Goal: Task Accomplishment & Management: Complete application form

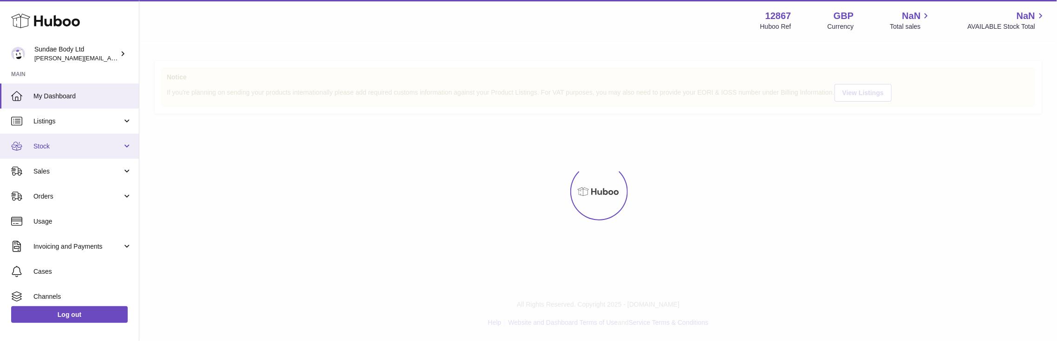
click at [47, 151] on link "Stock" at bounding box center [69, 146] width 139 height 25
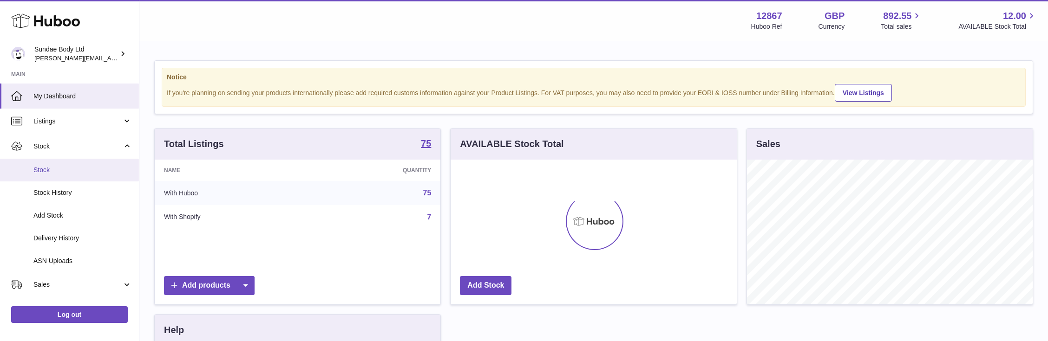
click at [44, 166] on span "Stock" at bounding box center [82, 170] width 98 height 9
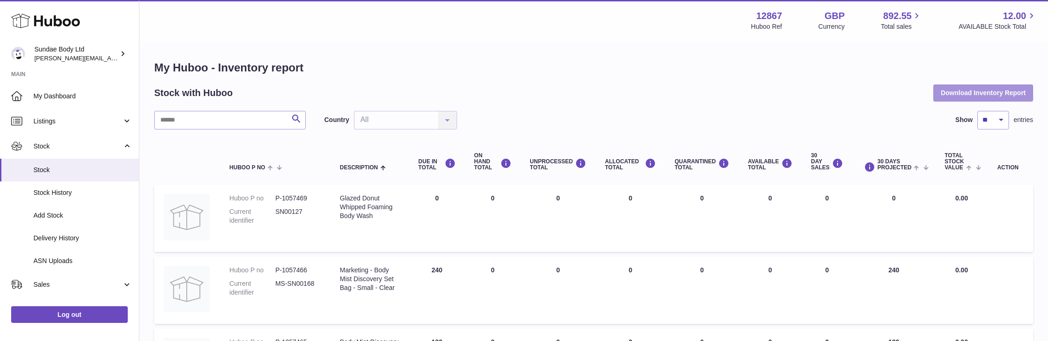
click at [997, 93] on button "Download Inventory Report" at bounding box center [983, 93] width 100 height 17
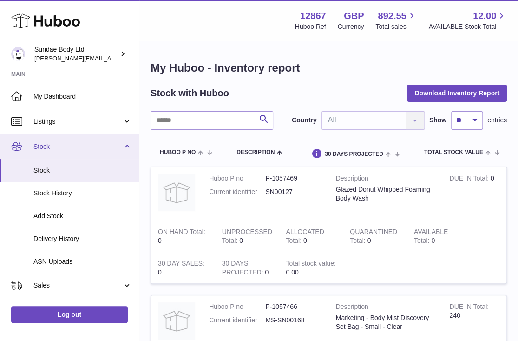
click at [58, 148] on span "Stock" at bounding box center [77, 146] width 89 height 9
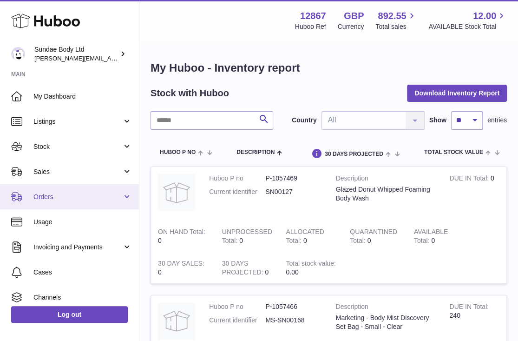
click at [52, 196] on span "Orders" at bounding box center [77, 196] width 89 height 9
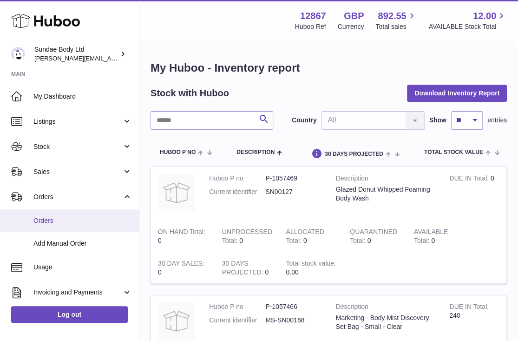
click at [44, 223] on span "Orders" at bounding box center [82, 220] width 98 height 9
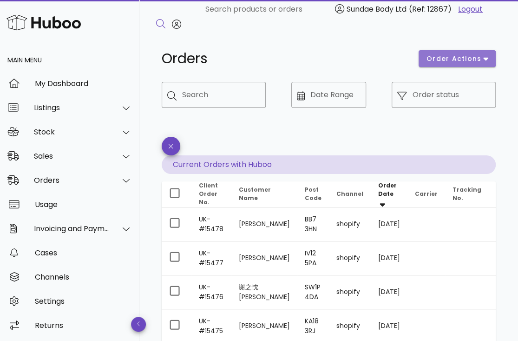
click at [482, 56] on span "order actions" at bounding box center [457, 59] width 62 height 10
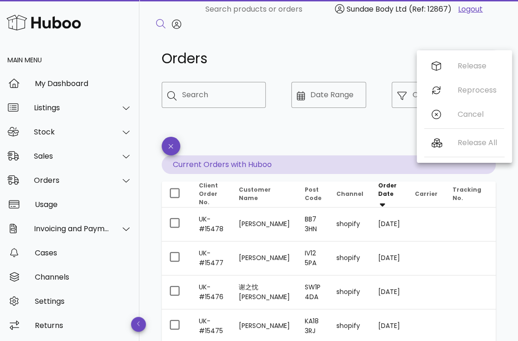
click at [345, 53] on h1 "Orders" at bounding box center [285, 58] width 246 height 17
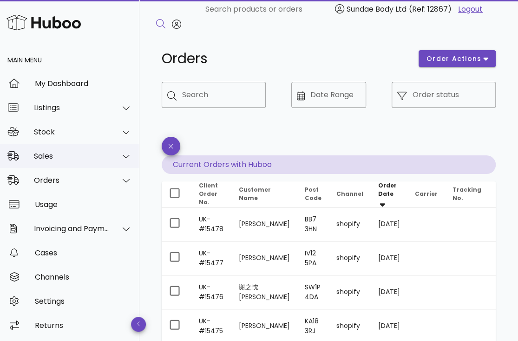
click at [50, 157] on div "Sales" at bounding box center [72, 155] width 76 height 9
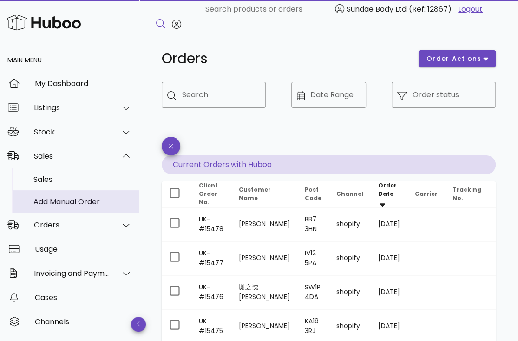
click at [44, 199] on div "Add Manual Order" at bounding box center [82, 201] width 98 height 9
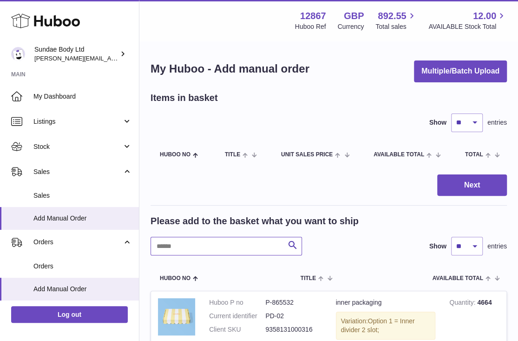
click at [167, 247] on input "text" at bounding box center [226, 245] width 151 height 19
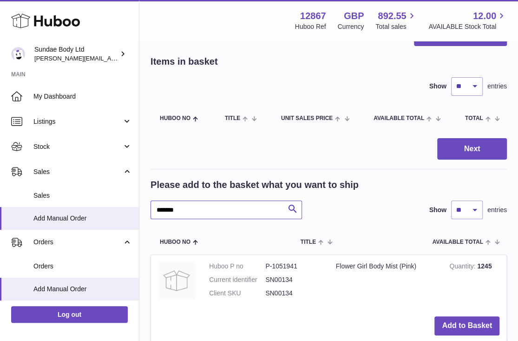
scroll to position [62, 0]
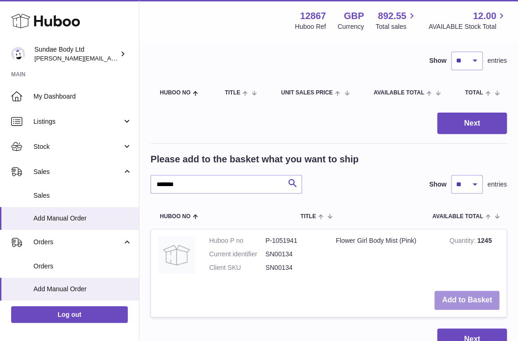
click at [466, 299] on button "Add to Basket" at bounding box center [466, 299] width 65 height 19
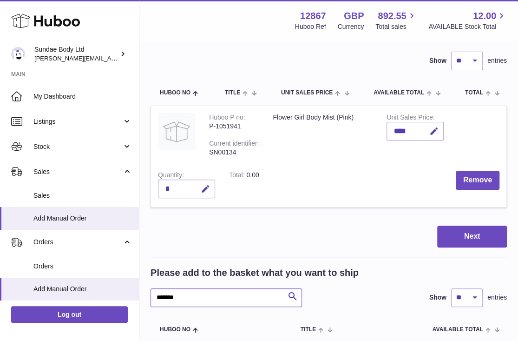
click at [183, 297] on input "*******" at bounding box center [226, 297] width 151 height 19
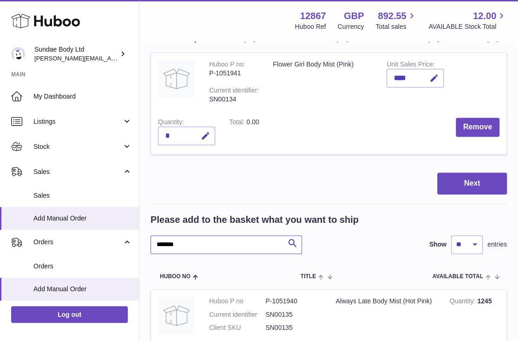
scroll to position [186, 0]
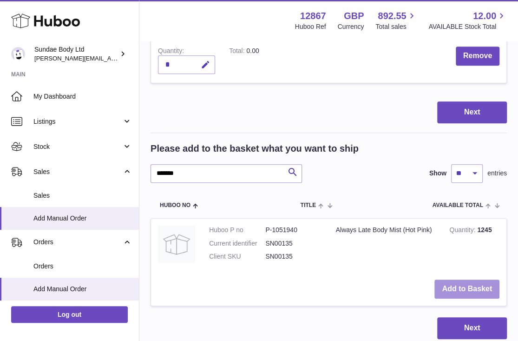
click at [455, 286] on button "Add to Basket" at bounding box center [466, 288] width 65 height 19
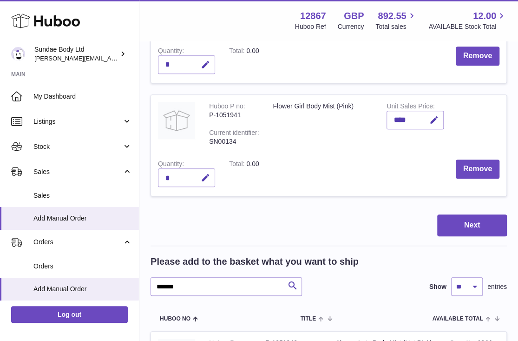
scroll to position [299, 0]
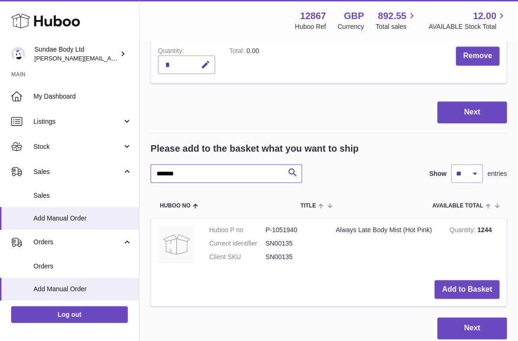
drag, startPoint x: 185, startPoint y: 173, endPoint x: 180, endPoint y: 173, distance: 5.1
click at [180, 173] on input "*******" at bounding box center [226, 173] width 151 height 19
click at [462, 286] on button "Add to Basket" at bounding box center [466, 289] width 65 height 19
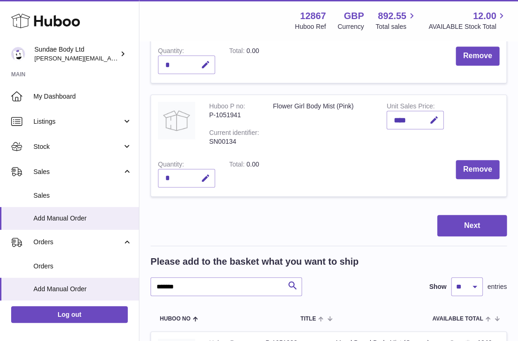
scroll to position [412, 0]
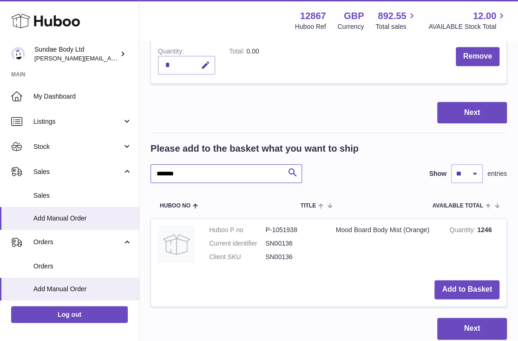
drag, startPoint x: 191, startPoint y: 172, endPoint x: 180, endPoint y: 172, distance: 11.1
click at [180, 172] on input "*******" at bounding box center [226, 173] width 151 height 19
click at [472, 284] on button "Add to Basket" at bounding box center [466, 289] width 65 height 19
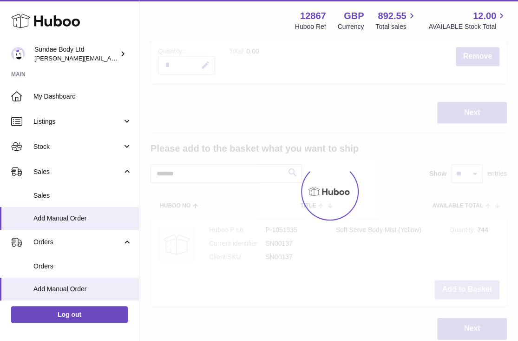
scroll to position [524, 0]
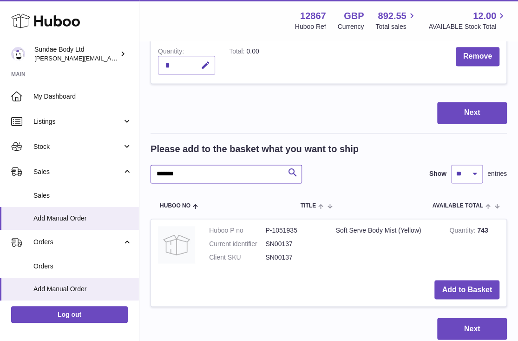
drag, startPoint x: 184, startPoint y: 171, endPoint x: 179, endPoint y: 171, distance: 4.7
click at [179, 171] on input "*******" at bounding box center [226, 173] width 151 height 19
click at [475, 288] on button "Add to Basket" at bounding box center [466, 289] width 65 height 19
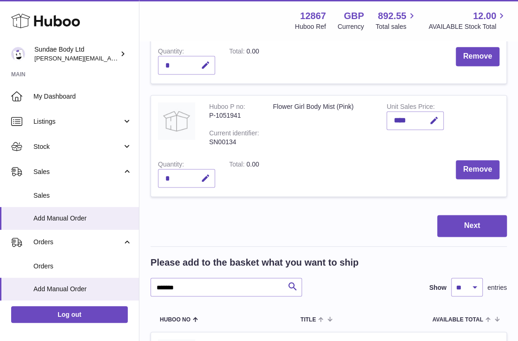
scroll to position [637, 0]
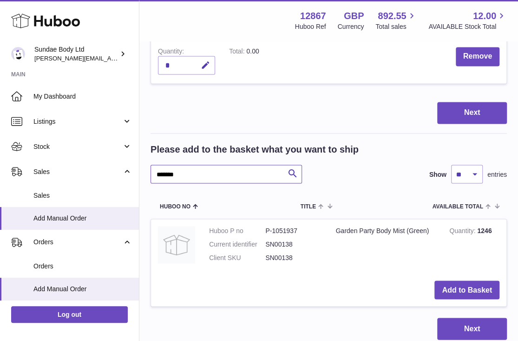
drag, startPoint x: 188, startPoint y: 172, endPoint x: 180, endPoint y: 172, distance: 7.9
click at [180, 172] on input "*******" at bounding box center [226, 173] width 151 height 19
click at [463, 287] on button "Add to Basket" at bounding box center [466, 289] width 65 height 19
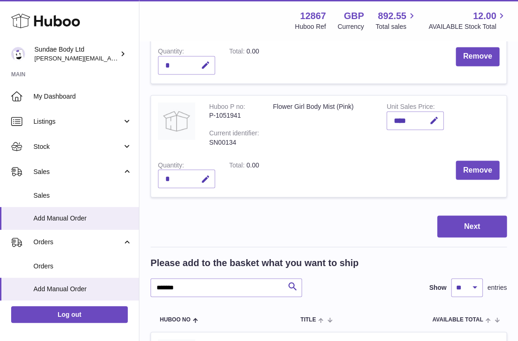
scroll to position [751, 0]
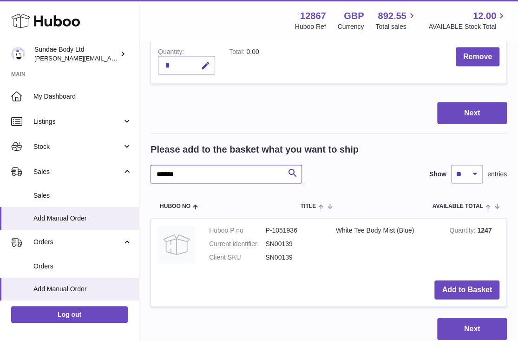
drag, startPoint x: 184, startPoint y: 173, endPoint x: 171, endPoint y: 173, distance: 13.5
click at [171, 173] on input "*******" at bounding box center [226, 173] width 151 height 19
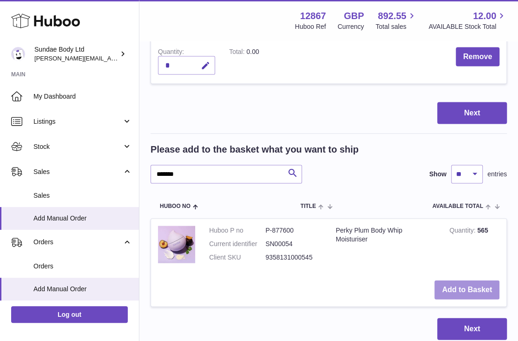
click at [470, 291] on button "Add to Basket" at bounding box center [466, 289] width 65 height 19
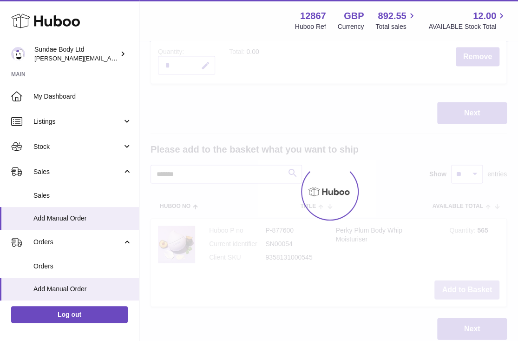
scroll to position [863, 0]
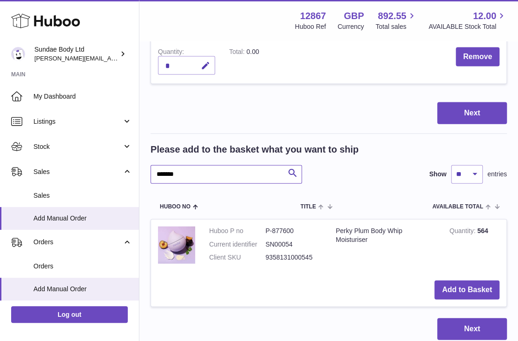
drag, startPoint x: 186, startPoint y: 172, endPoint x: 180, endPoint y: 172, distance: 5.6
click at [180, 172] on input "*******" at bounding box center [226, 174] width 151 height 19
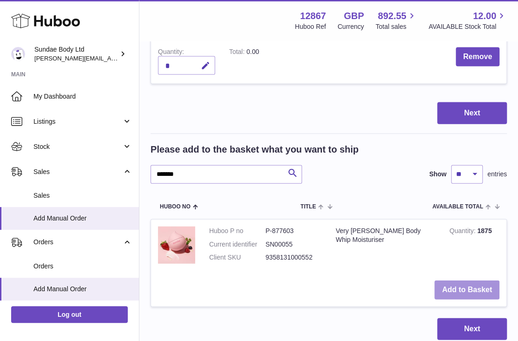
click at [476, 291] on button "Add to Basket" at bounding box center [466, 289] width 65 height 19
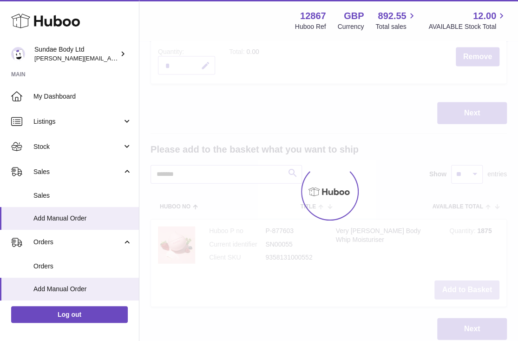
scroll to position [976, 0]
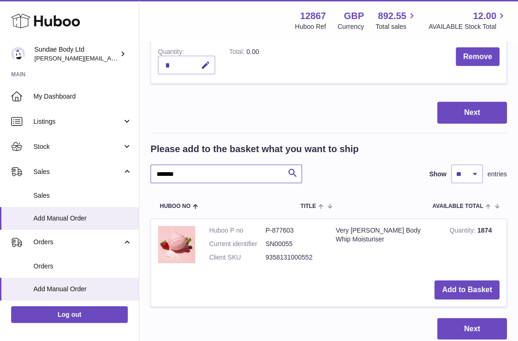
drag, startPoint x: 187, startPoint y: 173, endPoint x: 180, endPoint y: 173, distance: 7.4
click at [180, 173] on input "*******" at bounding box center [226, 173] width 151 height 19
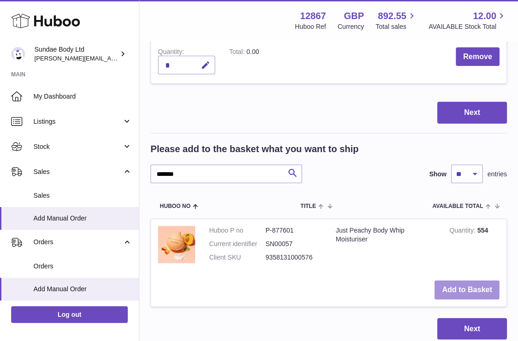
click at [473, 288] on button "Add to Basket" at bounding box center [466, 289] width 65 height 19
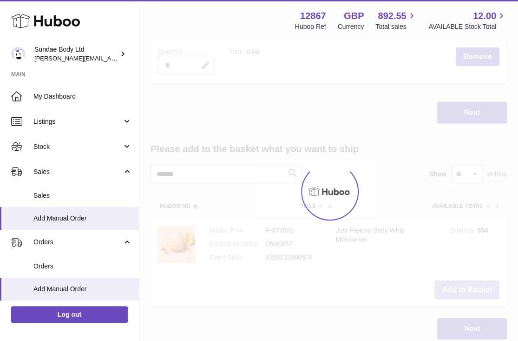
scroll to position [1089, 0]
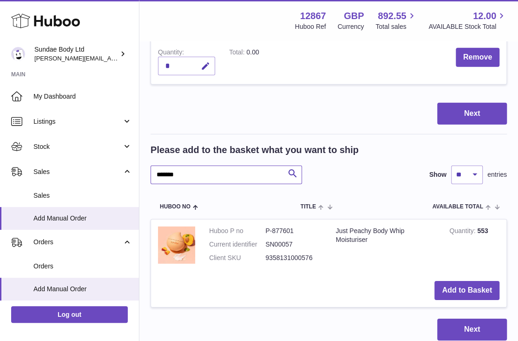
drag, startPoint x: 186, startPoint y: 168, endPoint x: 179, endPoint y: 169, distance: 7.1
click at [179, 169] on input "*******" at bounding box center [226, 174] width 151 height 19
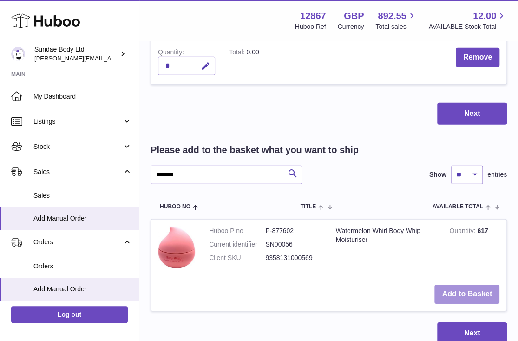
click at [468, 288] on button "Add to Basket" at bounding box center [466, 293] width 65 height 19
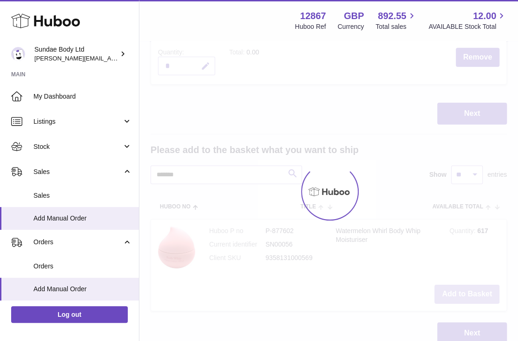
scroll to position [1202, 0]
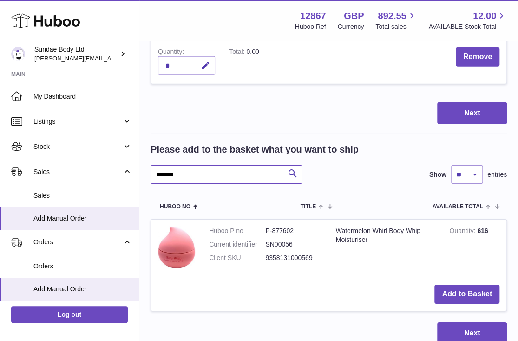
drag, startPoint x: 186, startPoint y: 176, endPoint x: 174, endPoint y: 174, distance: 12.2
click at [174, 174] on input "*******" at bounding box center [226, 174] width 151 height 19
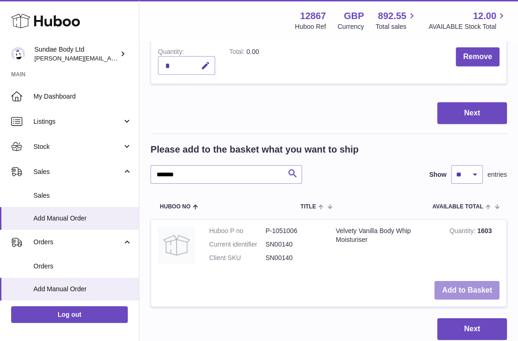
click at [476, 284] on button "Add to Basket" at bounding box center [466, 290] width 65 height 19
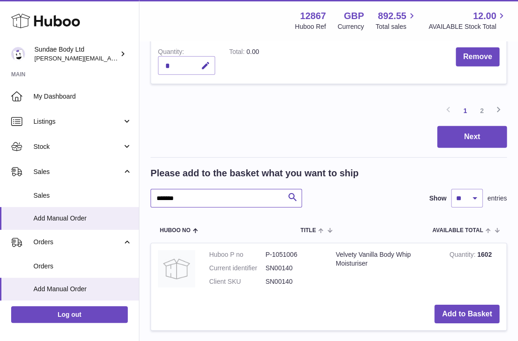
drag, startPoint x: 179, startPoint y: 191, endPoint x: 185, endPoint y: 194, distance: 6.2
click at [185, 194] on input "*******" at bounding box center [226, 198] width 151 height 19
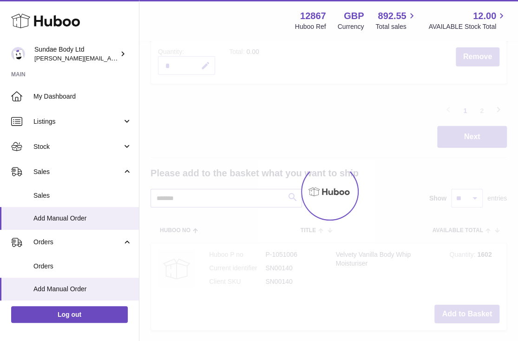
type input "*******"
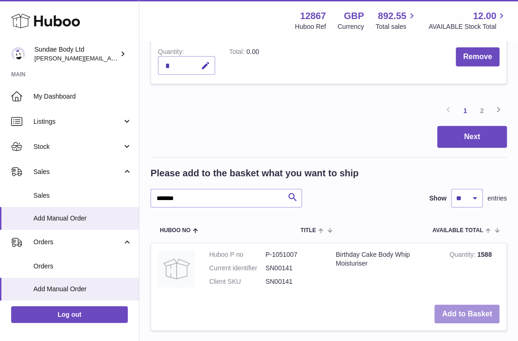
click at [442, 309] on button "Add to Basket" at bounding box center [466, 313] width 65 height 19
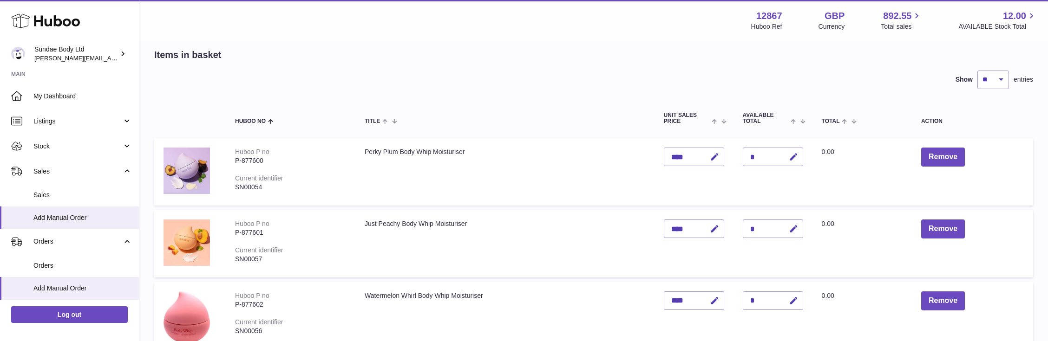
scroll to position [62, 0]
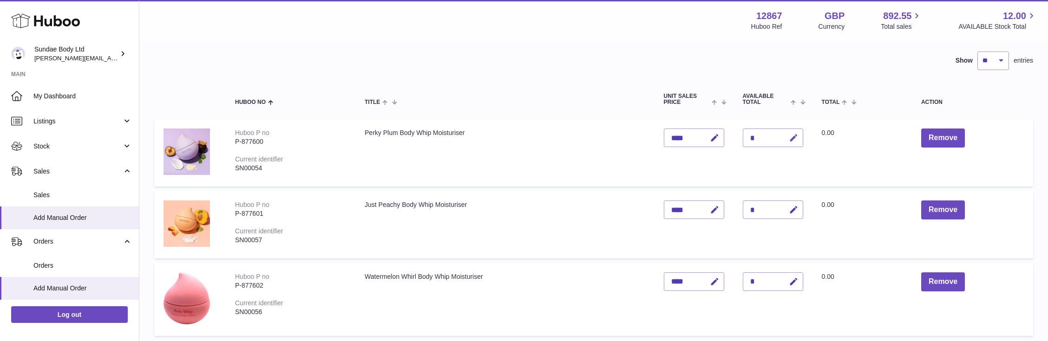
click at [527, 136] on button "button" at bounding box center [792, 138] width 22 height 19
type input "*"
click at [527, 137] on icon "submit" at bounding box center [794, 138] width 8 height 8
drag, startPoint x: 753, startPoint y: 205, endPoint x: 749, endPoint y: 206, distance: 4.8
click at [527, 206] on div "*" at bounding box center [773, 210] width 60 height 19
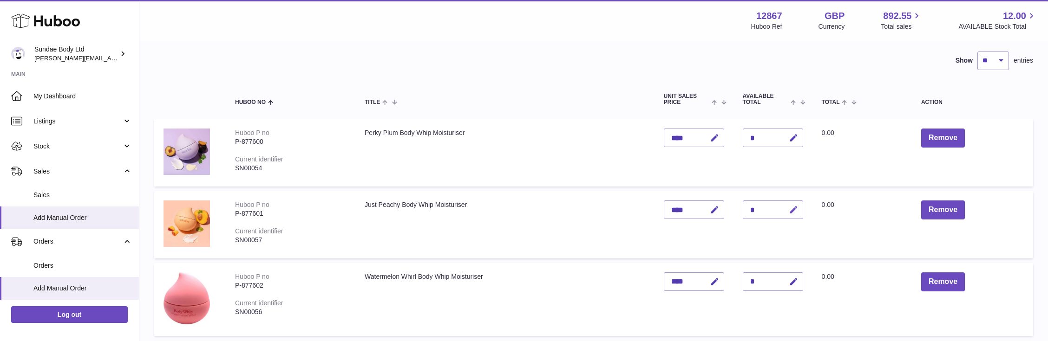
click at [527, 209] on icon "button" at bounding box center [794, 210] width 10 height 10
drag, startPoint x: 744, startPoint y: 206, endPoint x: 733, endPoint y: 207, distance: 11.2
click at [527, 207] on input "*" at bounding box center [773, 210] width 60 height 19
type input "*"
click at [527, 210] on icon "submit" at bounding box center [794, 210] width 8 height 8
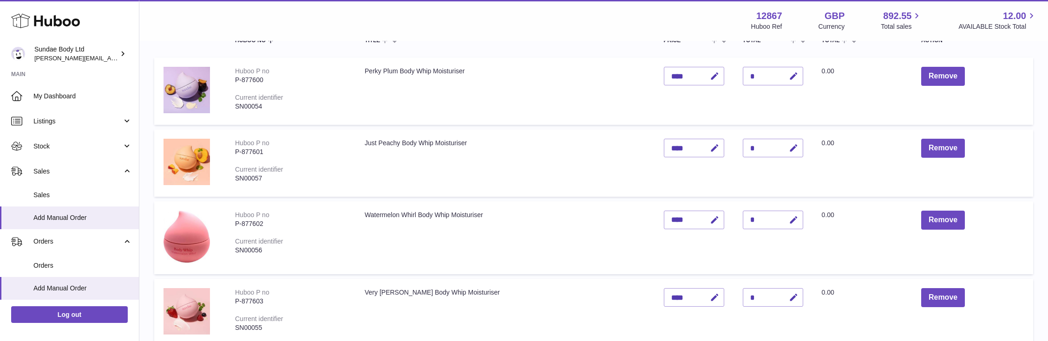
scroll to position [186, 0]
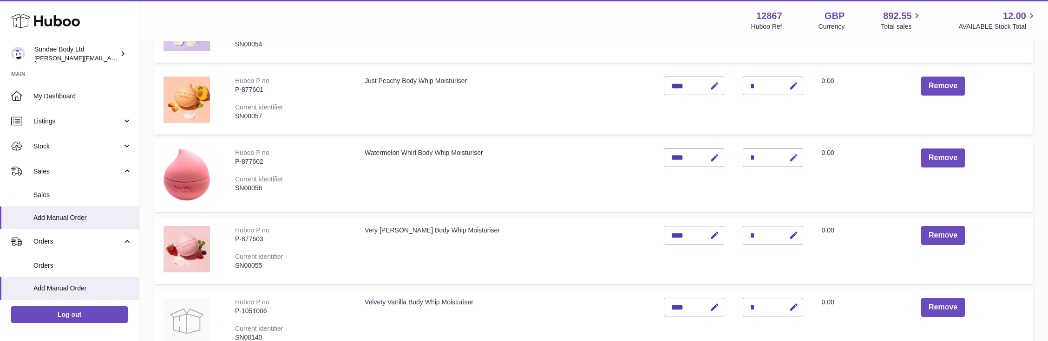
click at [527, 160] on icon "button" at bounding box center [794, 158] width 10 height 10
drag, startPoint x: 740, startPoint y: 158, endPoint x: 733, endPoint y: 157, distance: 6.6
click at [527, 158] on input "*" at bounding box center [773, 158] width 60 height 19
type input "*"
click at [527, 154] on icon "submit" at bounding box center [794, 158] width 8 height 8
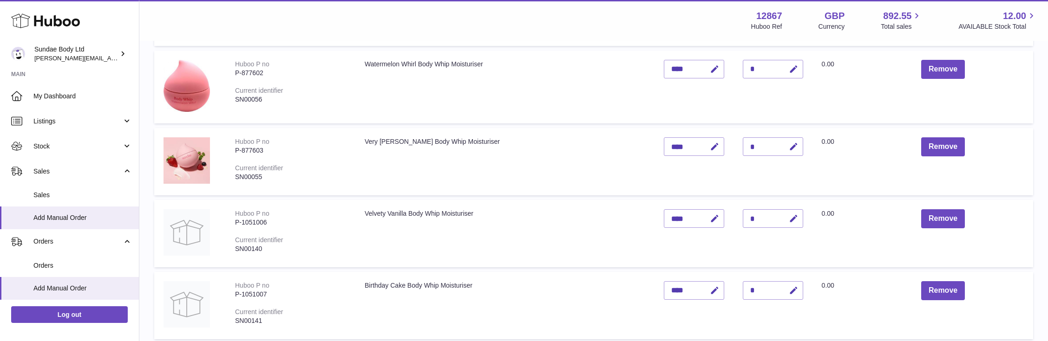
scroll to position [309, 0]
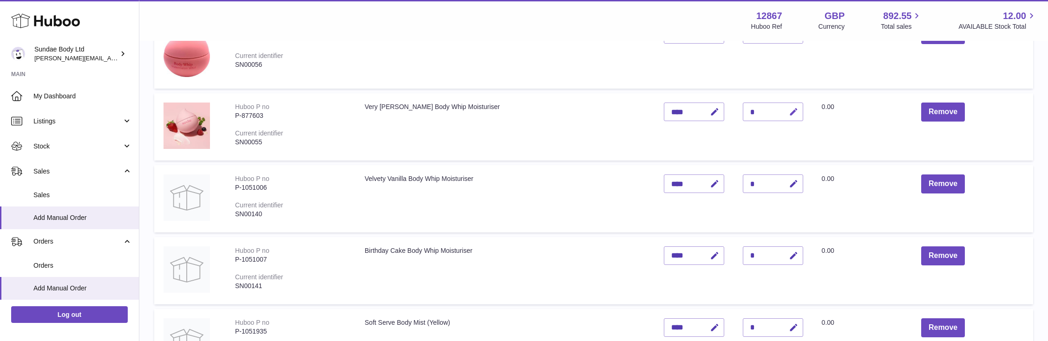
click at [527, 110] on icon "button" at bounding box center [794, 112] width 10 height 10
drag, startPoint x: 747, startPoint y: 107, endPoint x: 732, endPoint y: 109, distance: 14.9
click at [527, 109] on input "*" at bounding box center [773, 112] width 60 height 19
type input "*"
click at [527, 108] on icon "submit" at bounding box center [794, 112] width 8 height 8
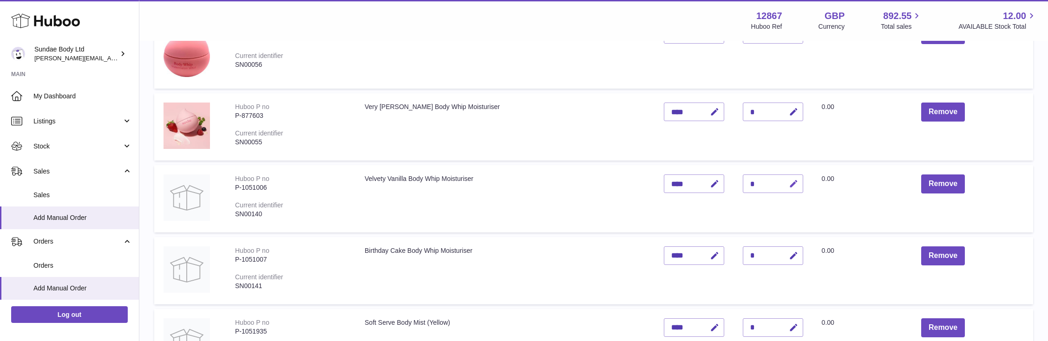
click at [527, 184] on icon "button" at bounding box center [794, 184] width 10 height 10
drag, startPoint x: 751, startPoint y: 182, endPoint x: 734, endPoint y: 183, distance: 16.8
click at [527, 183] on div "*" at bounding box center [773, 184] width 60 height 19
drag, startPoint x: 738, startPoint y: 181, endPoint x: 731, endPoint y: 181, distance: 6.5
click at [527, 181] on input "*" at bounding box center [773, 184] width 60 height 19
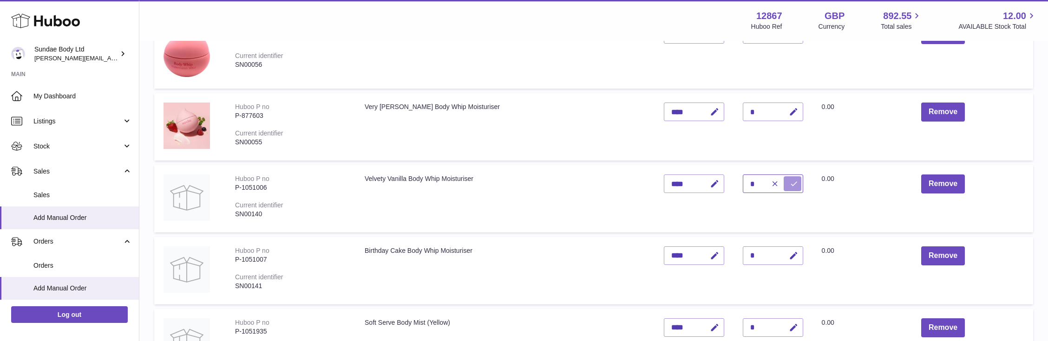
type input "*"
click at [527, 183] on icon "submit" at bounding box center [794, 184] width 8 height 8
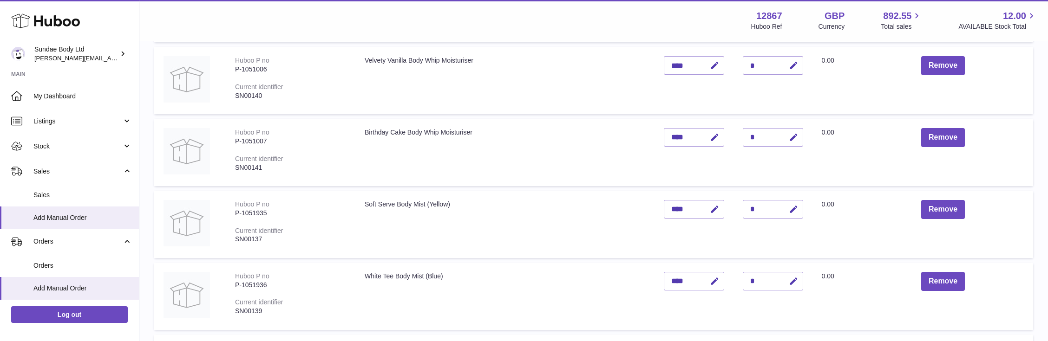
scroll to position [433, 0]
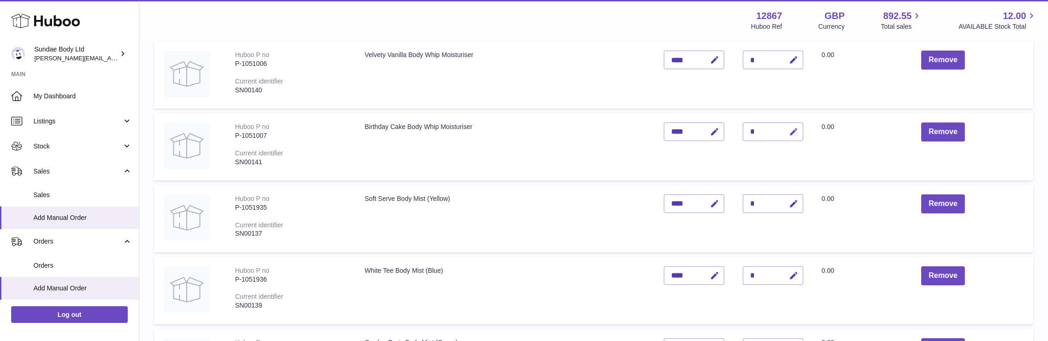
click at [527, 130] on icon "button" at bounding box center [794, 132] width 10 height 10
drag, startPoint x: 747, startPoint y: 131, endPoint x: 734, endPoint y: 131, distance: 12.5
click at [527, 131] on input "*" at bounding box center [773, 132] width 60 height 19
type input "*"
click at [527, 131] on icon "submit" at bounding box center [794, 132] width 8 height 8
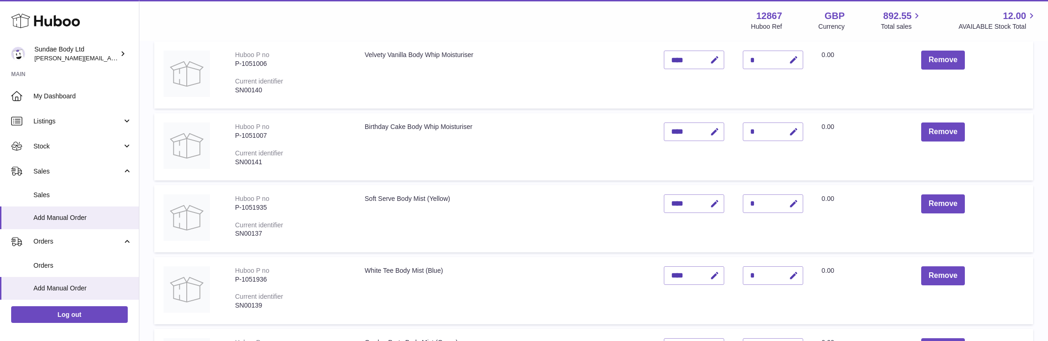
click at [527, 201] on icon "button" at bounding box center [794, 204] width 10 height 10
drag, startPoint x: 747, startPoint y: 201, endPoint x: 735, endPoint y: 202, distance: 11.2
click at [527, 202] on input "*" at bounding box center [773, 204] width 60 height 19
type input "*"
click at [527, 203] on icon "submit" at bounding box center [794, 204] width 8 height 8
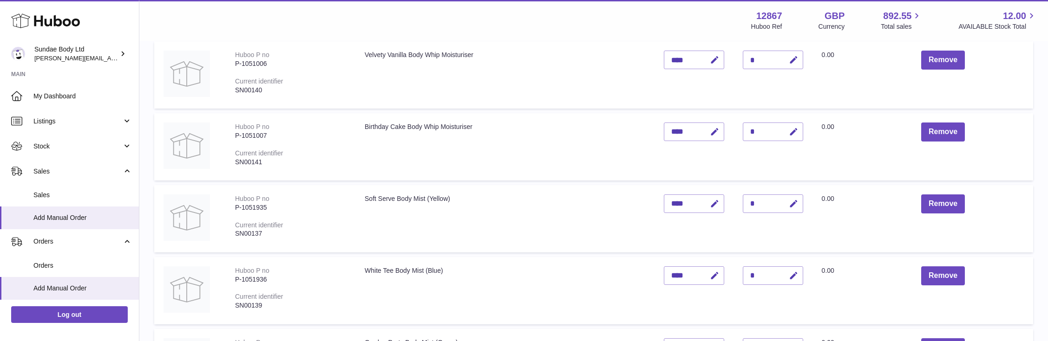
click at [527, 273] on icon "button" at bounding box center [794, 276] width 10 height 10
drag, startPoint x: 747, startPoint y: 272, endPoint x: 724, endPoint y: 275, distance: 23.4
click at [527, 274] on input "*" at bounding box center [773, 276] width 60 height 19
type input "*"
click at [527, 274] on icon "submit" at bounding box center [794, 276] width 8 height 8
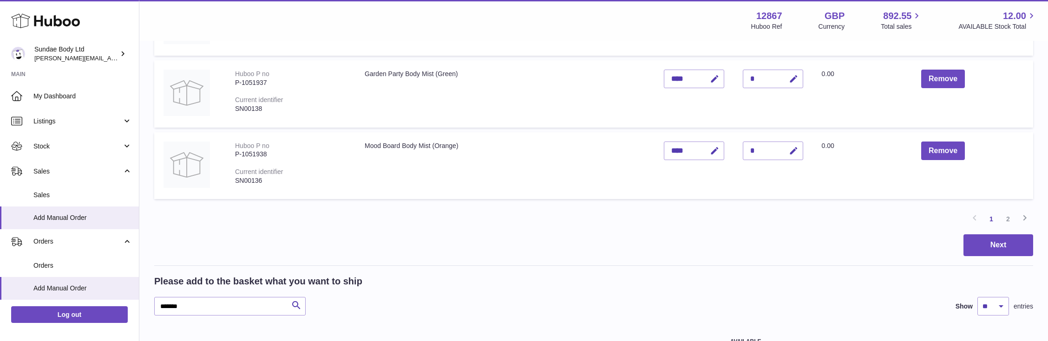
scroll to position [681, 0]
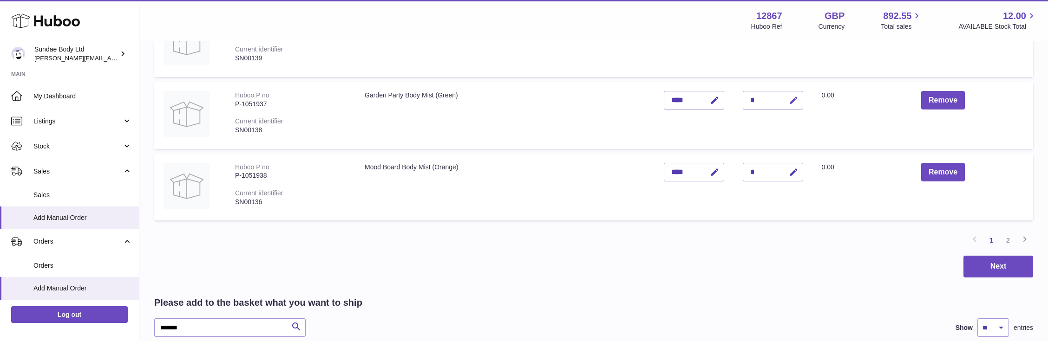
click at [527, 98] on icon "button" at bounding box center [794, 101] width 10 height 10
drag, startPoint x: 742, startPoint y: 99, endPoint x: 732, endPoint y: 100, distance: 10.7
click at [527, 100] on input "*" at bounding box center [773, 100] width 60 height 19
type input "*"
click at [527, 96] on icon "submit" at bounding box center [794, 100] width 8 height 8
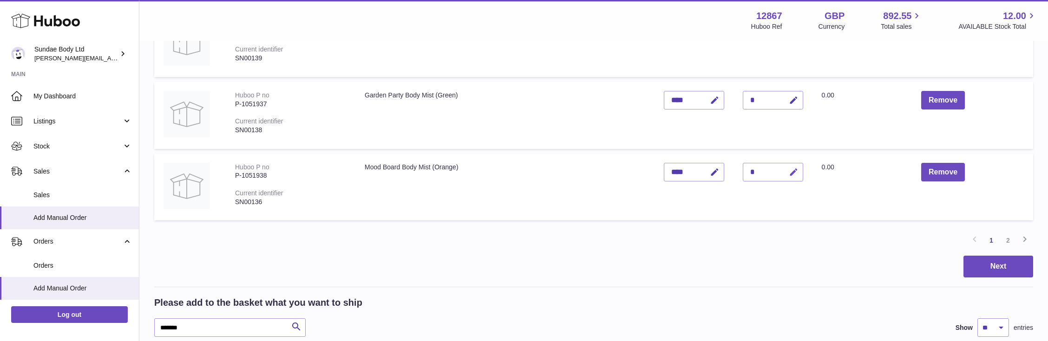
click at [527, 168] on icon "button" at bounding box center [794, 173] width 10 height 10
drag, startPoint x: 745, startPoint y: 170, endPoint x: 727, endPoint y: 173, distance: 18.3
click at [527, 173] on td "Quantity *" at bounding box center [773, 187] width 79 height 67
type input "*"
click at [527, 169] on icon "submit" at bounding box center [794, 172] width 8 height 8
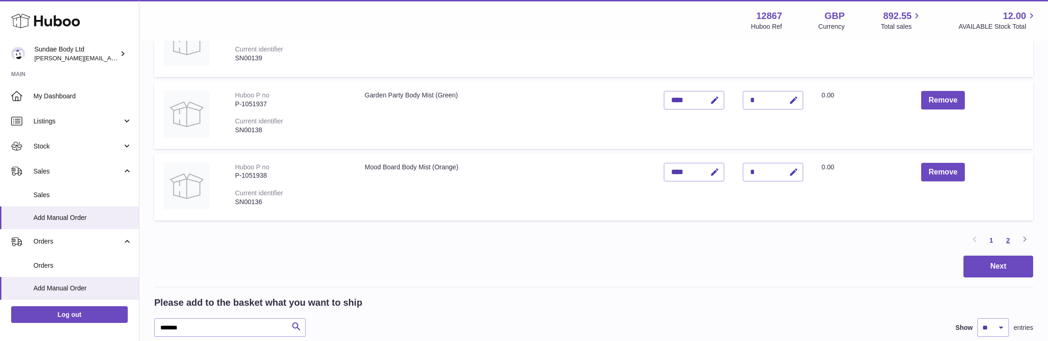
click at [527, 237] on link "2" at bounding box center [1008, 240] width 17 height 17
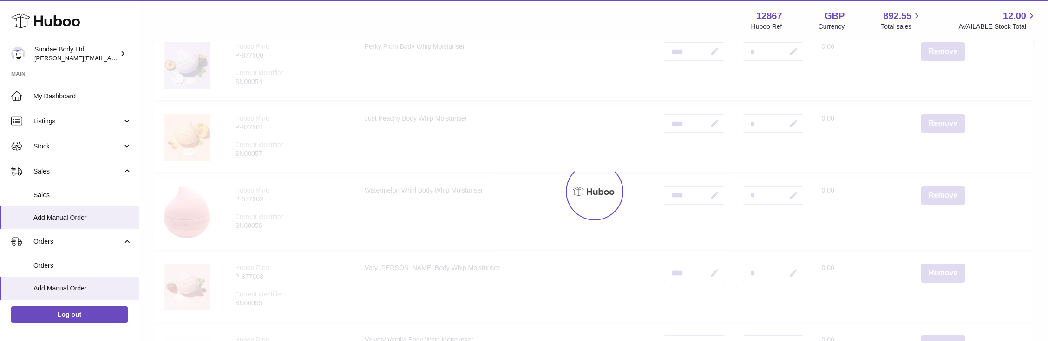
scroll to position [41, 0]
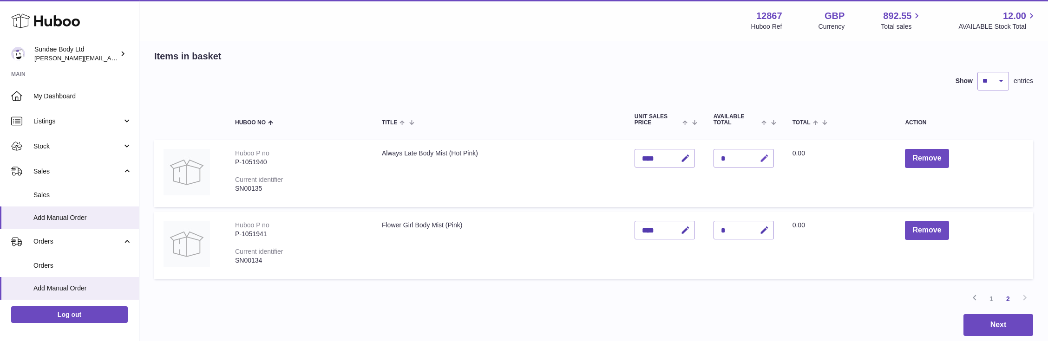
click at [527, 156] on icon "button" at bounding box center [765, 159] width 10 height 10
drag, startPoint x: 728, startPoint y: 157, endPoint x: 716, endPoint y: 158, distance: 11.8
click at [527, 158] on input "*" at bounding box center [744, 158] width 60 height 19
type input "*"
click at [527, 157] on button "submit" at bounding box center [763, 158] width 18 height 15
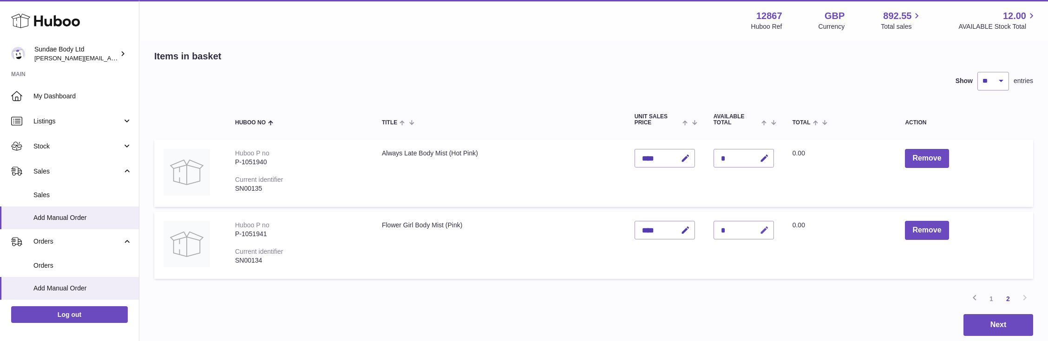
click at [527, 226] on icon "button" at bounding box center [765, 231] width 10 height 10
drag, startPoint x: 722, startPoint y: 229, endPoint x: 715, endPoint y: 230, distance: 7.0
click at [527, 230] on input "*" at bounding box center [744, 230] width 60 height 19
type input "*"
click at [527, 226] on icon "submit" at bounding box center [764, 230] width 8 height 8
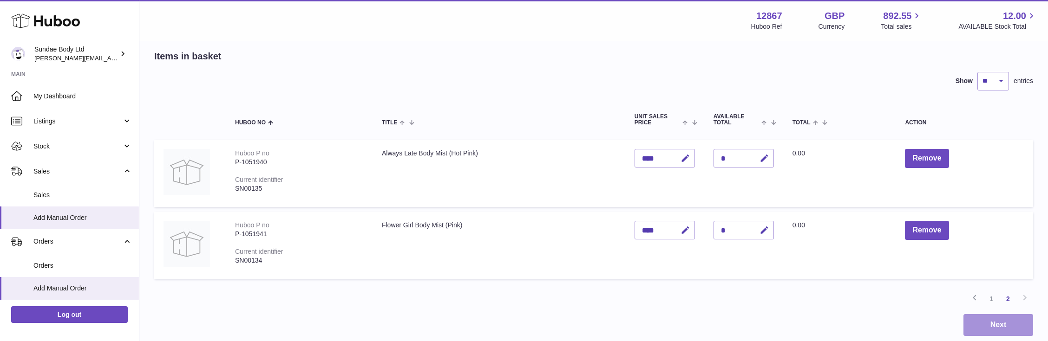
click at [527, 322] on button "Next" at bounding box center [998, 325] width 70 height 22
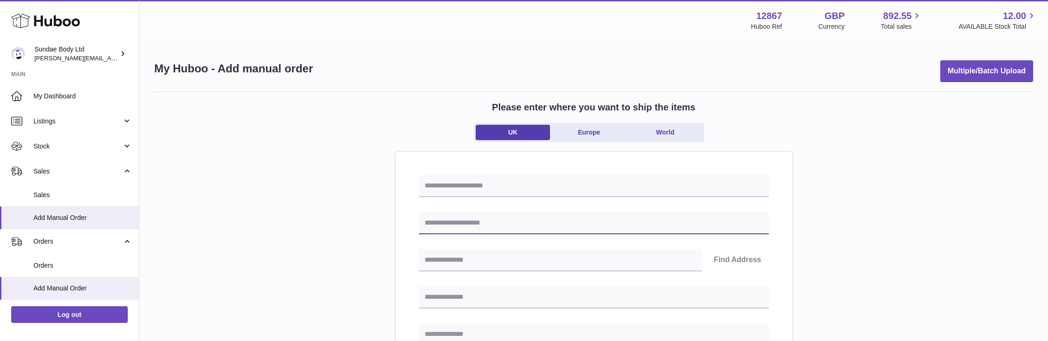
click at [462, 218] on input "text" at bounding box center [594, 223] width 350 height 22
type input "**********"
click at [481, 262] on input "text" at bounding box center [560, 260] width 283 height 22
click at [455, 260] on input "text" at bounding box center [560, 260] width 283 height 22
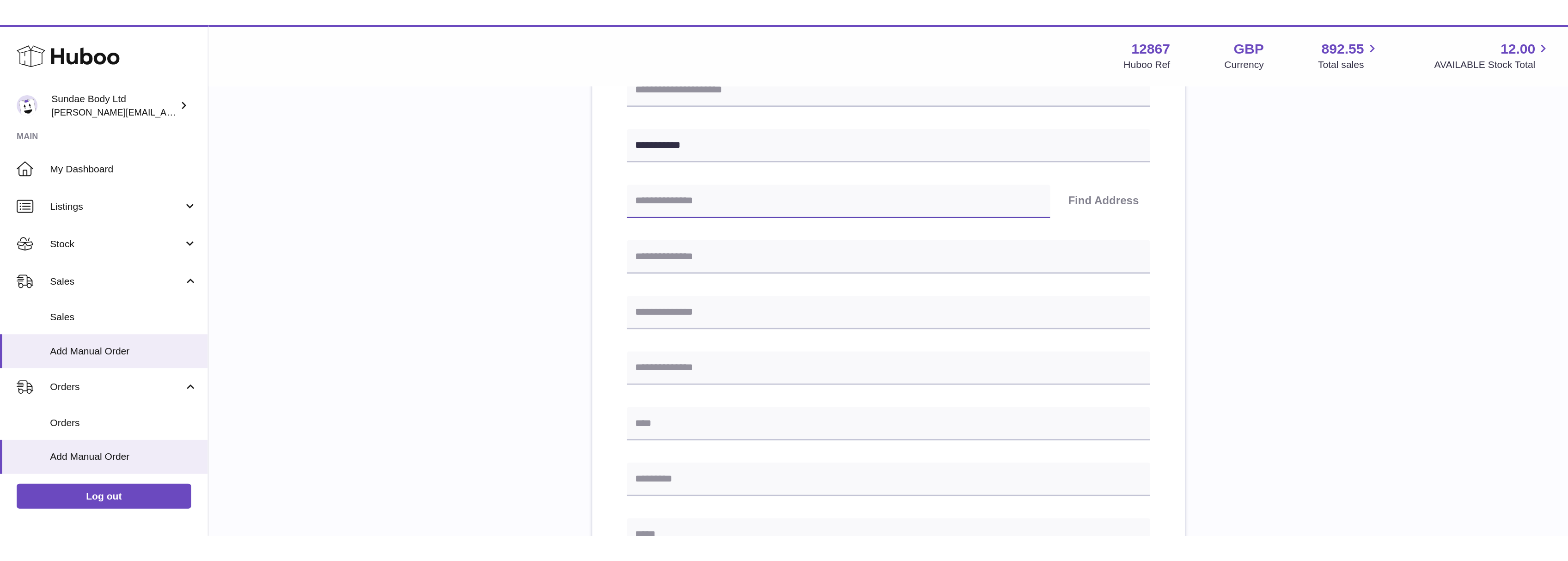
scroll to position [123, 0]
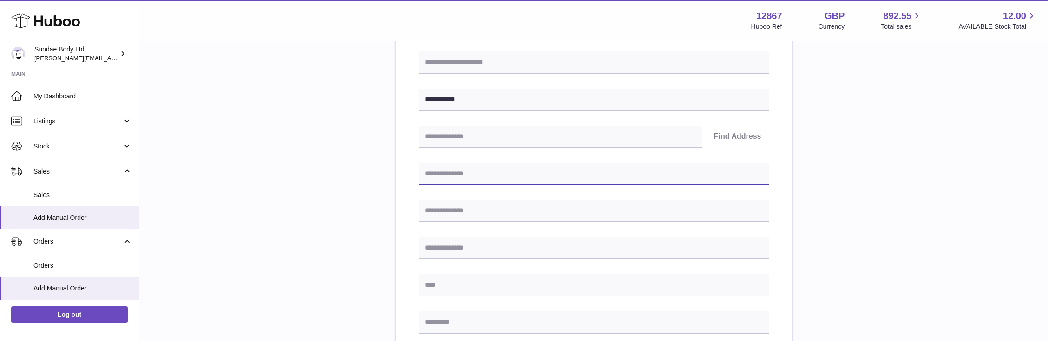
click at [457, 174] on input "text" at bounding box center [594, 174] width 350 height 22
type input "*"
click at [481, 61] on input "text" at bounding box center [594, 63] width 350 height 22
click at [450, 137] on input "text" at bounding box center [560, 137] width 283 height 22
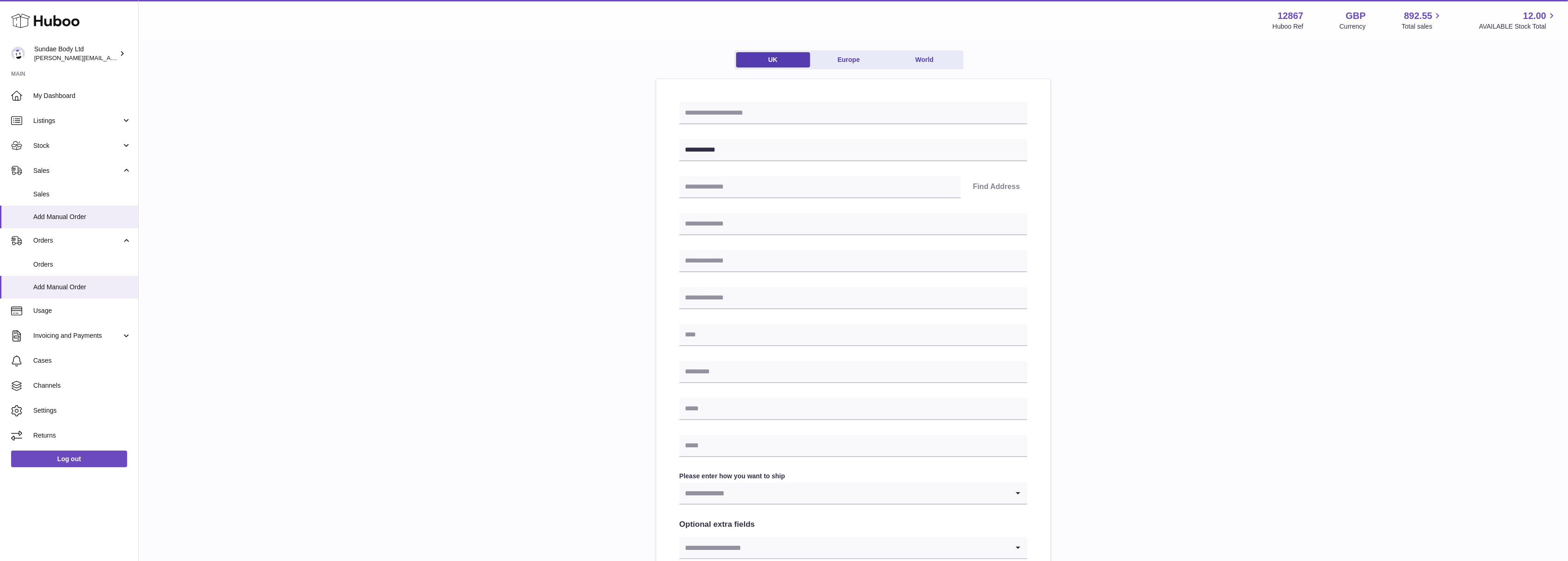
scroll to position [0, 0]
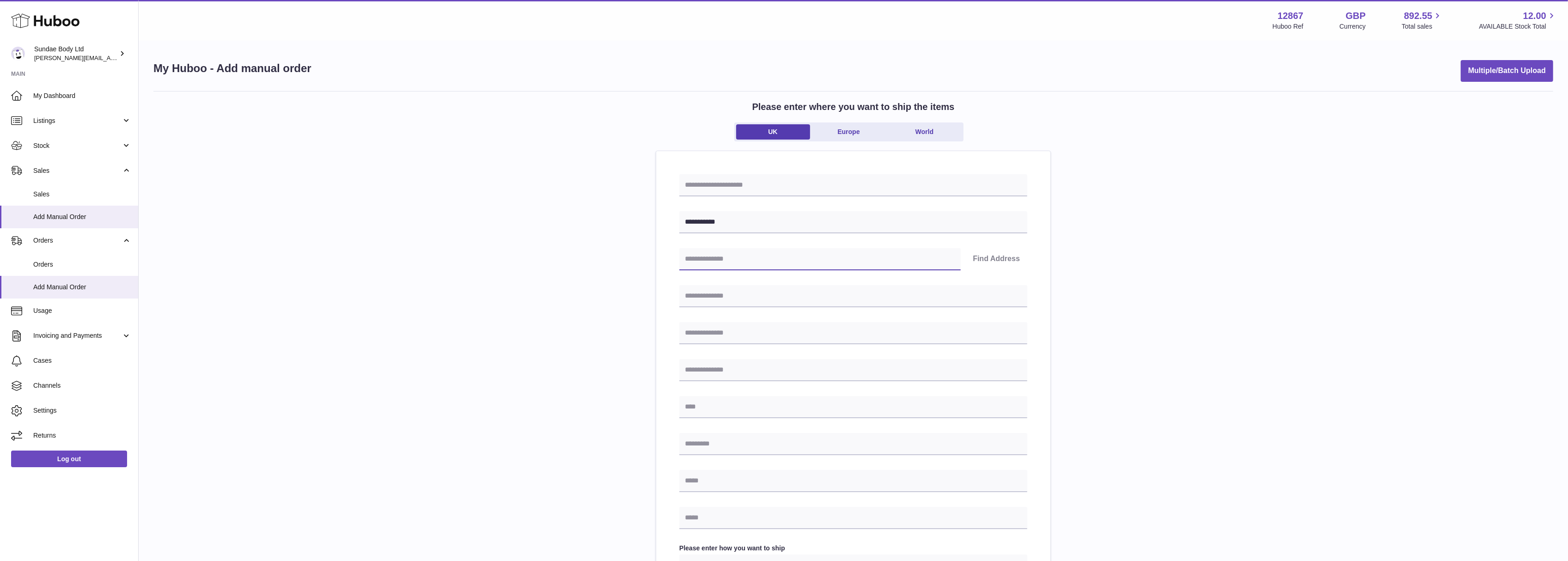
scroll to position [62, 0]
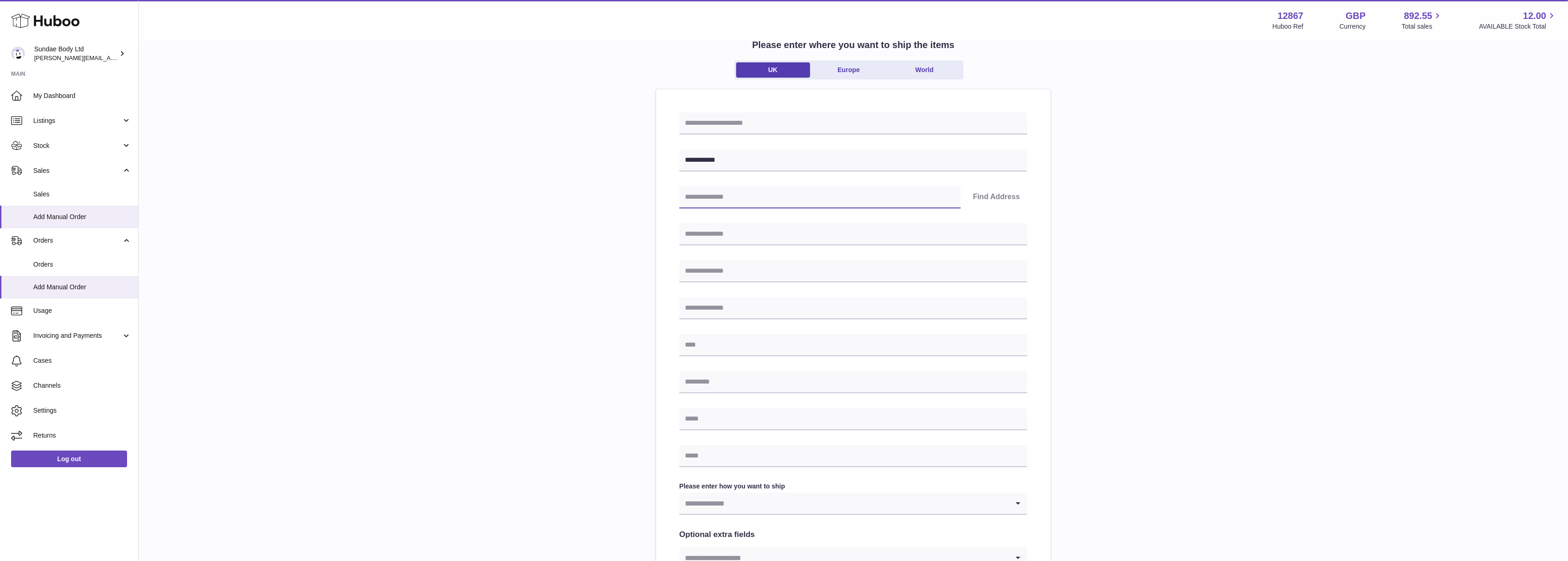
scroll to position [247, 0]
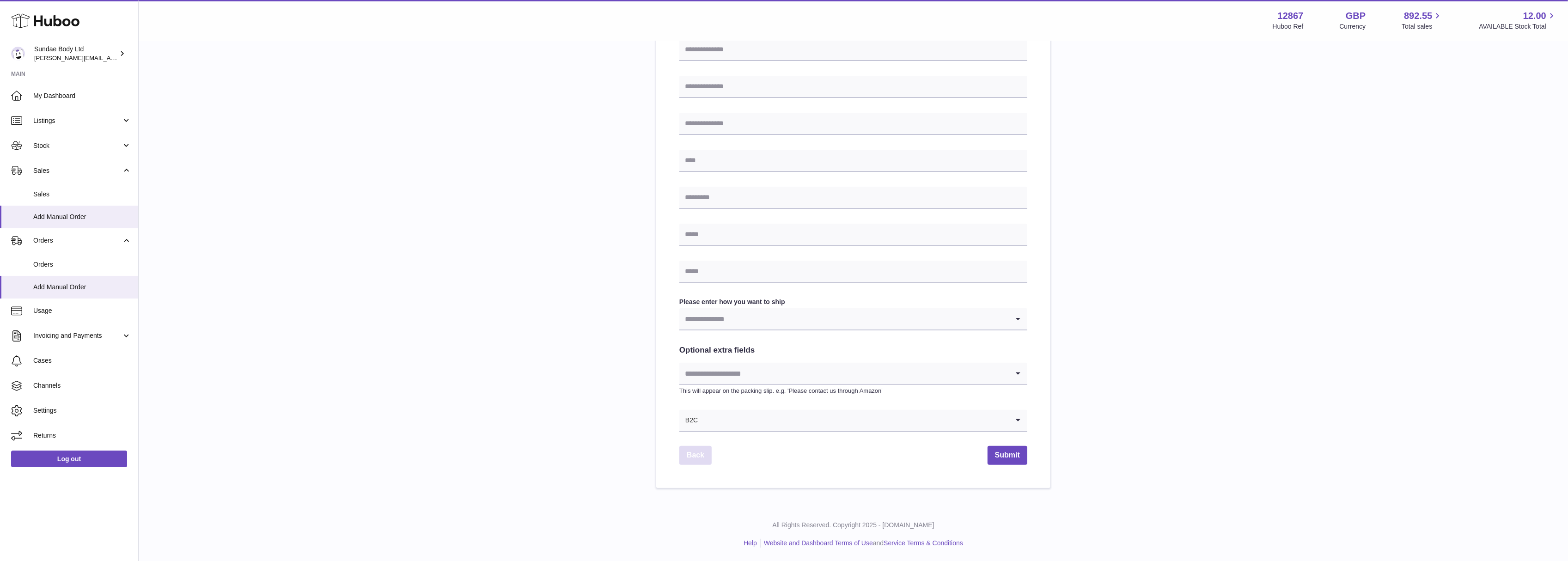
click at [524, 338] on link "Back" at bounding box center [695, 455] width 33 height 19
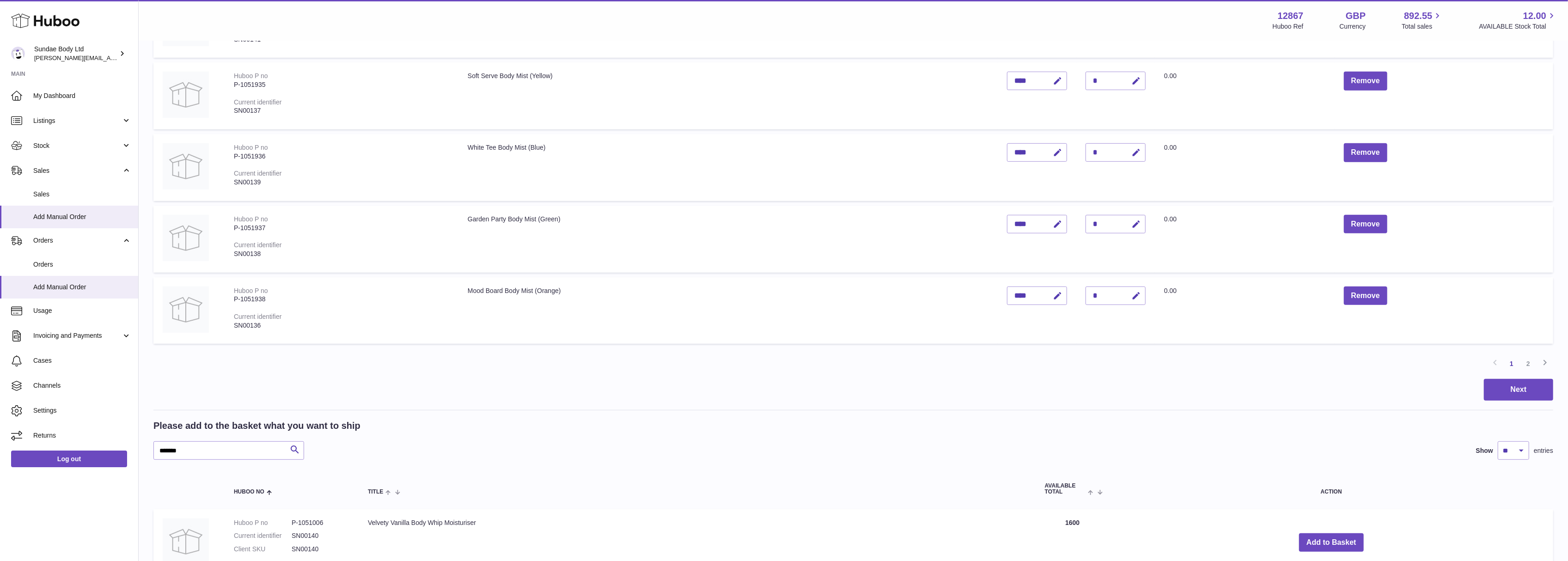
scroll to position [554, 0]
click at [524, 338] on link "2" at bounding box center [1528, 362] width 17 height 17
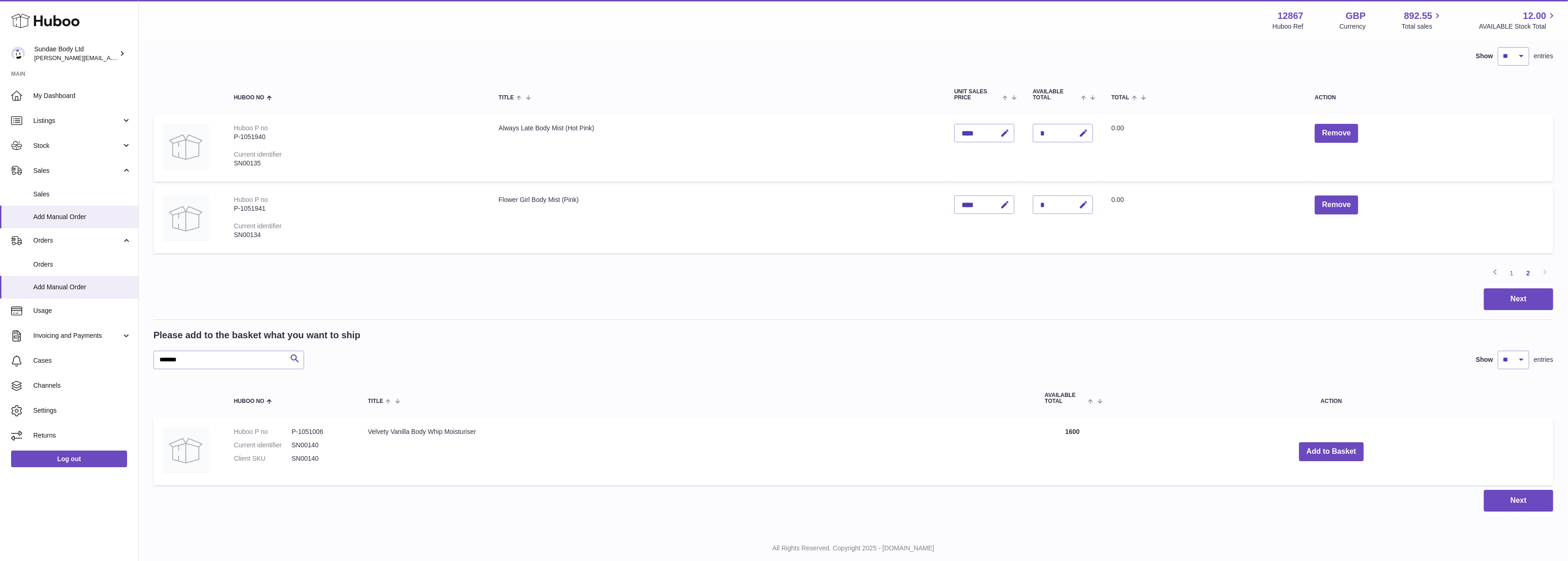
scroll to position [86, 0]
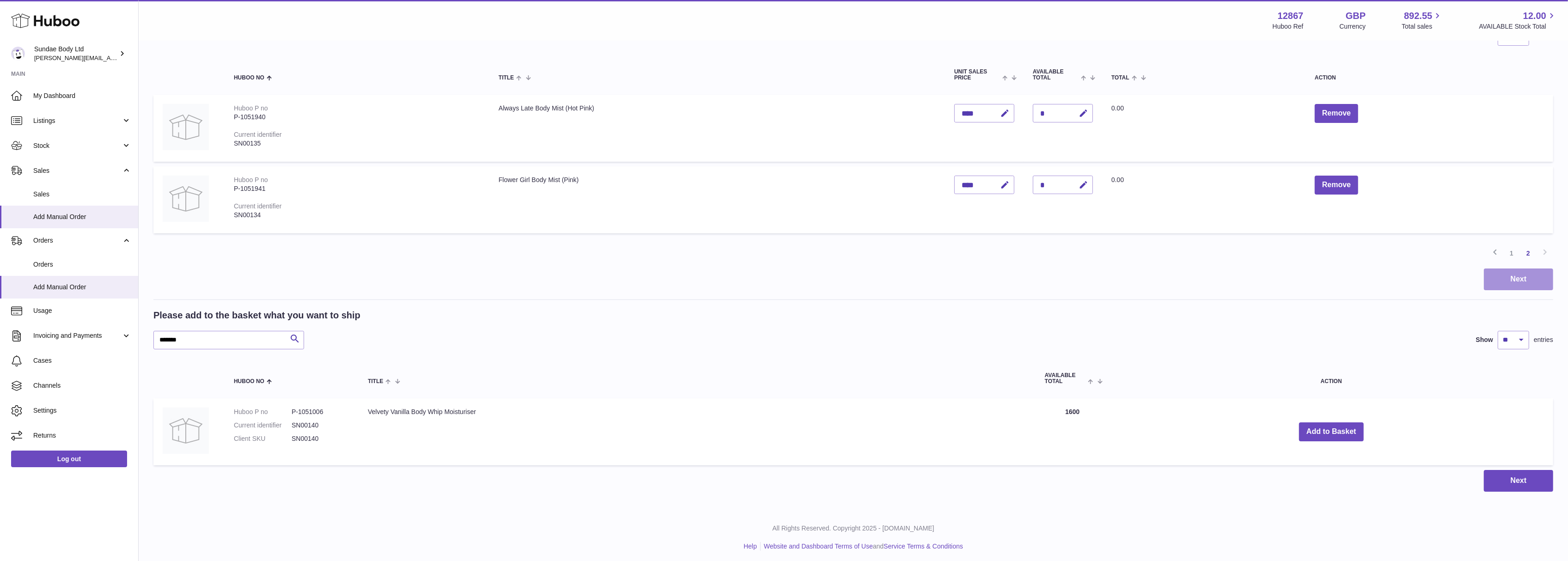
click at [524, 273] on button "Next" at bounding box center [1519, 280] width 70 height 22
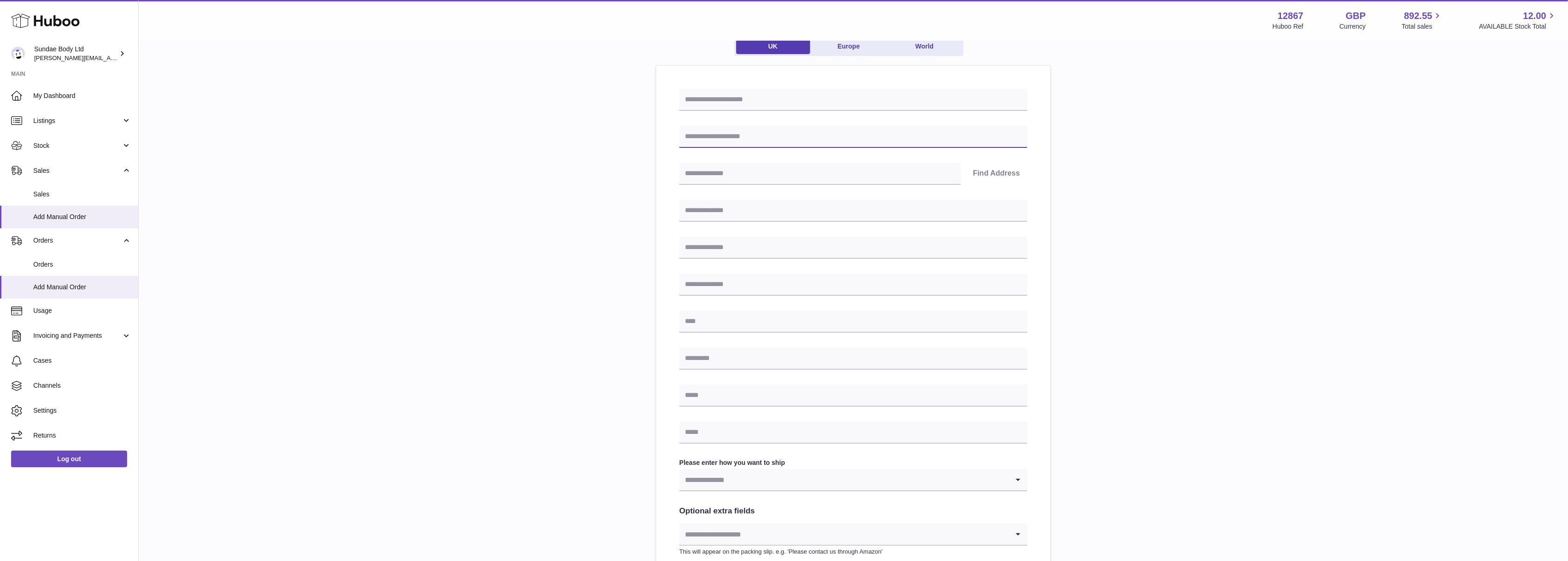
click at [524, 135] on input "text" at bounding box center [854, 136] width 348 height 22
type input "**********"
click at [524, 213] on input "text" at bounding box center [854, 211] width 348 height 22
type input "**********"
click at [524, 247] on input "text" at bounding box center [854, 248] width 348 height 22
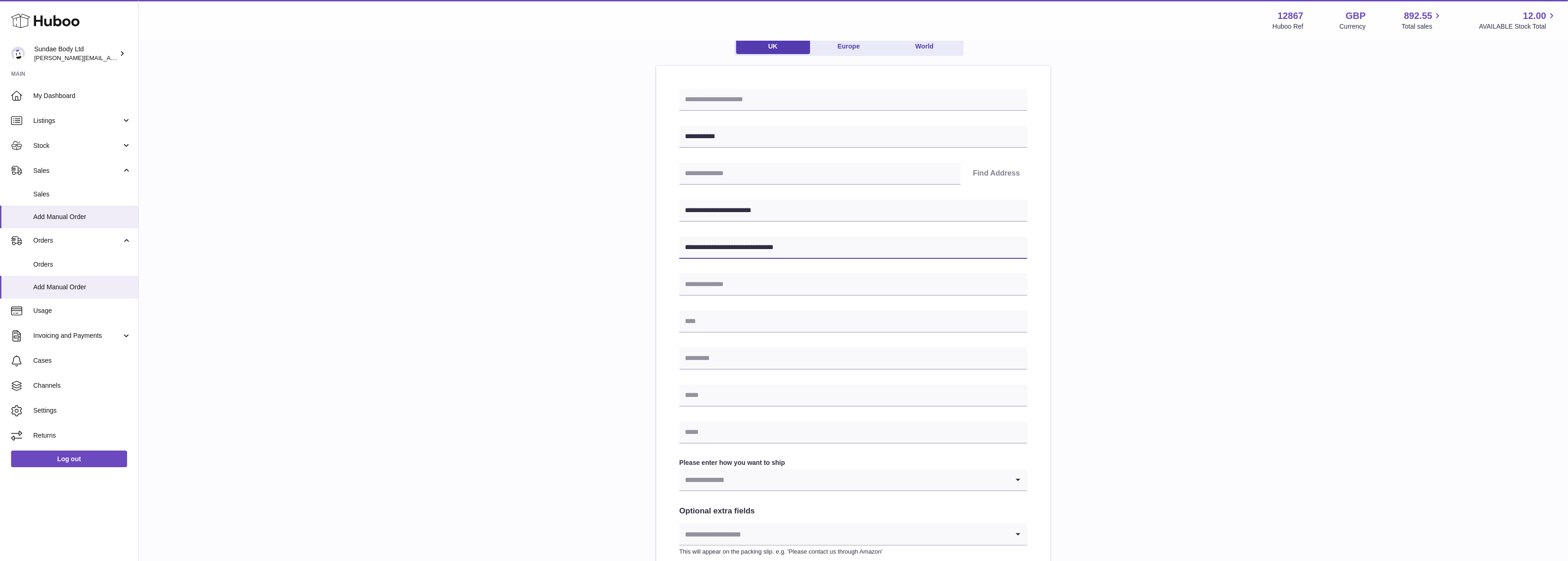
type input "**********"
click at [524, 319] on input "text" at bounding box center [854, 321] width 348 height 22
type input "**********"
click at [524, 338] on input "text" at bounding box center [854, 358] width 348 height 22
type input "********"
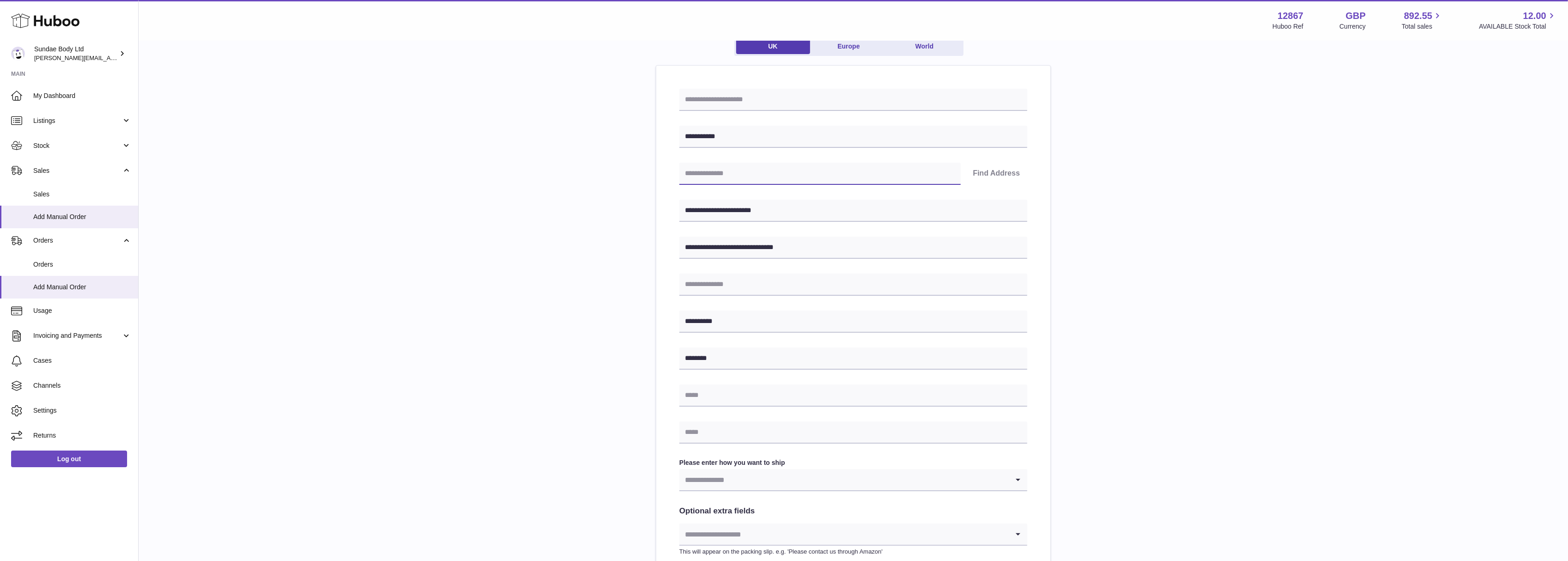
click at [524, 180] on input "text" at bounding box center [820, 174] width 282 height 22
type input "********"
click at [524, 175] on button "Find Address" at bounding box center [996, 174] width 62 height 22
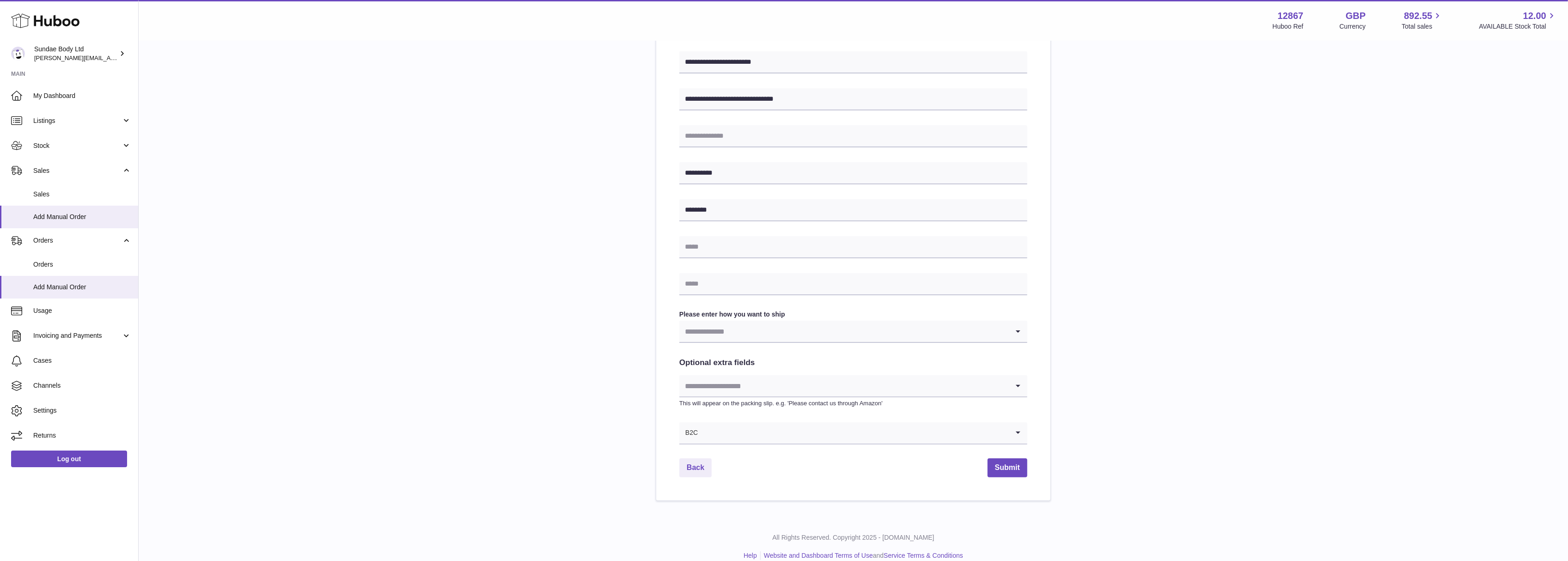
scroll to position [247, 0]
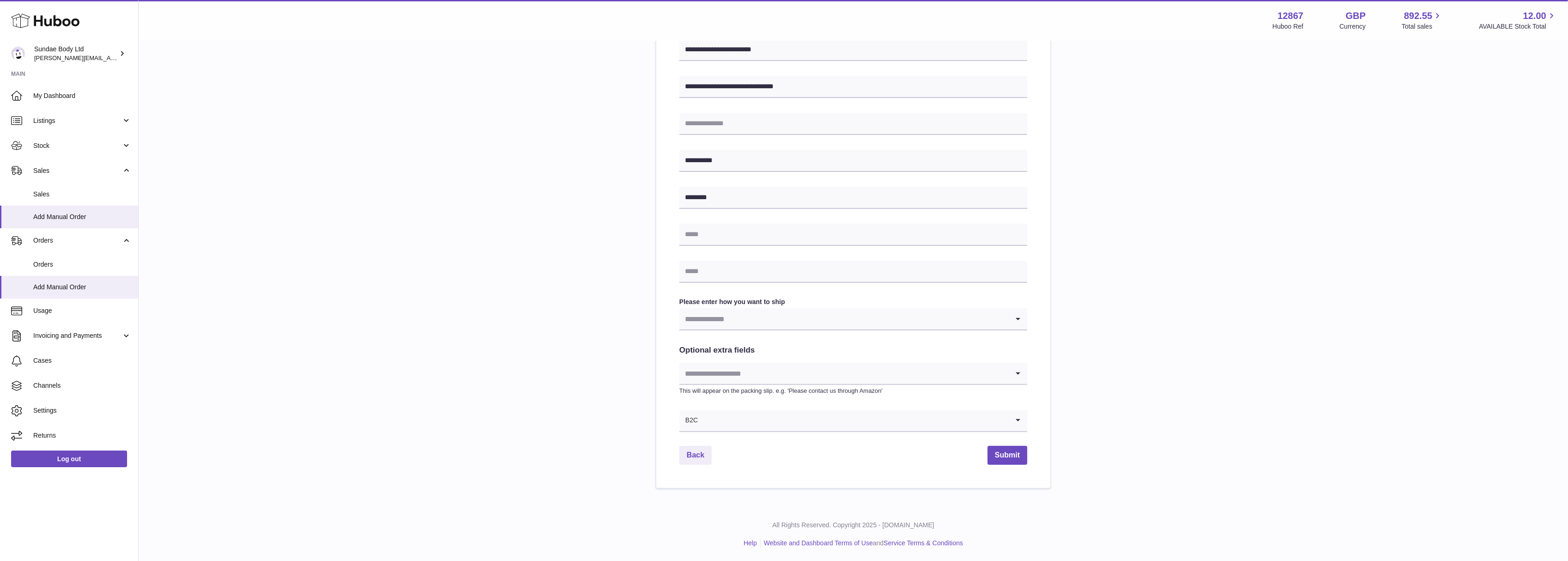
click at [524, 318] on icon "Search for option" at bounding box center [1018, 318] width 19 height 21
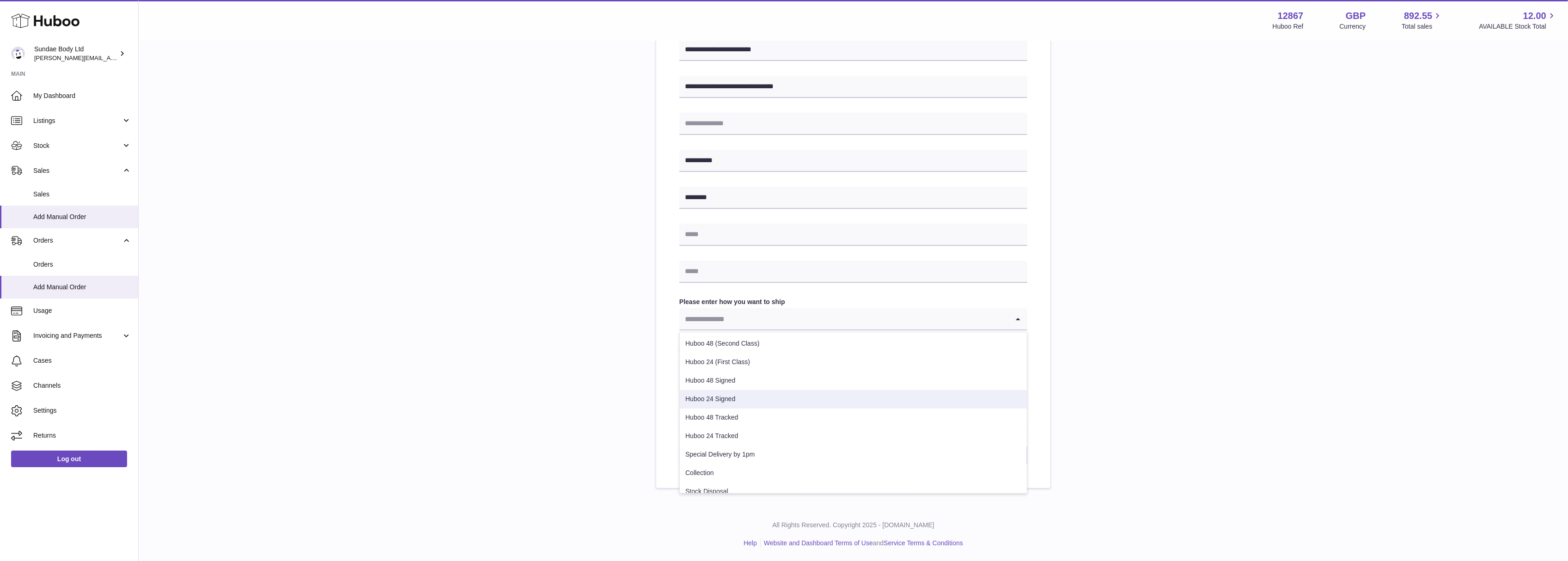
click at [524, 338] on li "Huboo 24 Signed" at bounding box center [853, 399] width 347 height 19
click at [524, 338] on input "Search for option" at bounding box center [844, 373] width 329 height 21
click at [524, 338] on icon "Search for option" at bounding box center [1018, 373] width 19 height 21
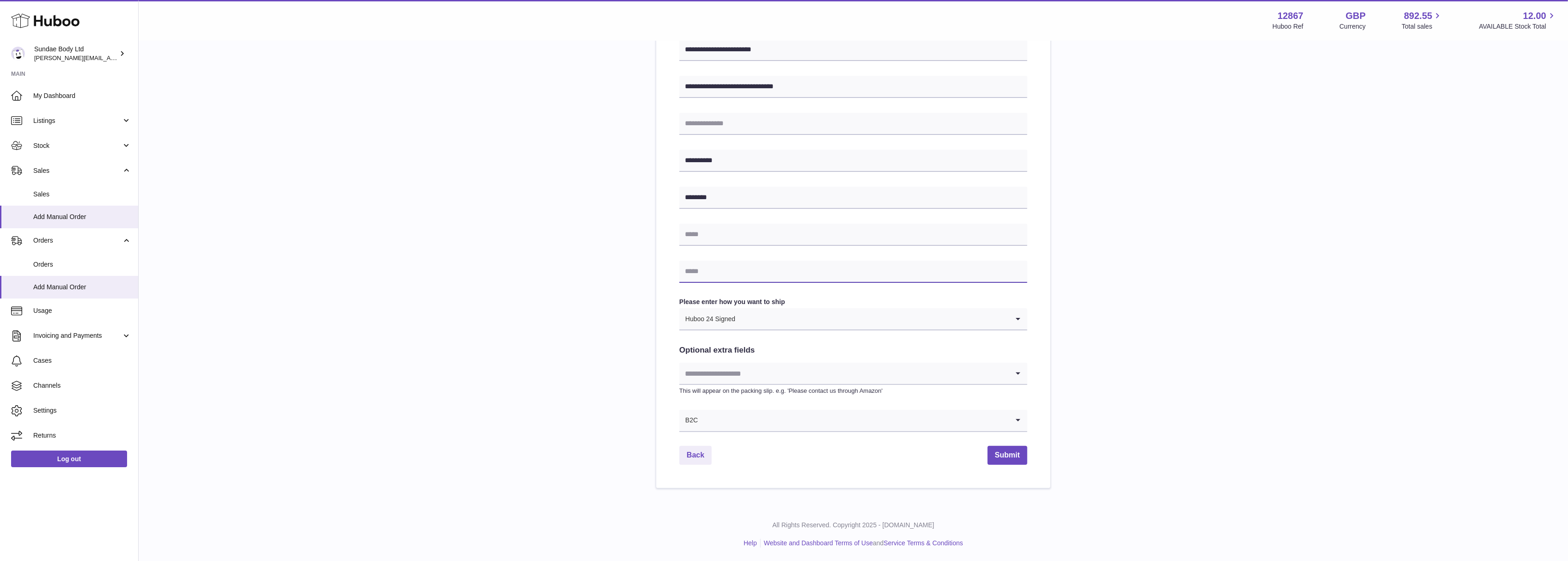
click at [524, 269] on input "text" at bounding box center [854, 272] width 348 height 22
type input "**********"
click at [524, 237] on input "text" at bounding box center [854, 235] width 348 height 22
click at [524, 239] on input "text" at bounding box center [854, 235] width 348 height 22
type input "**********"
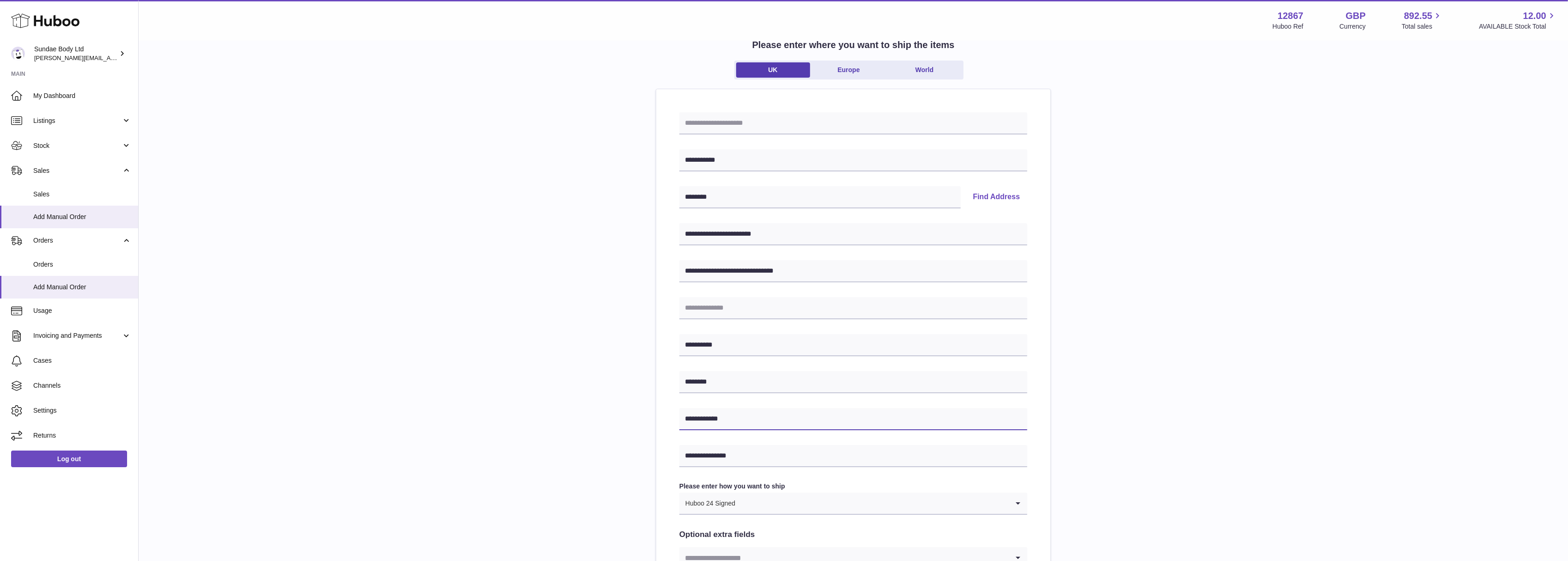
scroll to position [0, 0]
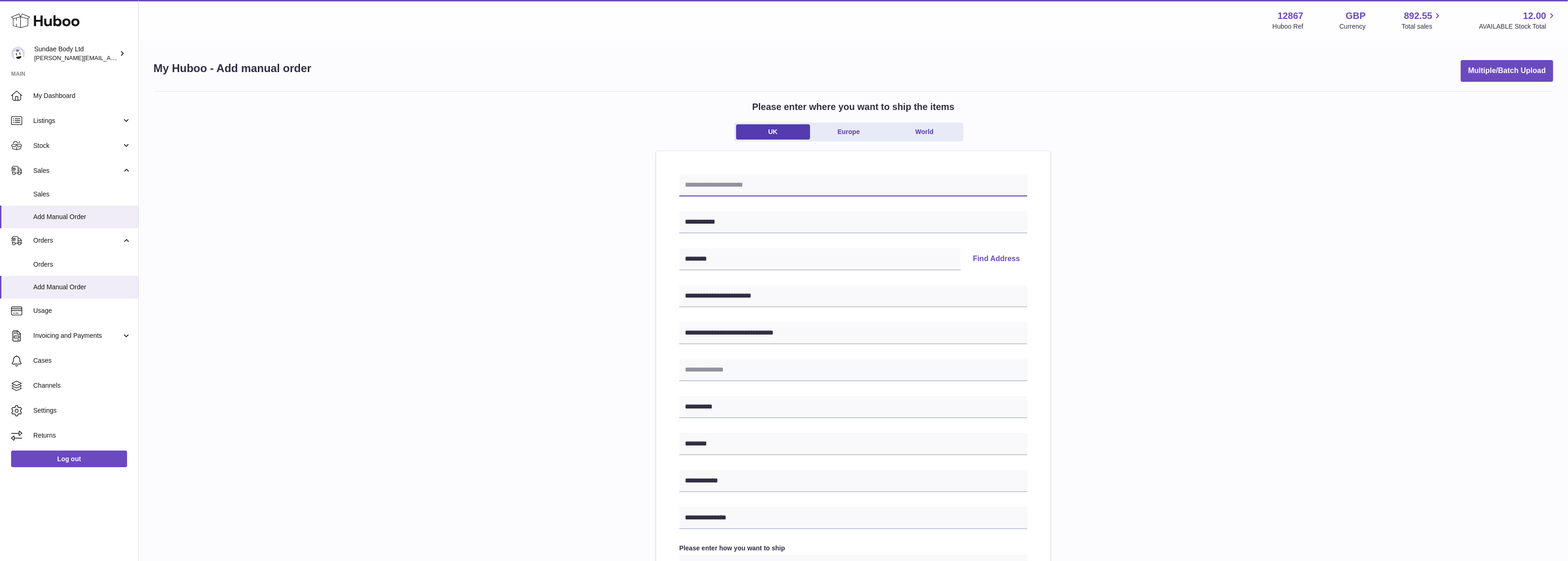
click at [524, 187] on input "text" at bounding box center [854, 185] width 348 height 22
drag, startPoint x: 697, startPoint y: 186, endPoint x: 678, endPoint y: 186, distance: 19.0
click at [524, 186] on div "**********" at bounding box center [854, 443] width 394 height 583
drag, startPoint x: 762, startPoint y: 186, endPoint x: 743, endPoint y: 185, distance: 19.0
click at [524, 185] on input "**********" at bounding box center [854, 185] width 348 height 22
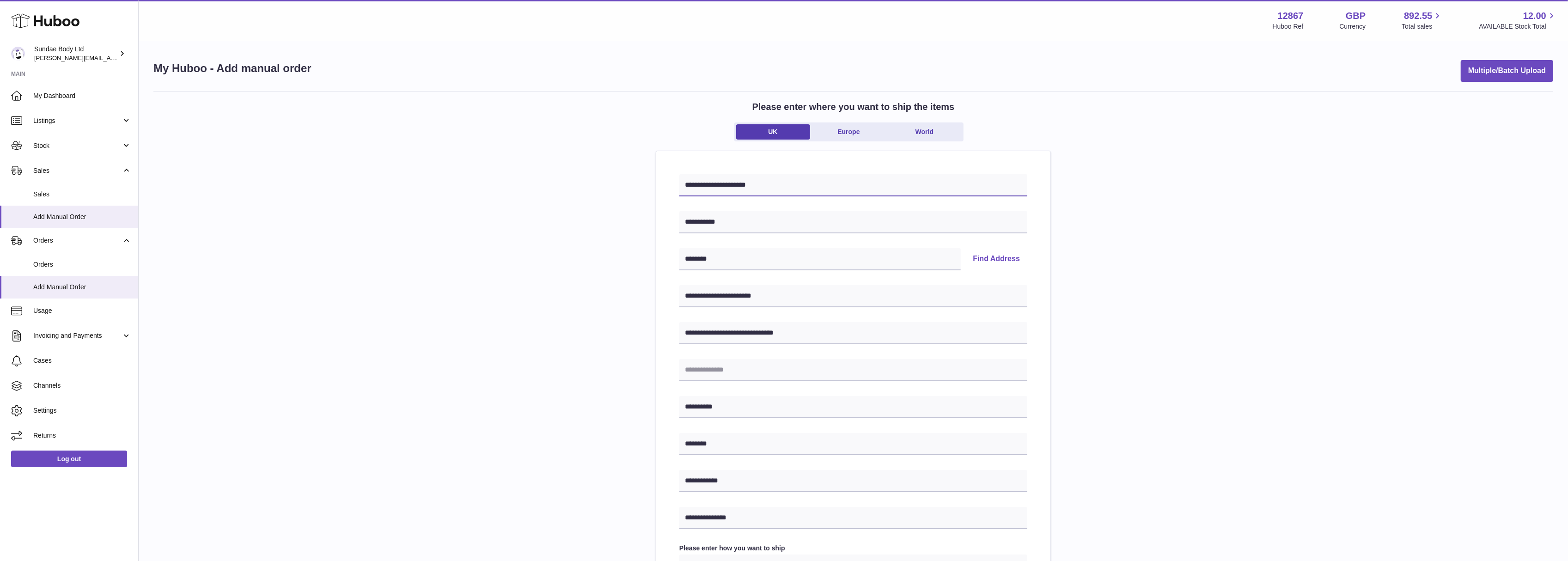
type input "**********"
click at [524, 195] on div "**********" at bounding box center [853, 413] width 1400 height 644
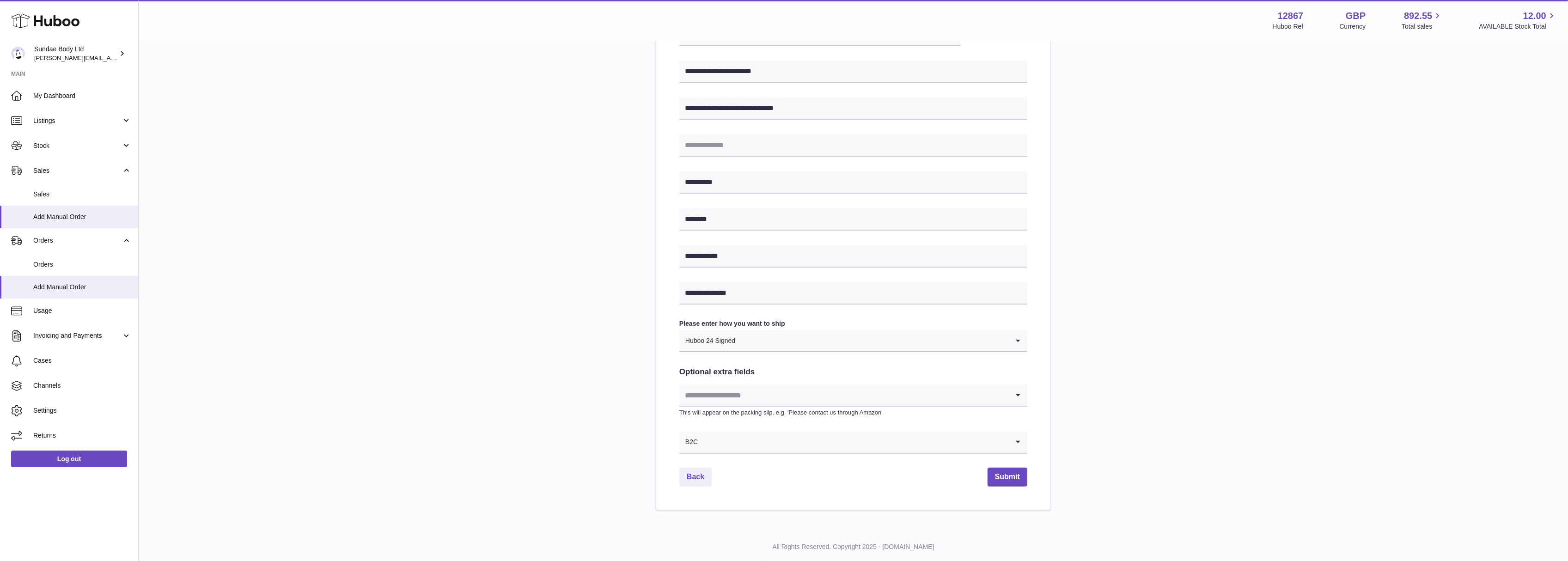
scroll to position [247, 0]
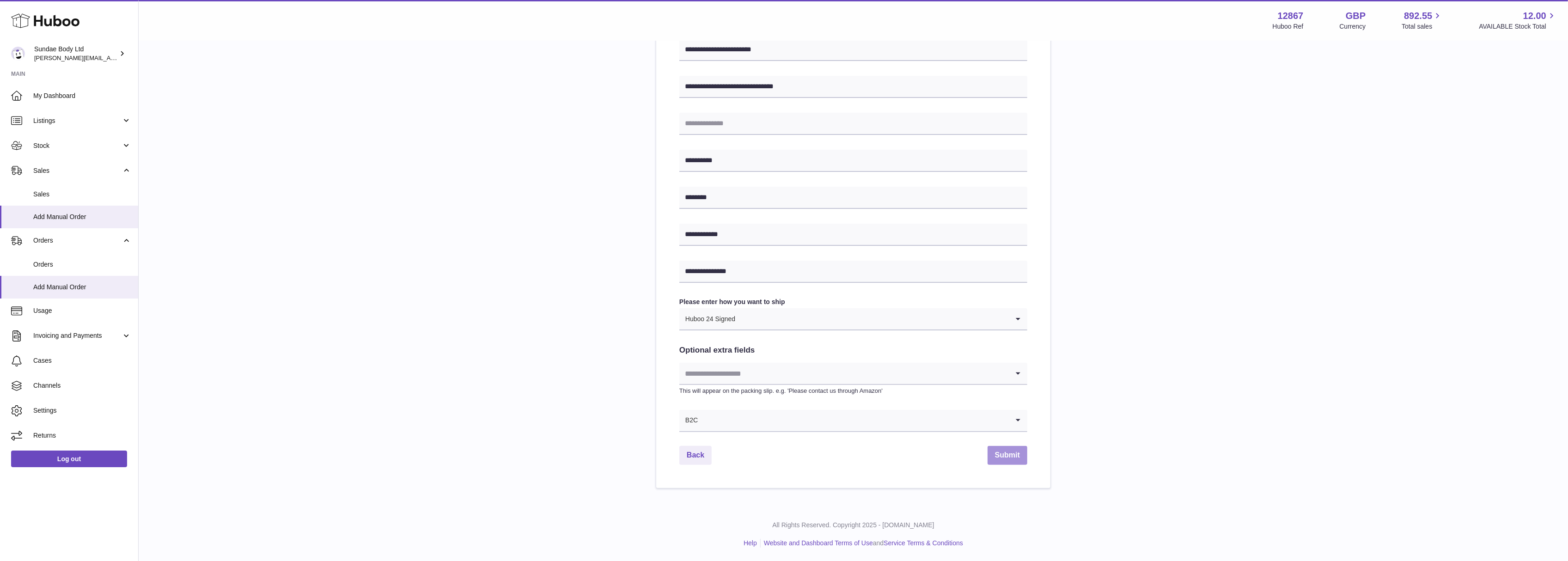
click at [524, 338] on button "Submit" at bounding box center [1008, 455] width 40 height 19
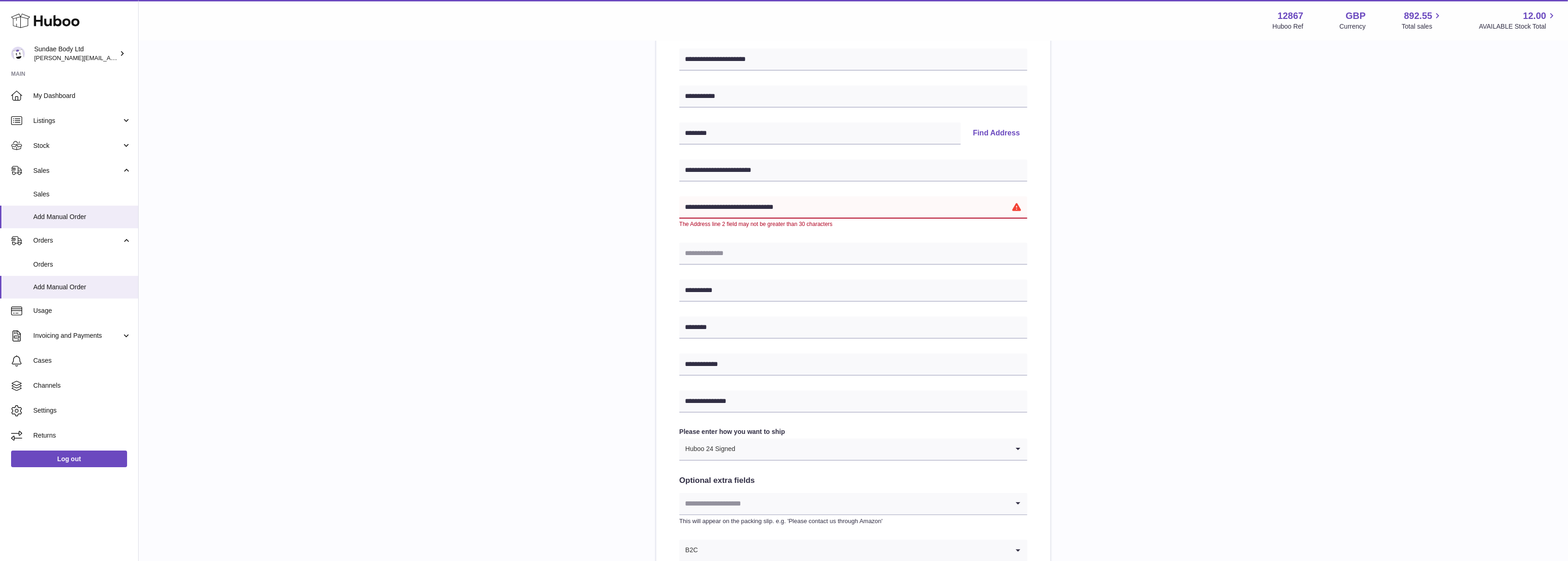
scroll to position [123, 0]
drag, startPoint x: 793, startPoint y: 212, endPoint x: 747, endPoint y: 212, distance: 46.0
click at [524, 212] on input "**********" at bounding box center [854, 210] width 348 height 22
type input "**********"
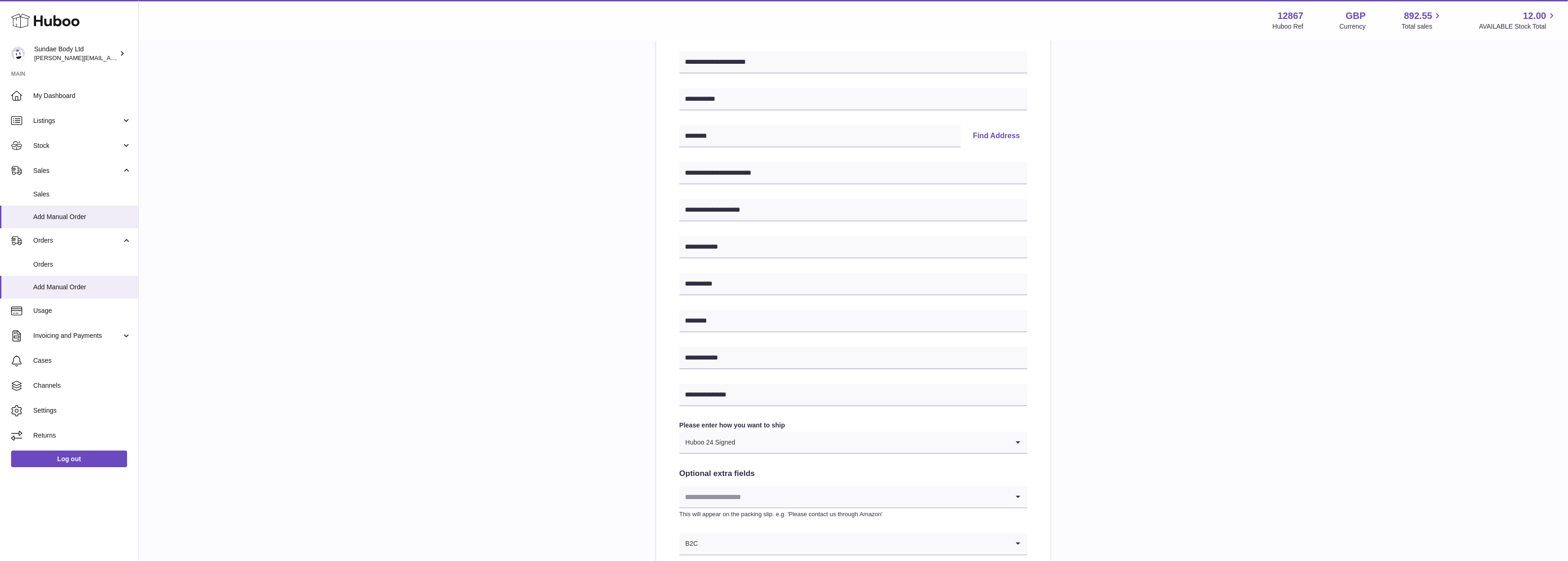
click at [524, 299] on div "**********" at bounding box center [853, 289] width 1400 height 644
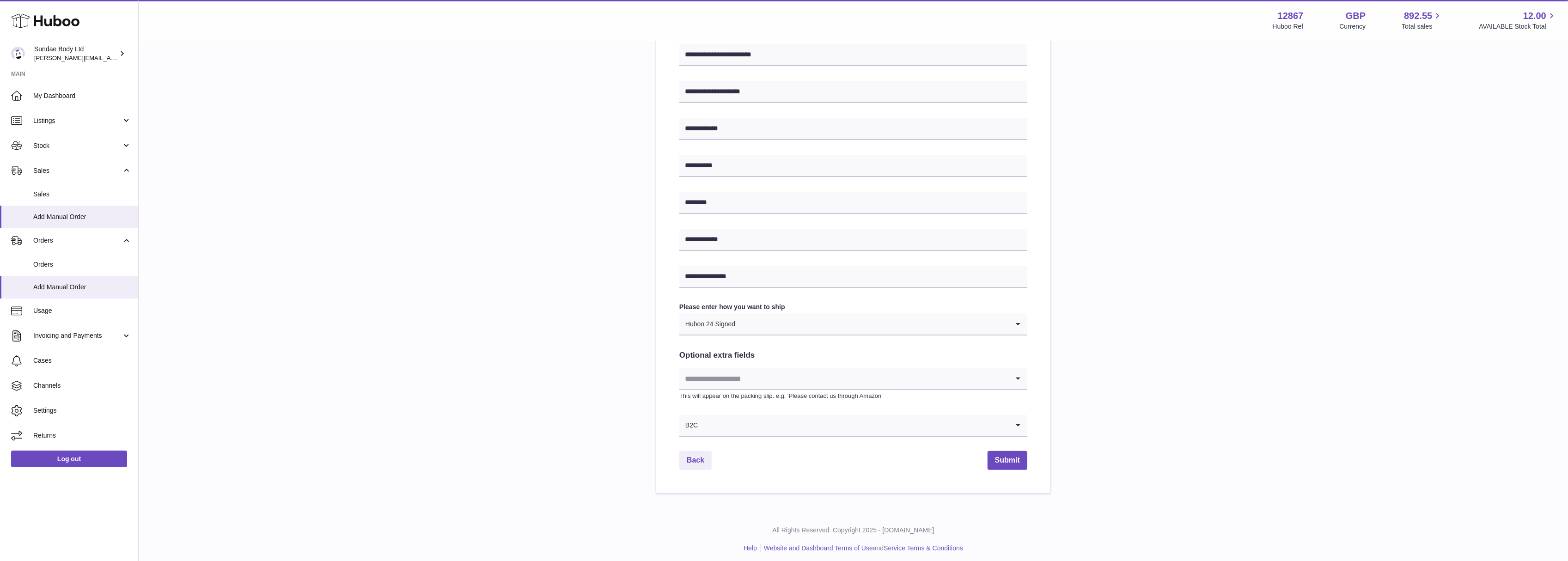
scroll to position [247, 0]
click at [524, 338] on button "Submit" at bounding box center [1008, 455] width 40 height 19
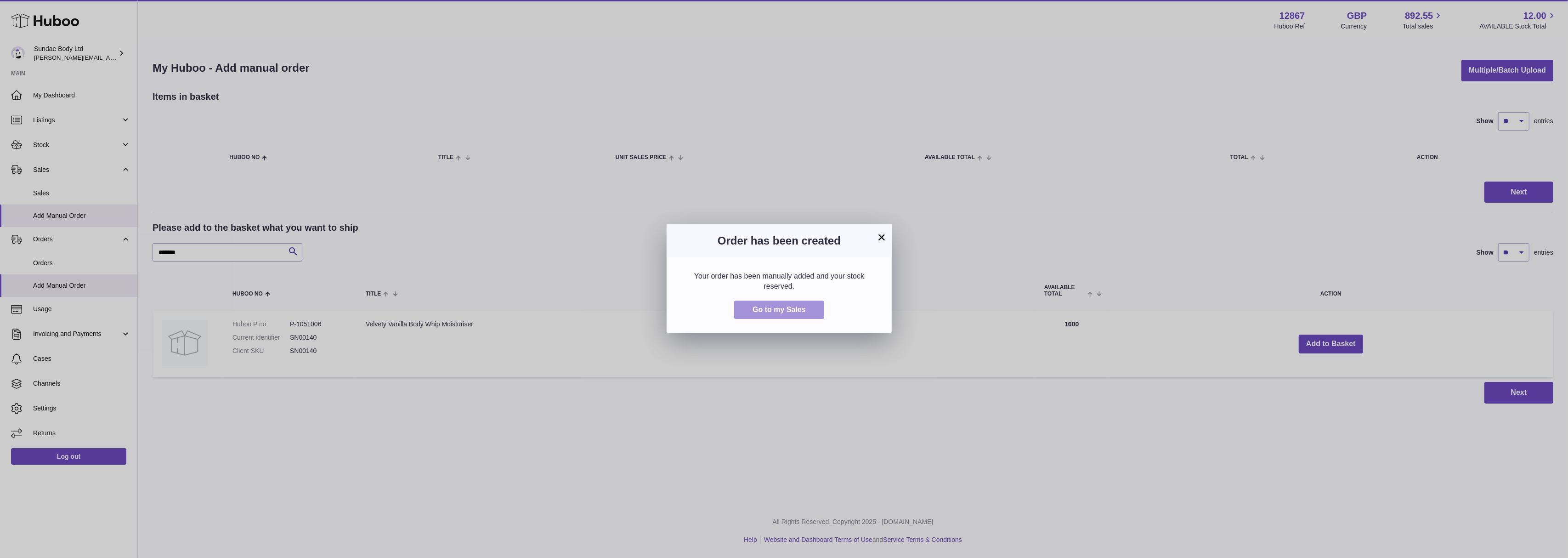
click at [521, 312] on span "Go to my Sales" at bounding box center [780, 310] width 53 height 8
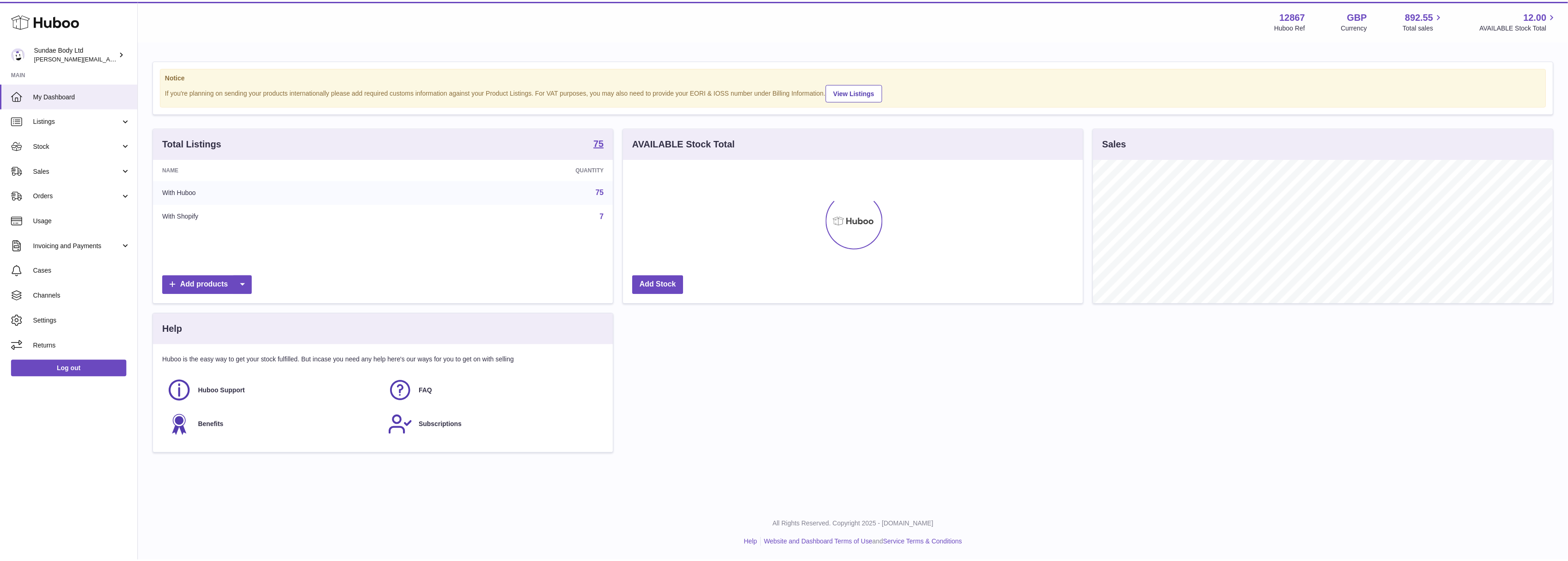
scroll to position [144, 460]
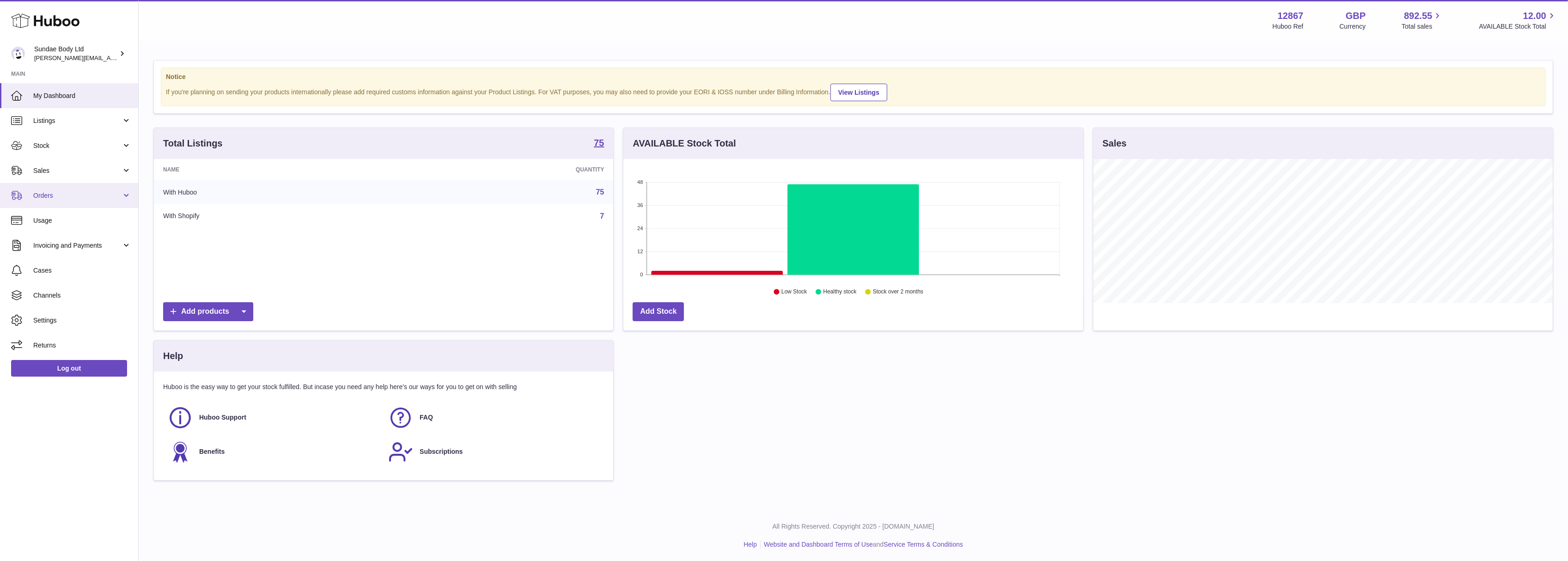
click at [63, 189] on link "Orders" at bounding box center [69, 195] width 138 height 25
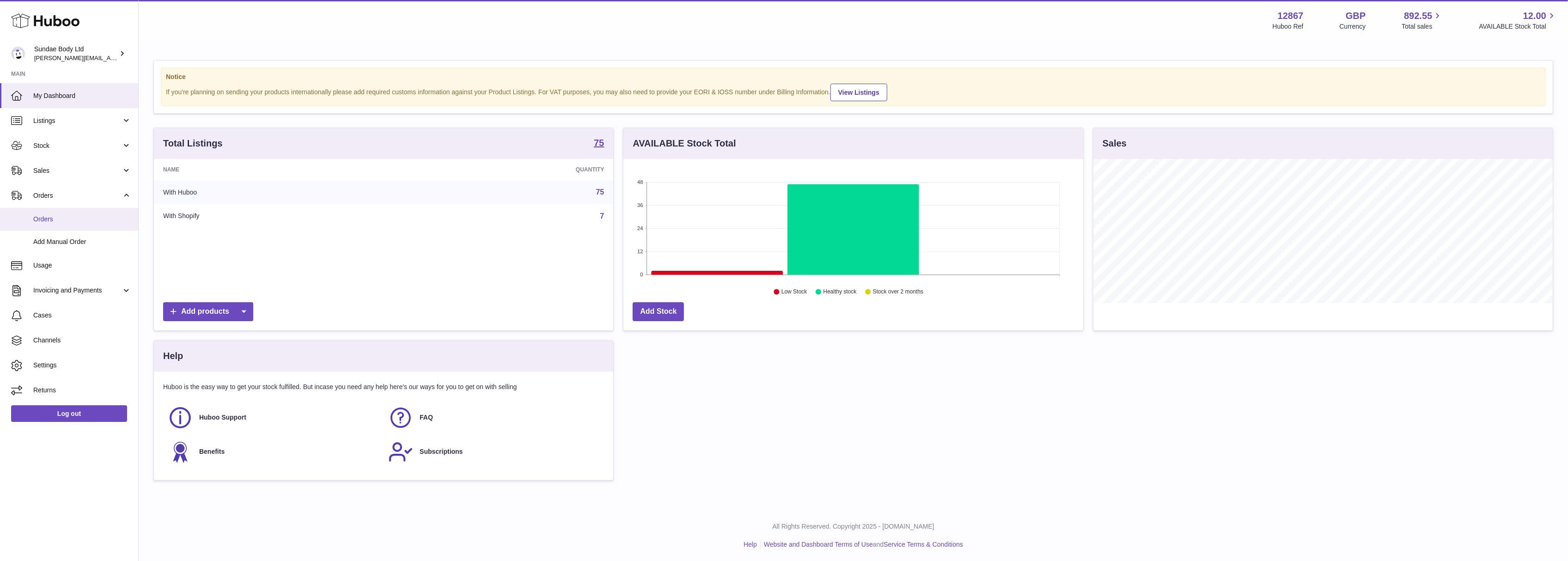
click at [52, 217] on span "Orders" at bounding box center [82, 219] width 98 height 9
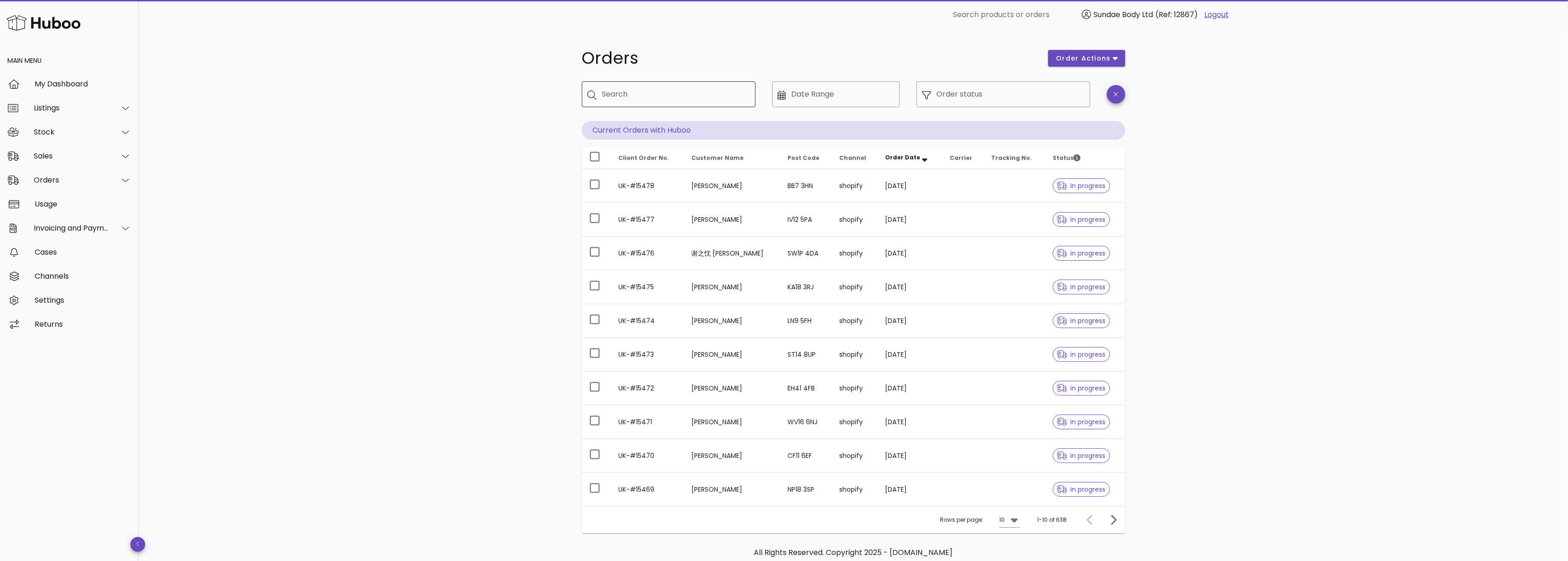
click at [611, 98] on input "Search" at bounding box center [675, 94] width 146 height 15
type input "**********"
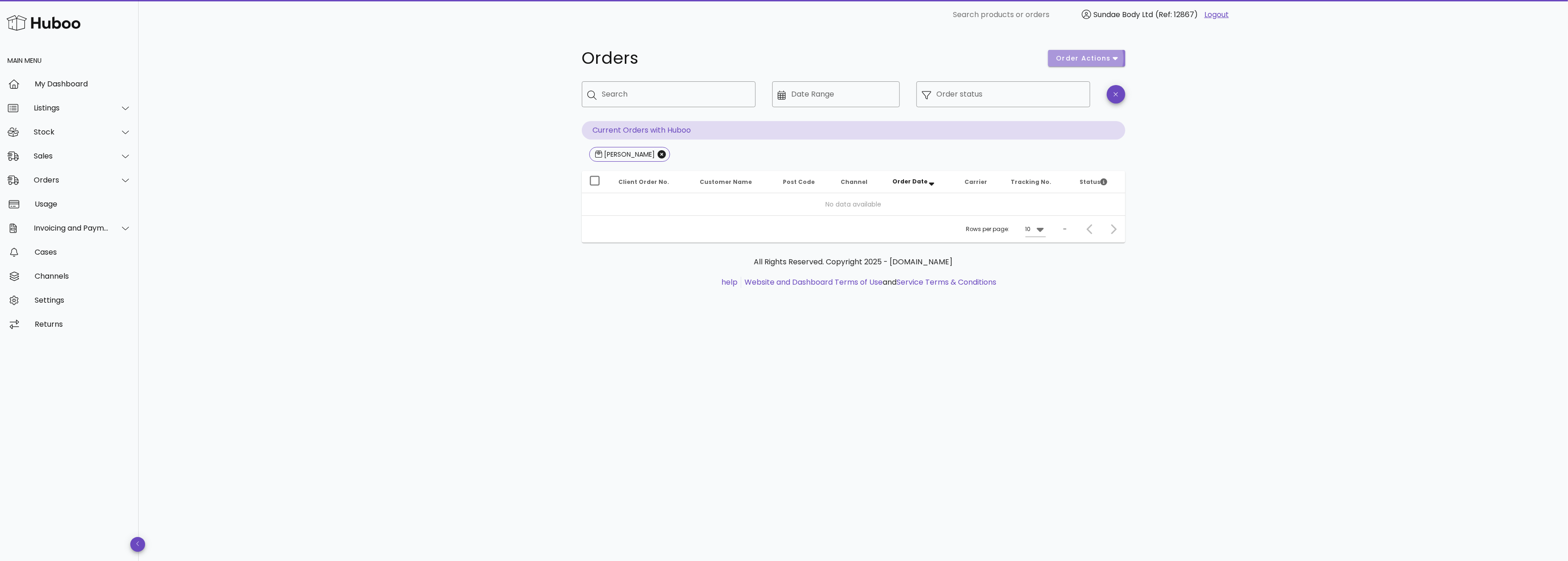
click at [1090, 58] on span "order actions" at bounding box center [1083, 59] width 56 height 10
click at [1089, 58] on div "Release Reprocess Cancel" at bounding box center [1098, 92] width 80 height 77
click at [1023, 89] on input "Order status" at bounding box center [1011, 94] width 148 height 15
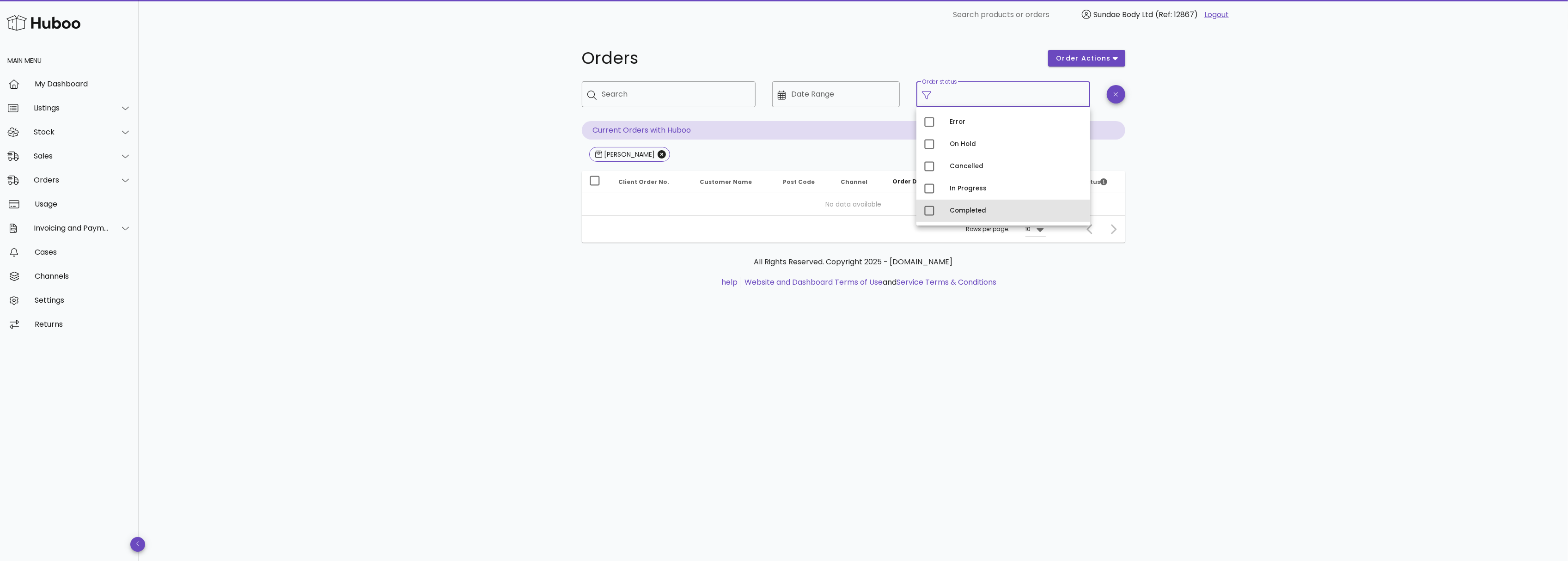
click at [969, 209] on div "Completed" at bounding box center [1017, 210] width 133 height 7
type input "**********"
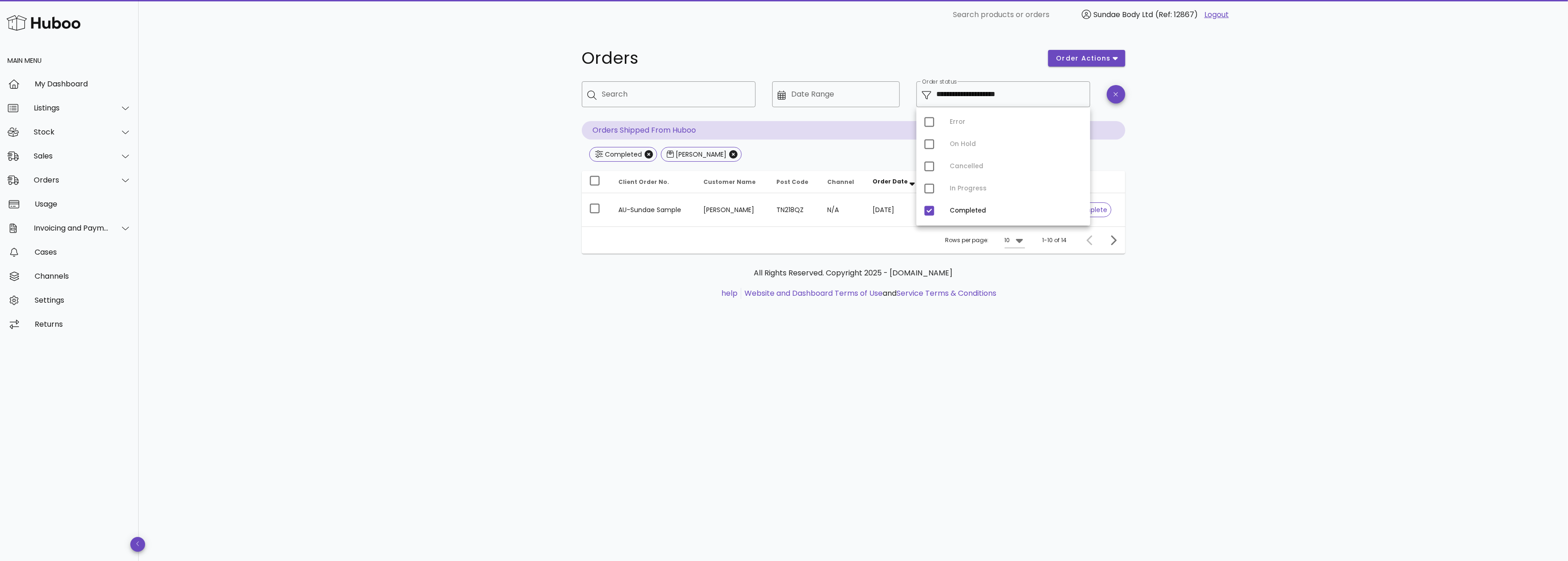
click at [682, 302] on div "All Rights Reserved. Copyright 2025 - huboo.co.uk help Website and Dashboard Te…" at bounding box center [854, 288] width 543 height 70
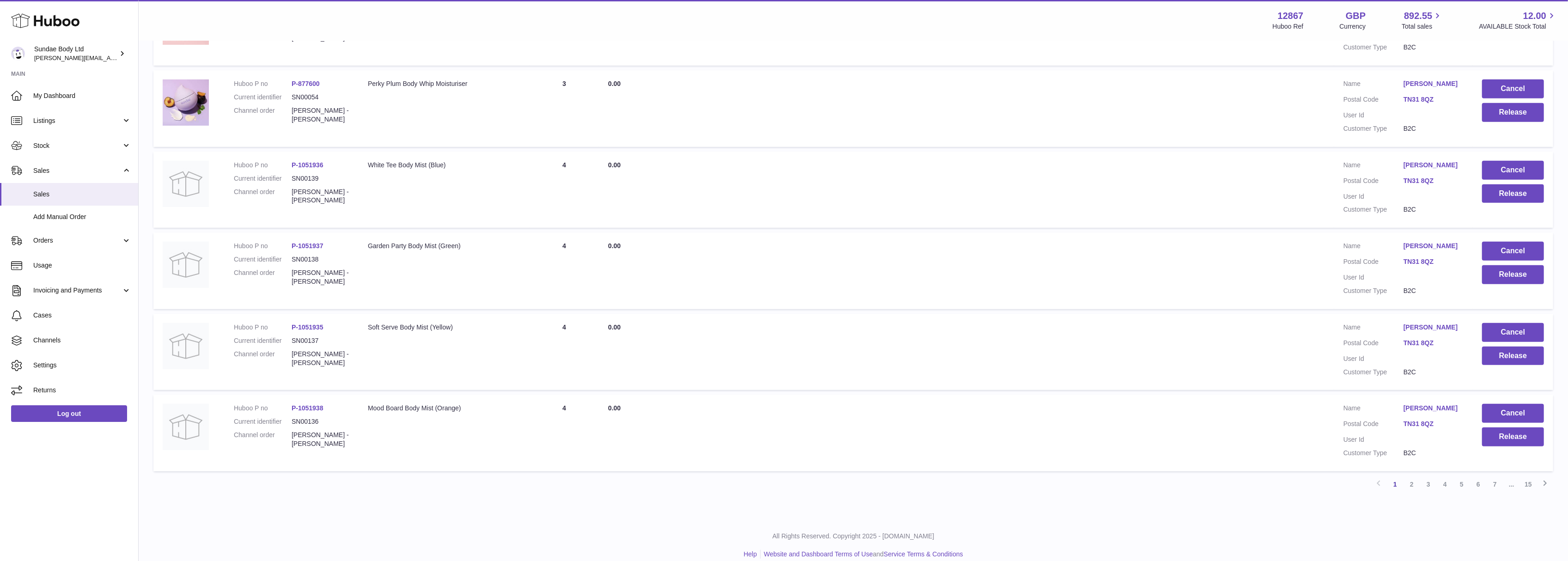
scroll to position [576, 0]
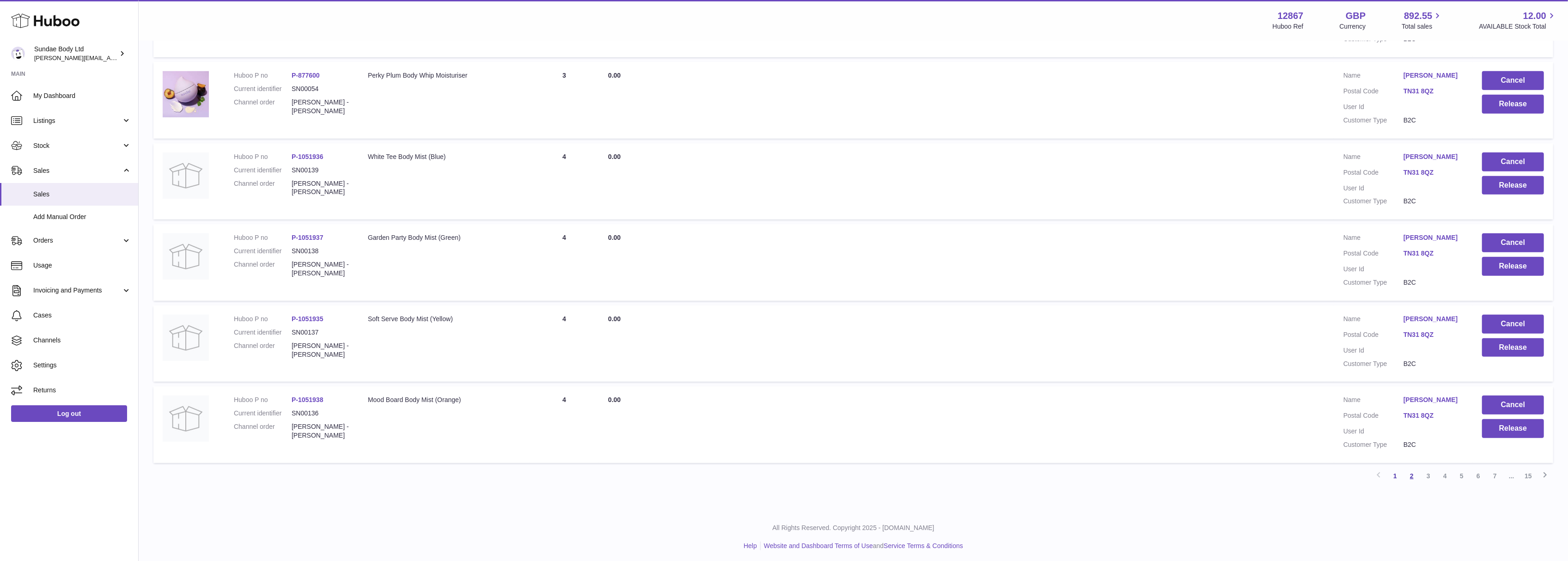
click at [1412, 473] on link "2" at bounding box center [1412, 475] width 17 height 17
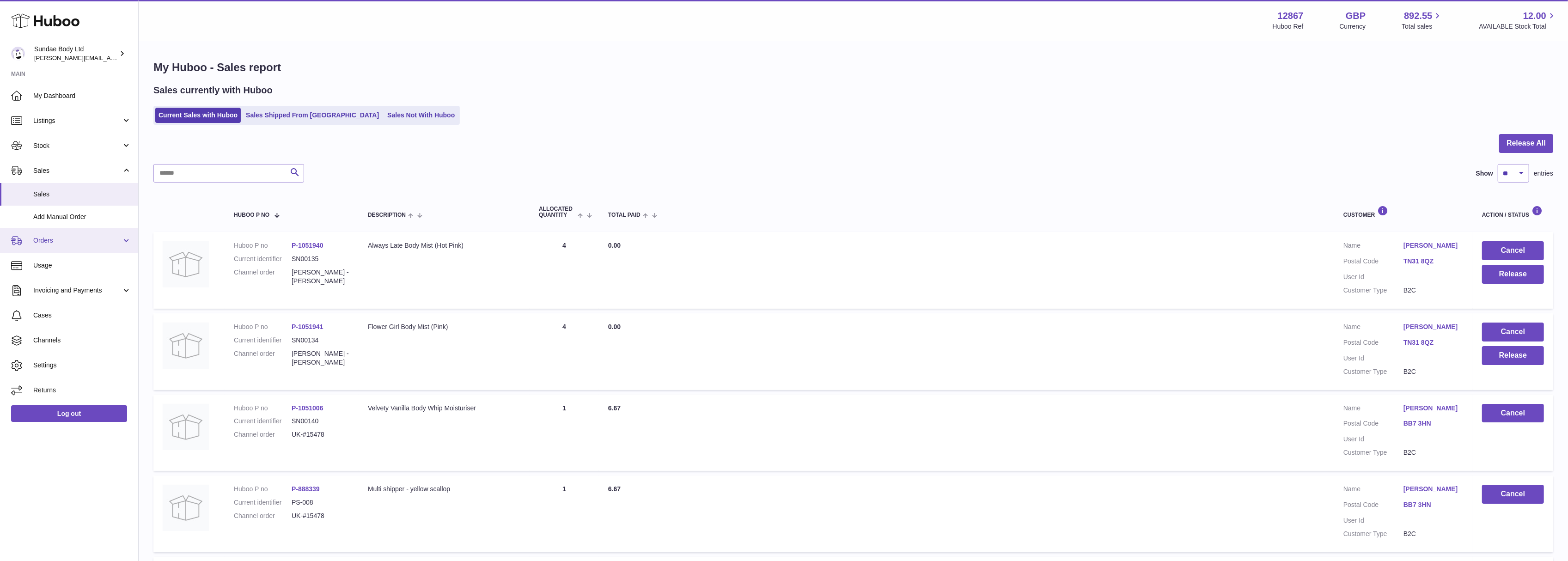
click at [48, 242] on span "Orders" at bounding box center [77, 240] width 89 height 9
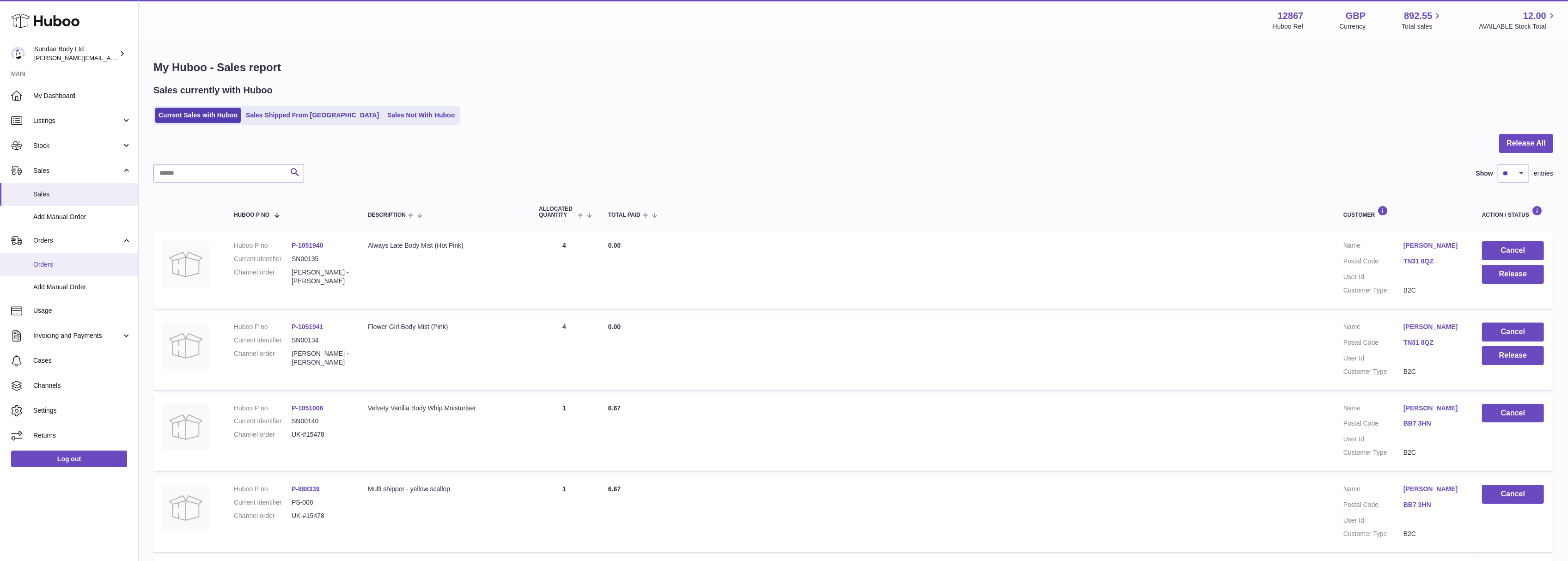
click at [48, 265] on span "Orders" at bounding box center [82, 265] width 98 height 9
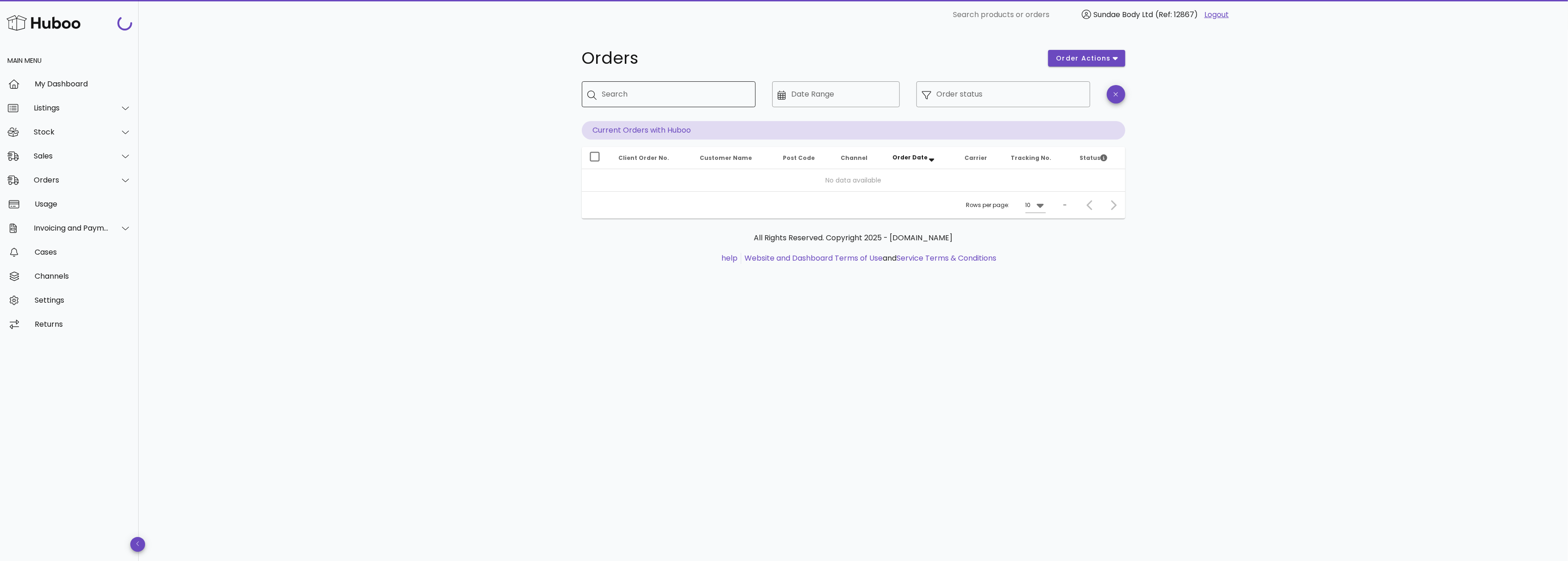
click at [660, 98] on input "Search" at bounding box center [675, 94] width 146 height 15
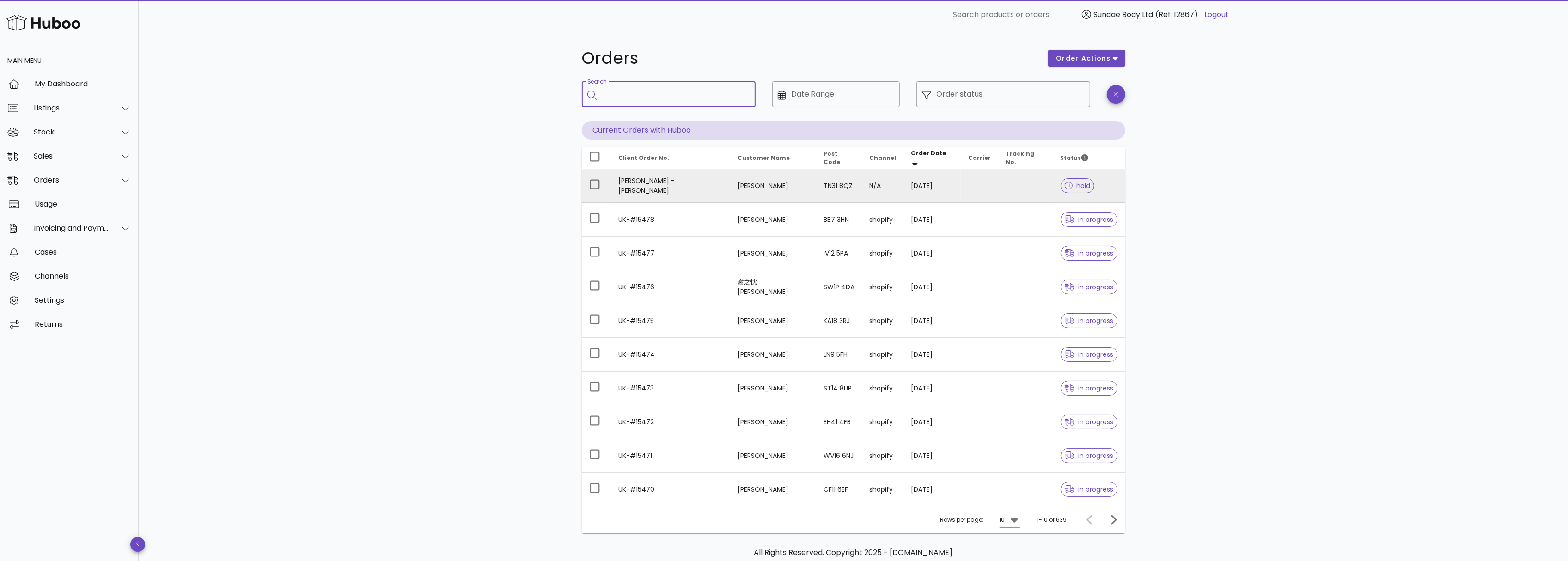
click at [767, 187] on td "[PERSON_NAME]" at bounding box center [773, 186] width 86 height 34
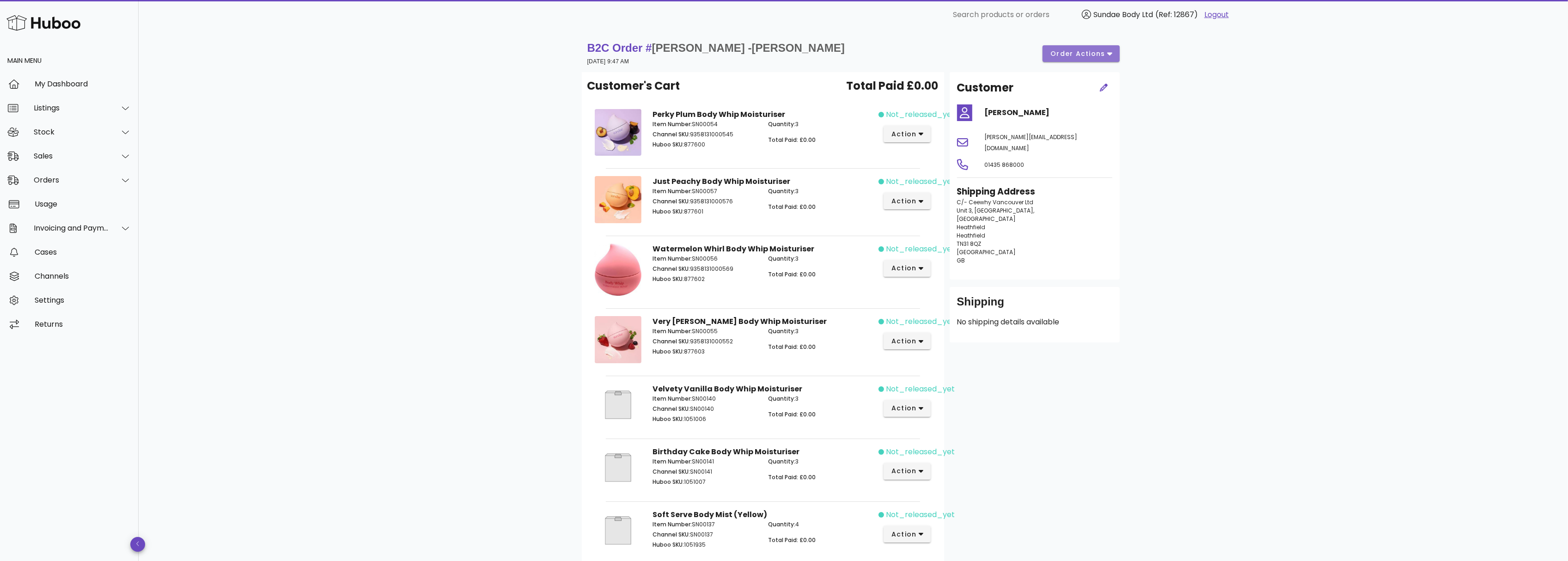
click at [1068, 54] on span "order actions" at bounding box center [1078, 54] width 56 height 10
click at [841, 60] on div "B2C Order # Sundae Samples -[PERSON_NAME] [DATE] 9:47 AM order actions" at bounding box center [853, 54] width 532 height 26
click at [1111, 53] on icon "button" at bounding box center [1109, 54] width 5 height 3
click at [1087, 108] on div "Cancel" at bounding box center [1105, 108] width 39 height 9
click at [46, 156] on div "Sales" at bounding box center [72, 155] width 76 height 9
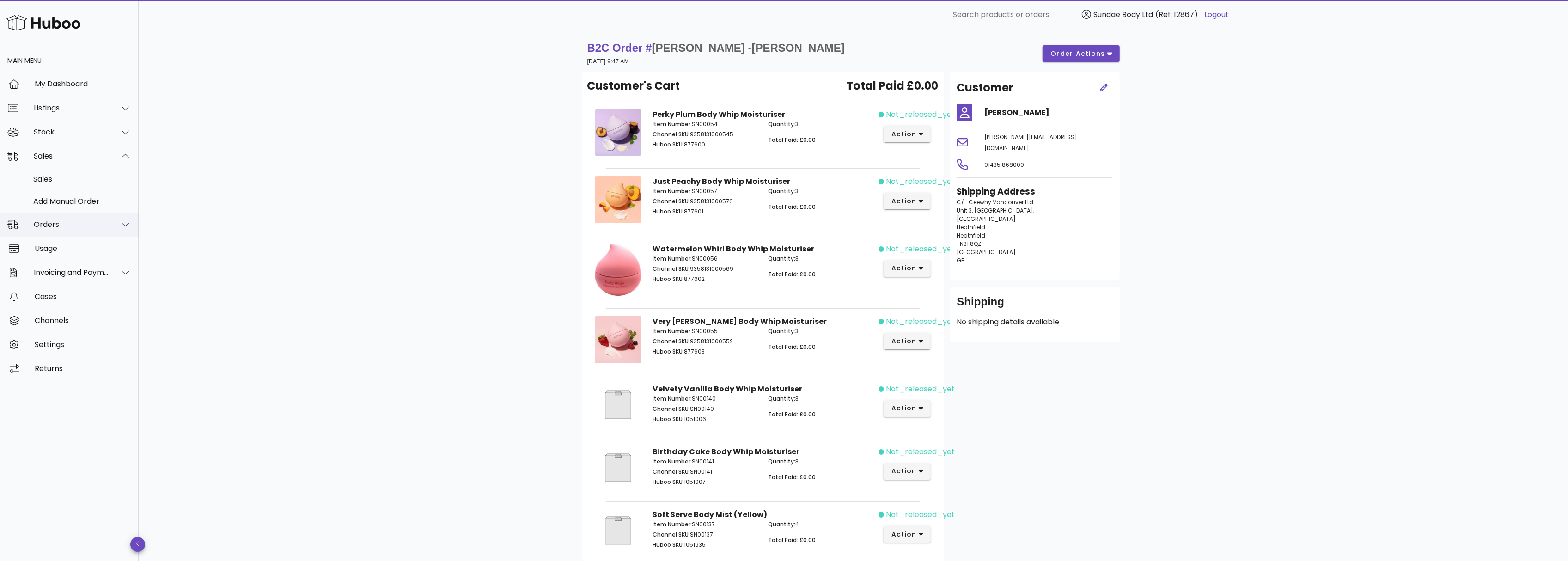
click at [52, 221] on div "Orders" at bounding box center [72, 224] width 76 height 9
click at [43, 202] on div "Orders" at bounding box center [82, 203] width 98 height 9
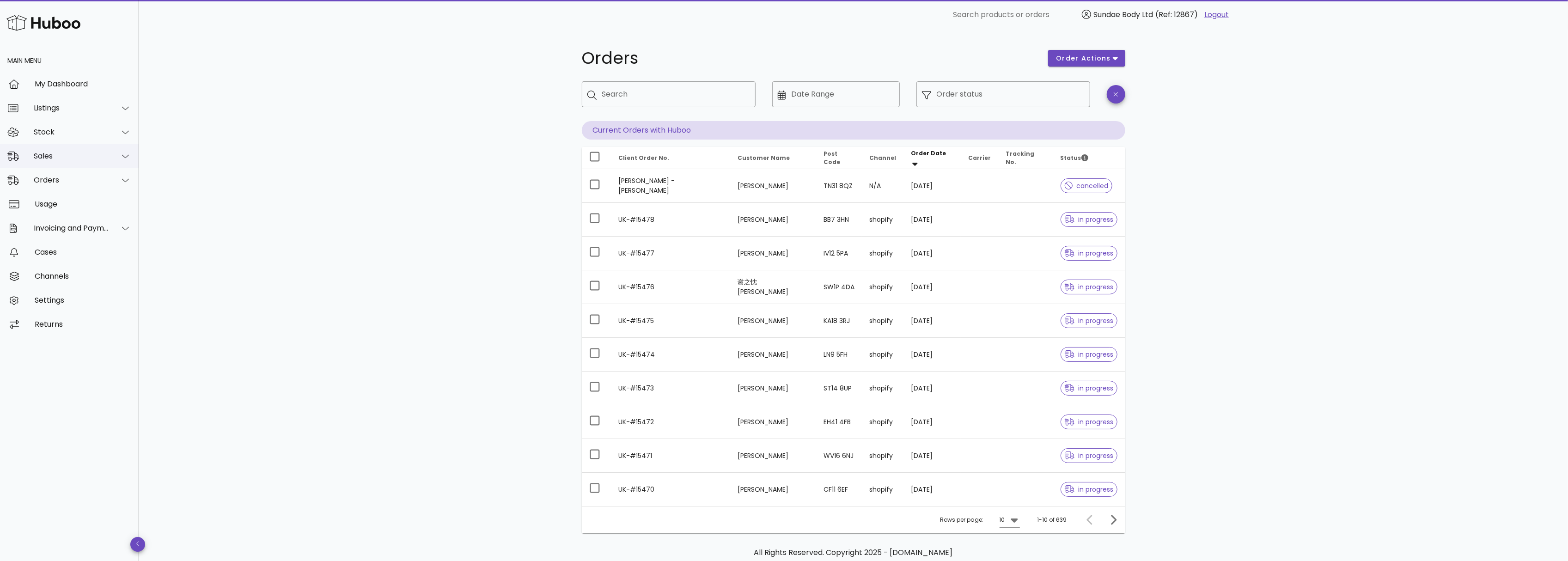
click at [47, 156] on div "Sales" at bounding box center [72, 155] width 76 height 9
click at [45, 176] on div "Sales" at bounding box center [82, 179] width 98 height 9
click at [66, 200] on div "Add Manual Order" at bounding box center [82, 201] width 98 height 9
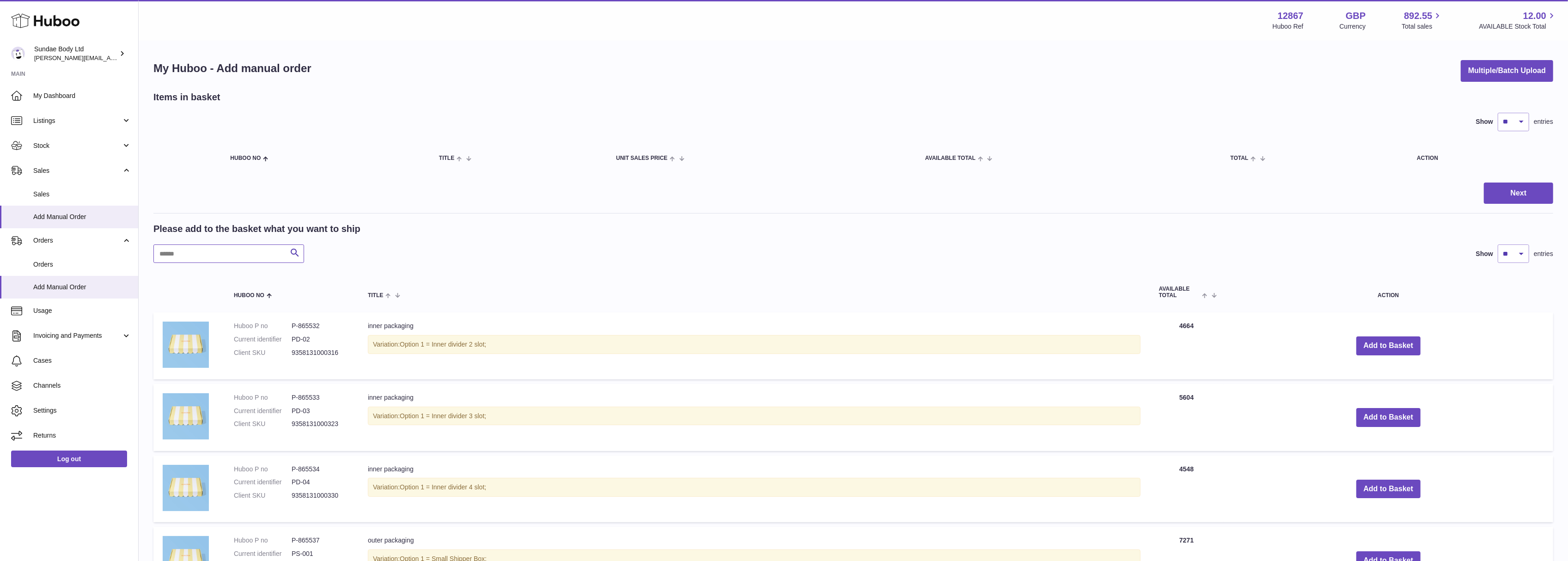
click at [219, 258] on input "text" at bounding box center [228, 254] width 150 height 19
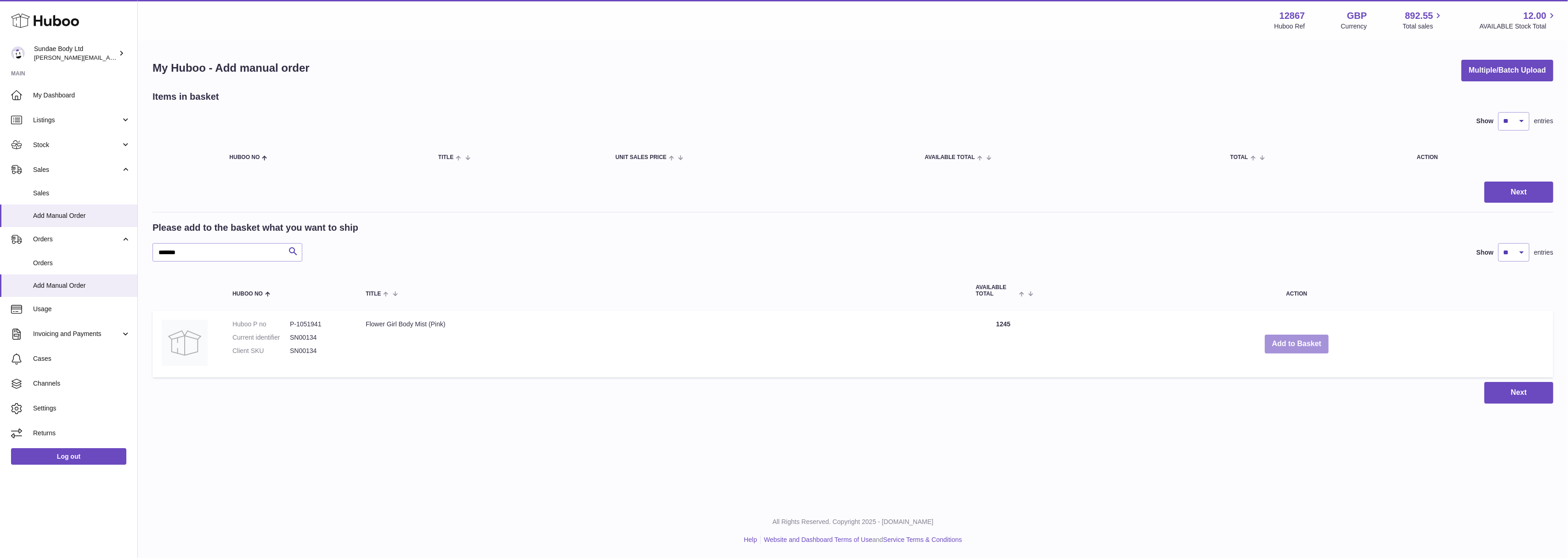
click at [1291, 336] on button "Add to Basket" at bounding box center [1297, 343] width 64 height 19
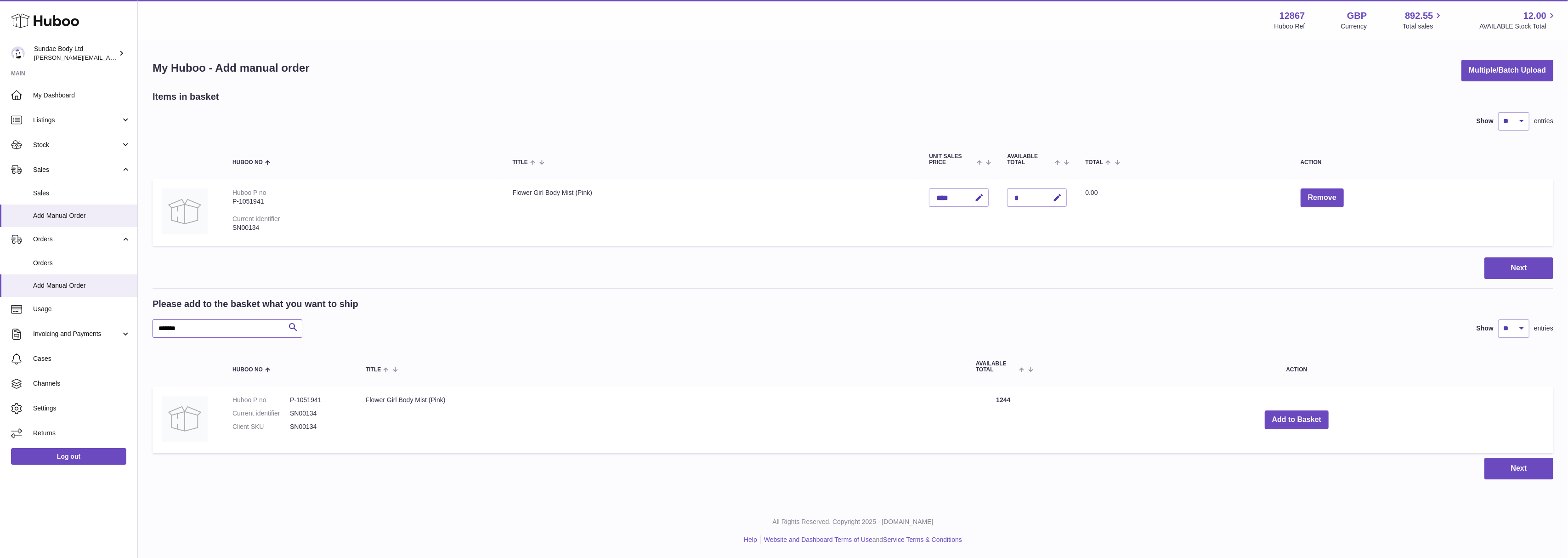
drag, startPoint x: 193, startPoint y: 327, endPoint x: 181, endPoint y: 327, distance: 12.0
click at [181, 327] on input "*******" at bounding box center [227, 328] width 149 height 19
click at [1317, 415] on button "Add to Basket" at bounding box center [1317, 419] width 64 height 19
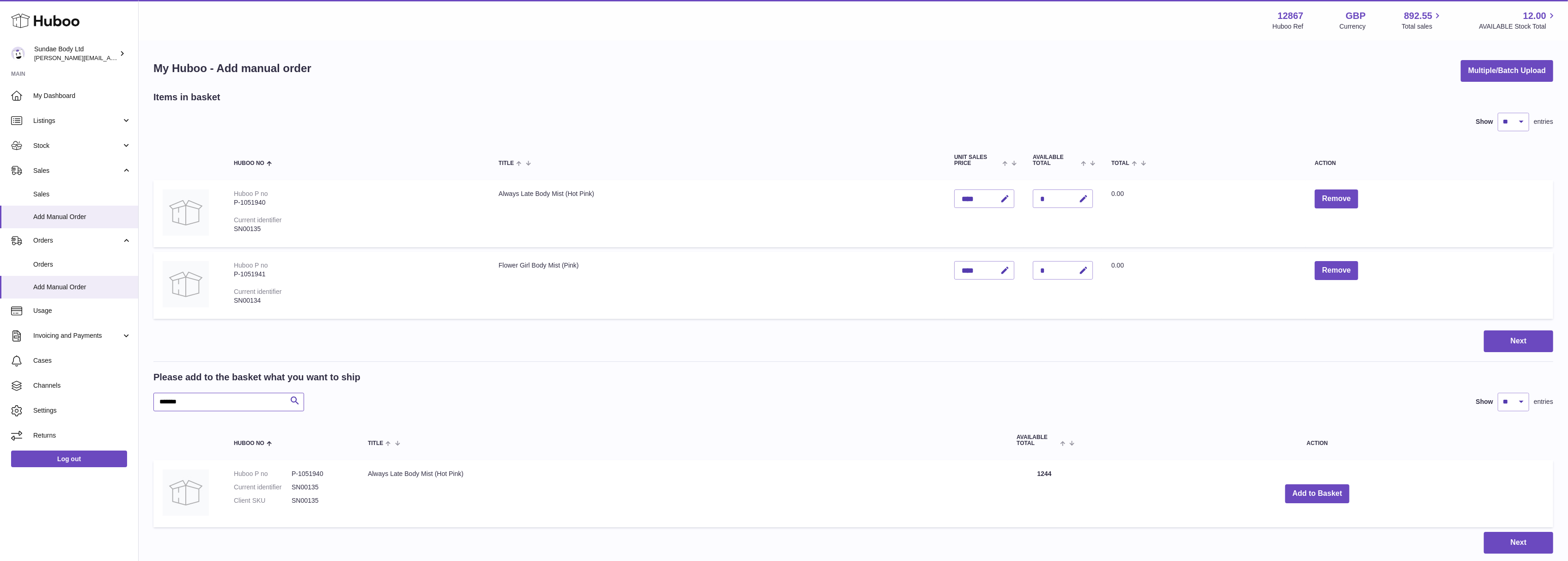
drag, startPoint x: 193, startPoint y: 400, endPoint x: 181, endPoint y: 400, distance: 12.0
click at [181, 400] on input "*******" at bounding box center [228, 402] width 150 height 19
click at [1340, 488] on button "Add to Basket" at bounding box center [1314, 493] width 65 height 19
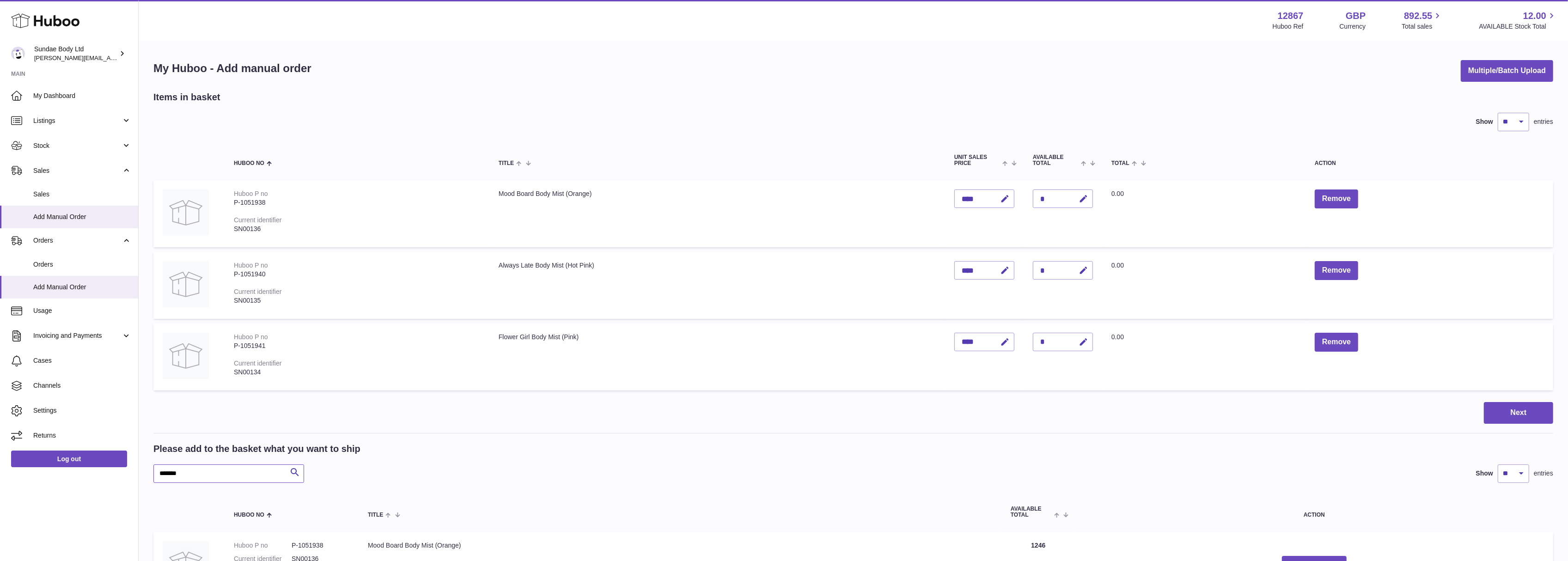
drag, startPoint x: 186, startPoint y: 471, endPoint x: 180, endPoint y: 471, distance: 6.0
click at [180, 471] on input "*******" at bounding box center [228, 473] width 150 height 19
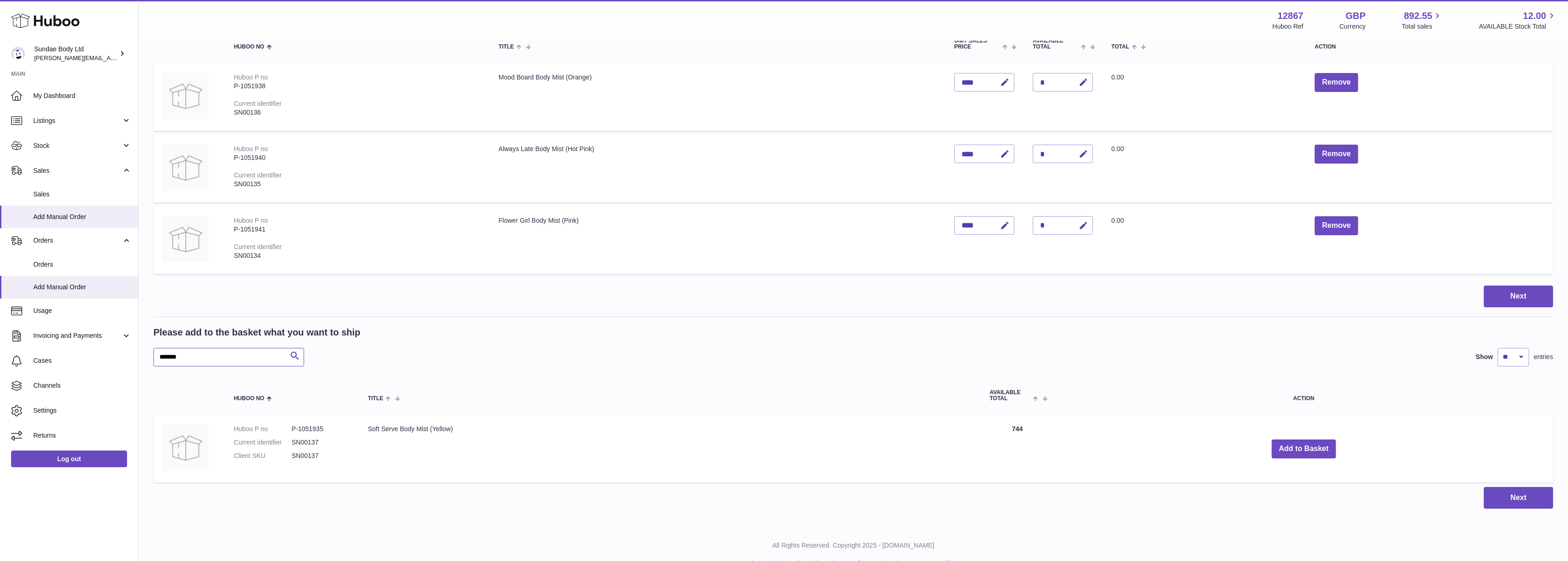
scroll to position [123, 0]
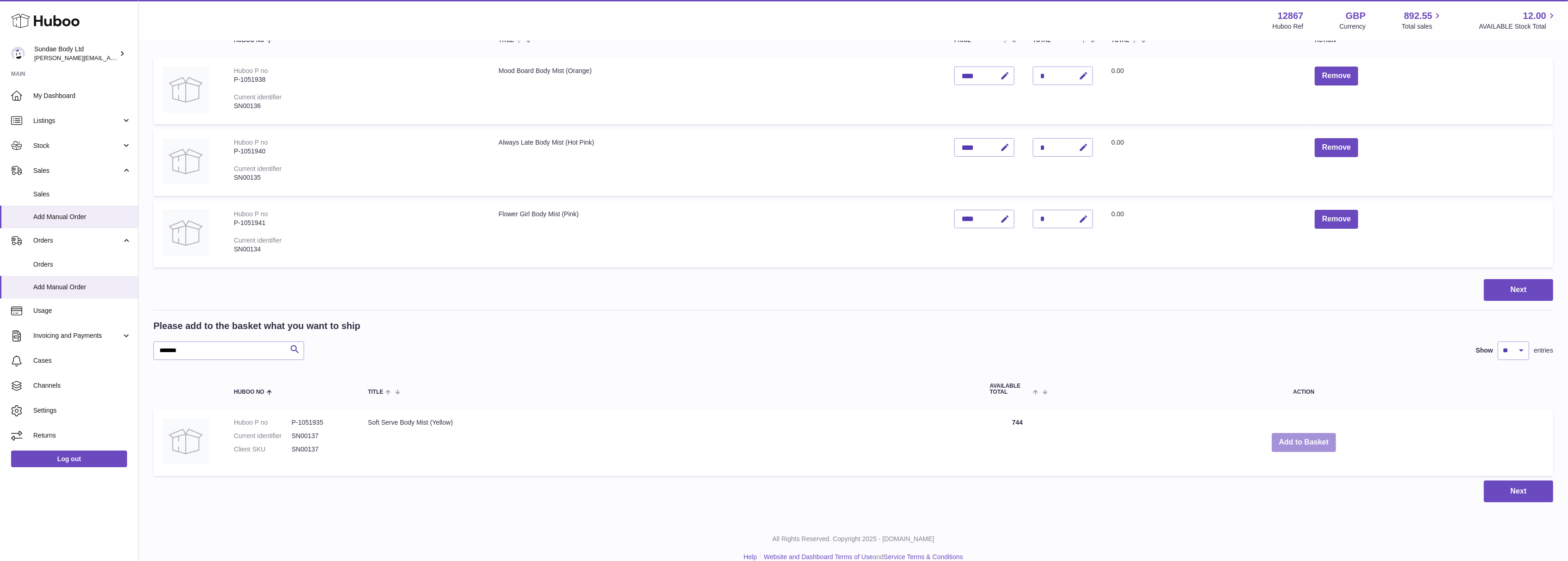
click at [1296, 439] on button "Add to Basket" at bounding box center [1303, 442] width 65 height 19
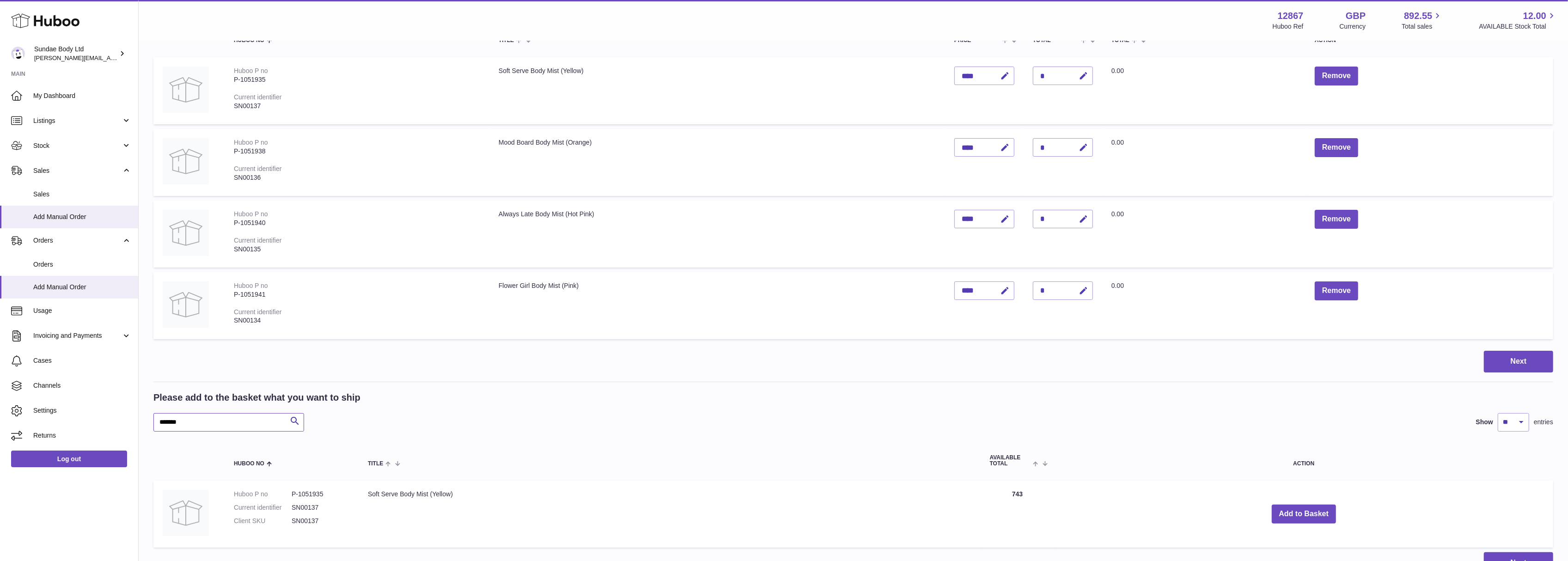
drag, startPoint x: 185, startPoint y: 417, endPoint x: 180, endPoint y: 418, distance: 5.1
click at [180, 418] on input "*******" at bounding box center [228, 422] width 150 height 19
click at [1308, 509] on button "Add to Basket" at bounding box center [1313, 513] width 65 height 19
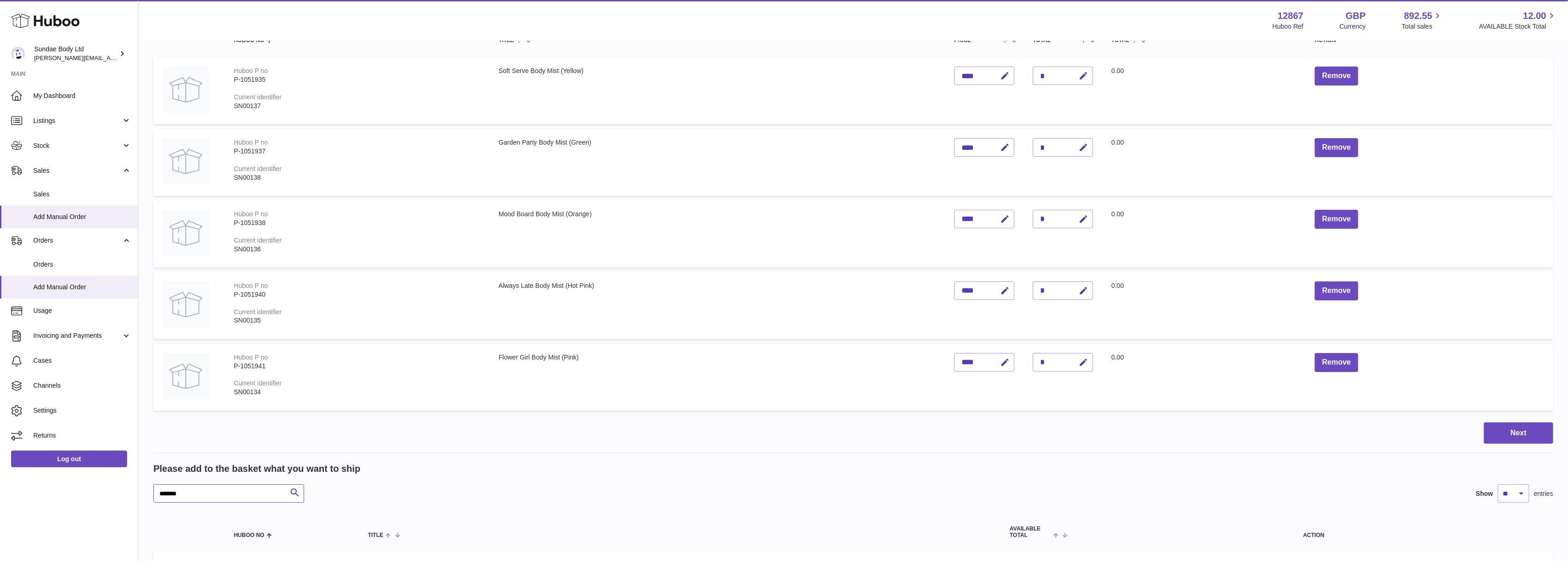
click at [181, 487] on input "*******" at bounding box center [228, 493] width 150 height 19
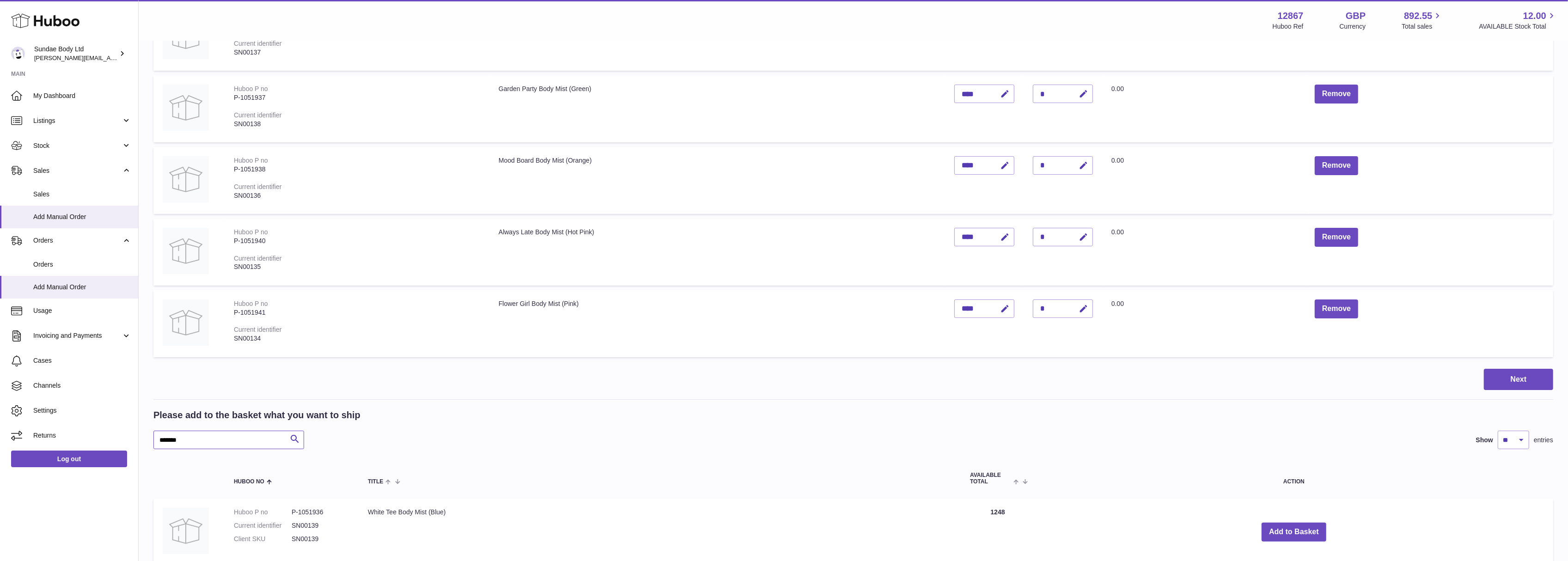
scroll to position [247, 0]
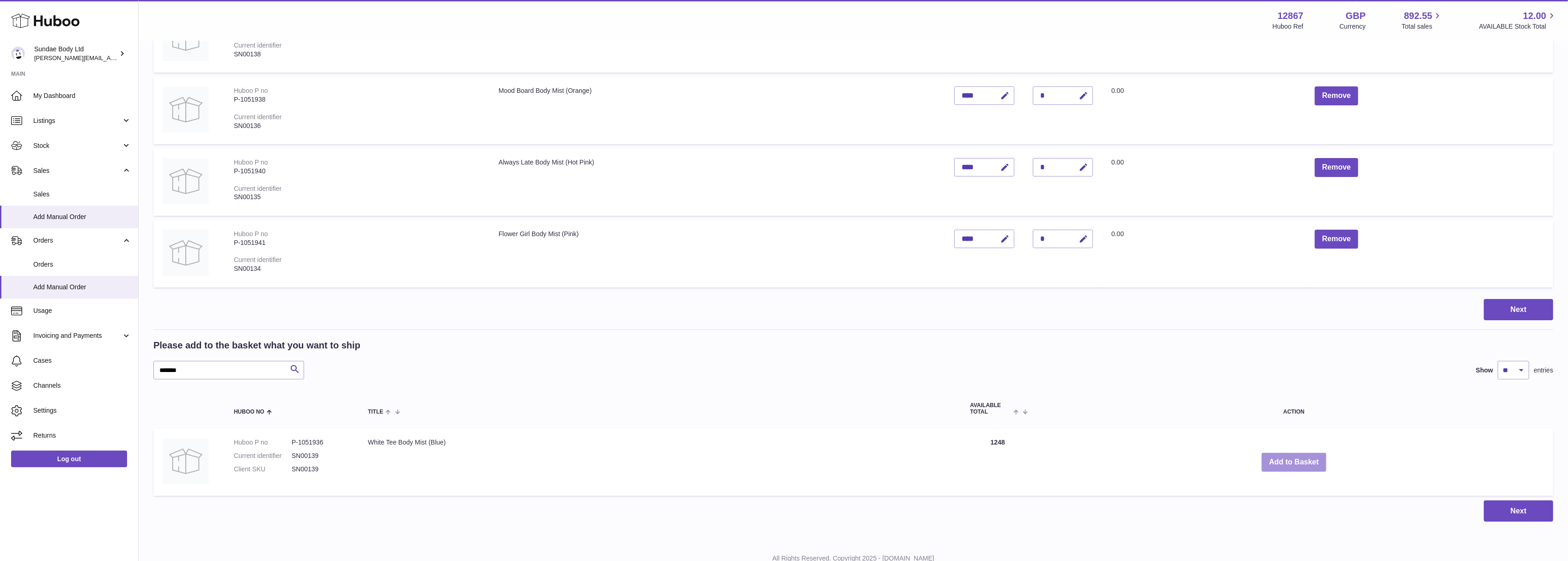
click at [1294, 460] on button "Add to Basket" at bounding box center [1293, 462] width 65 height 19
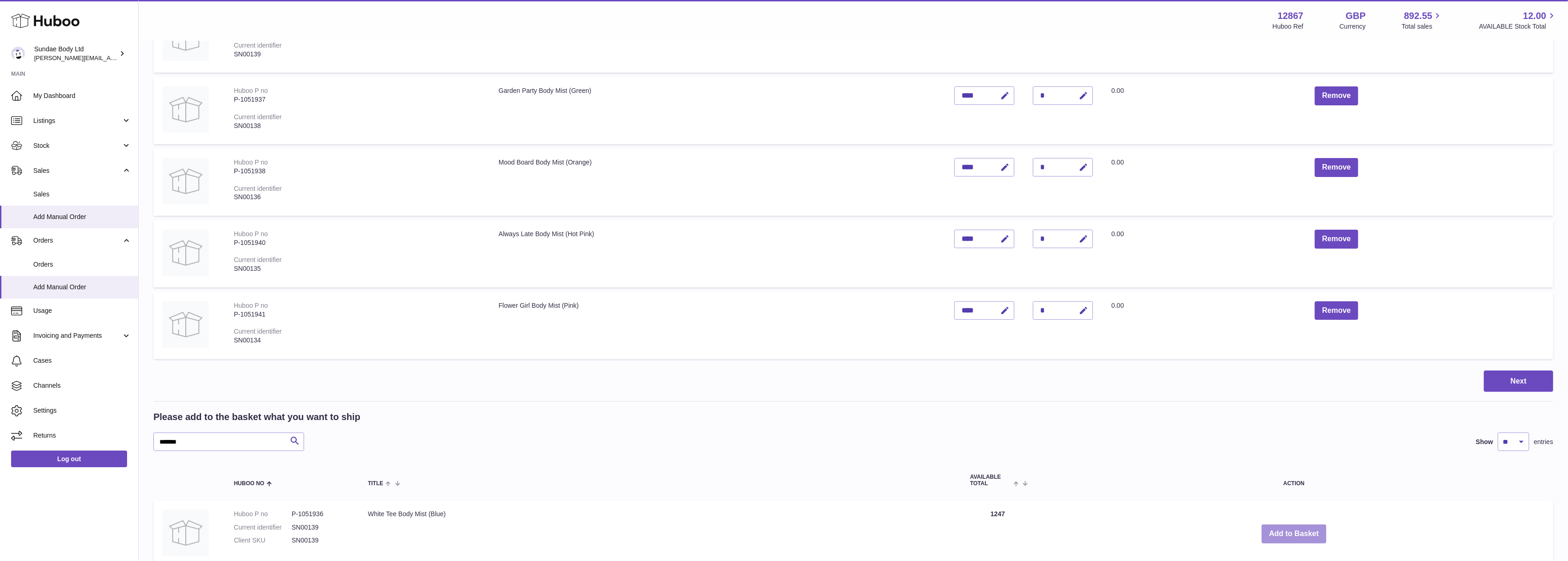
scroll to position [317, 0]
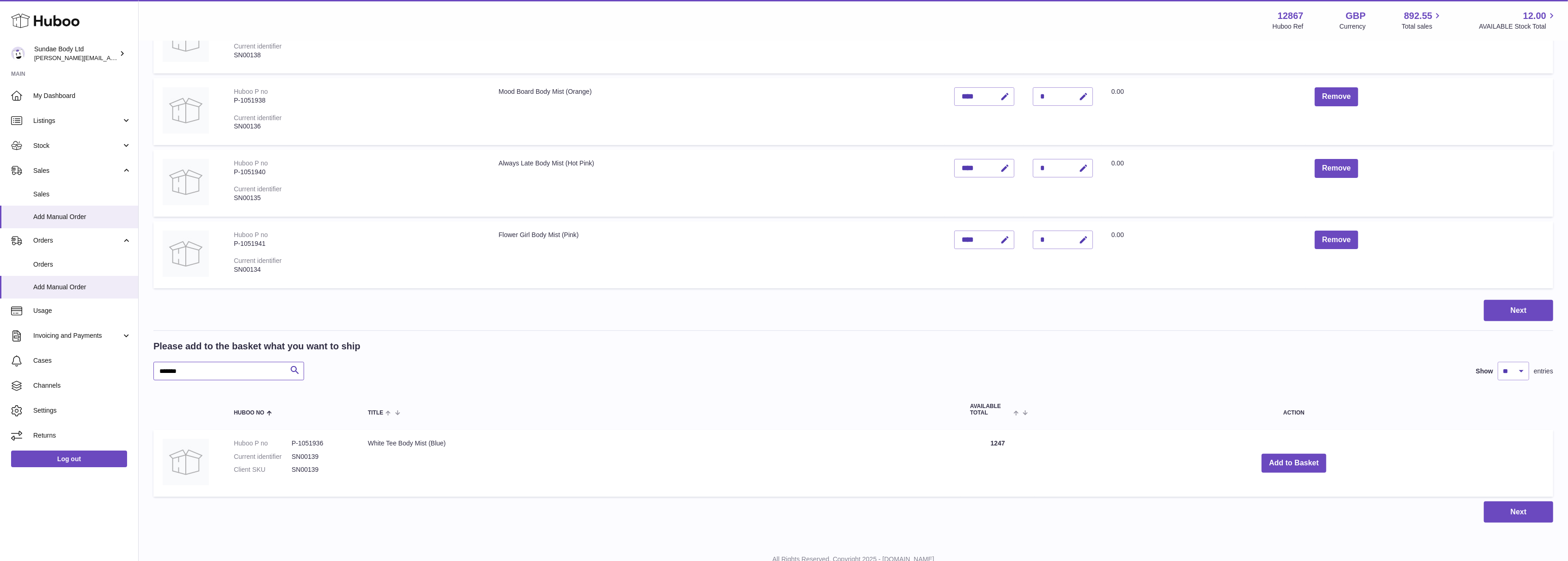
drag, startPoint x: 191, startPoint y: 368, endPoint x: 174, endPoint y: 369, distance: 17.0
click at [174, 369] on input "*******" at bounding box center [228, 371] width 150 height 19
click at [1316, 460] on button "Add to Basket" at bounding box center [1322, 463] width 65 height 19
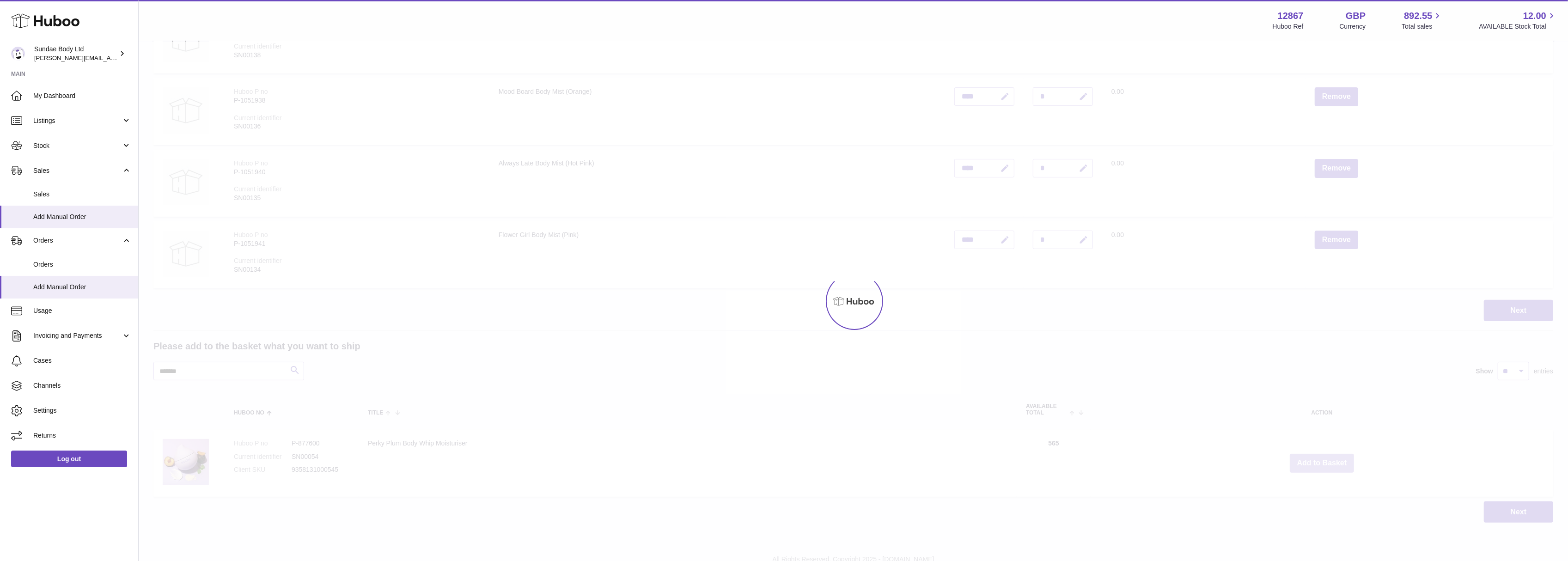
scroll to position [388, 0]
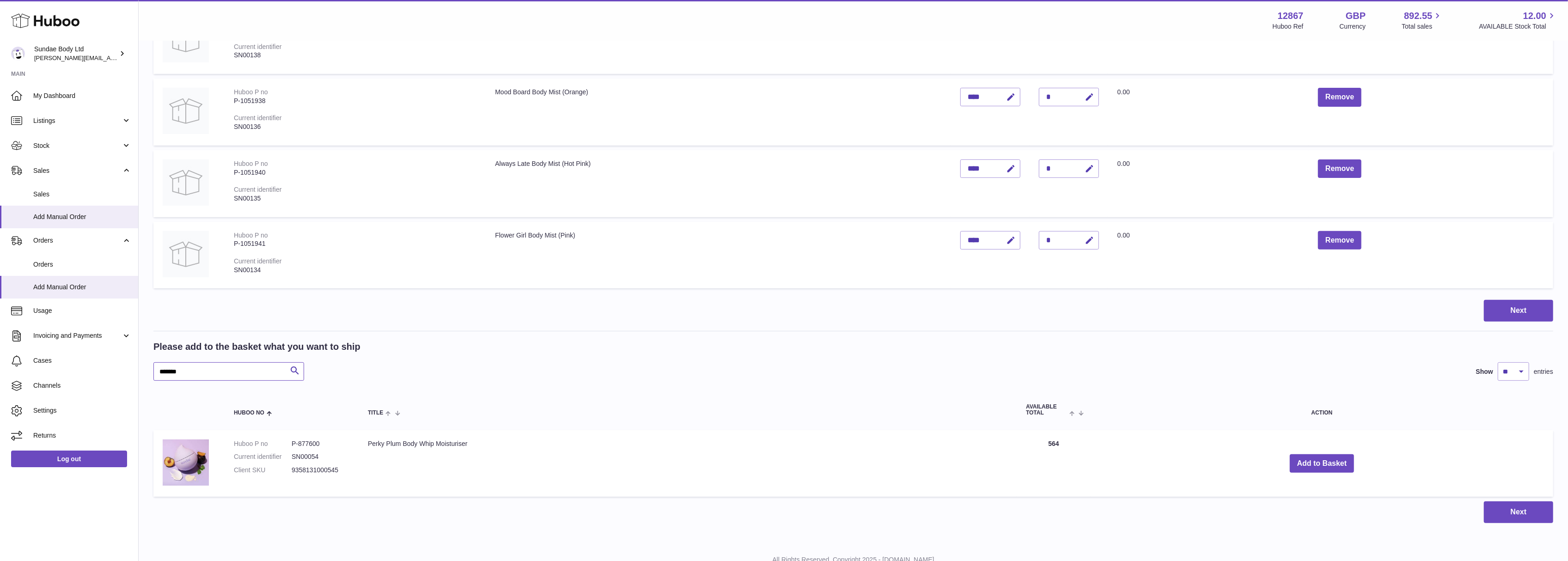
drag, startPoint x: 195, startPoint y: 368, endPoint x: 181, endPoint y: 367, distance: 14.0
click at [181, 367] on input "*******" at bounding box center [228, 371] width 150 height 19
click at [1324, 456] on button "Add to Basket" at bounding box center [1356, 464] width 65 height 19
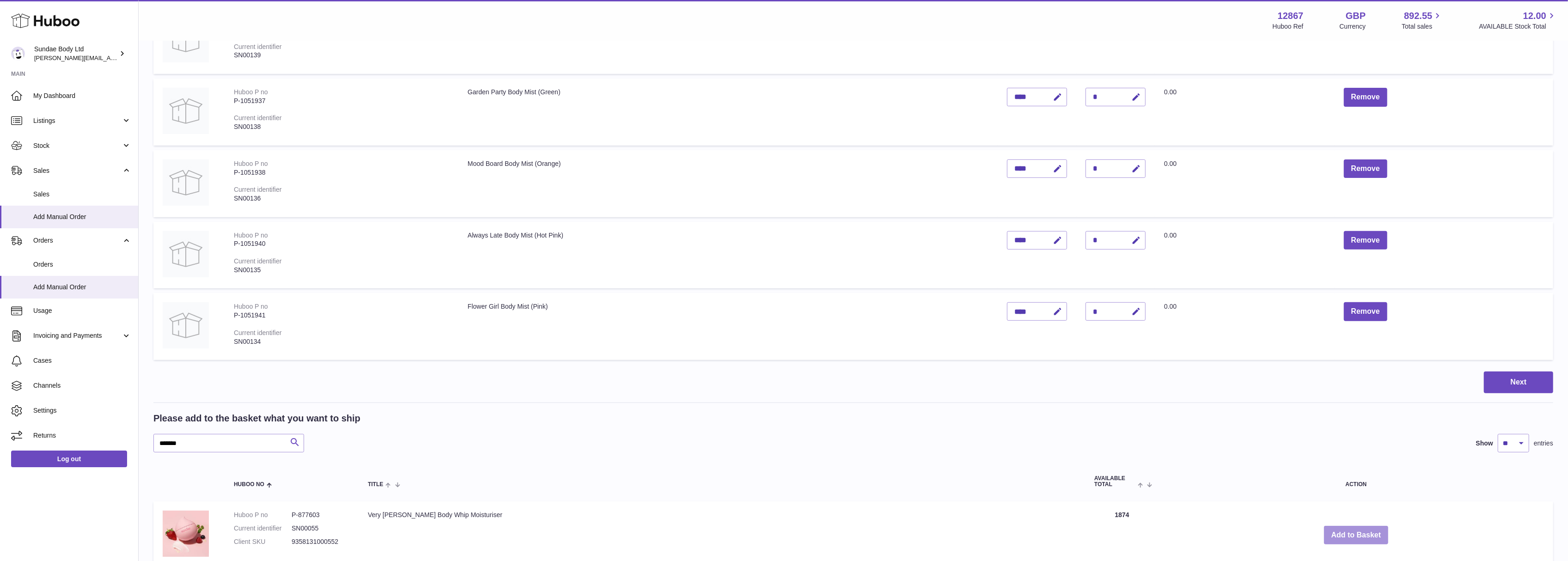
scroll to position [459, 0]
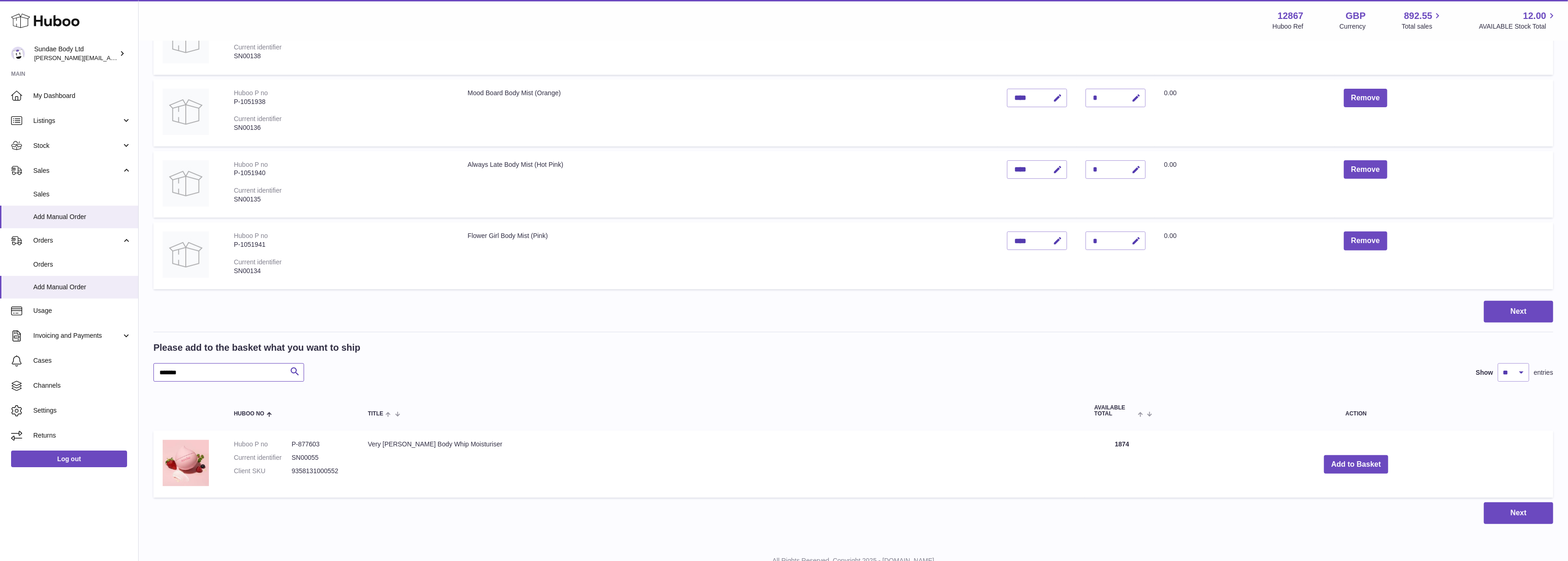
click at [180, 366] on input "*******" at bounding box center [228, 372] width 150 height 19
click at [1337, 459] on button "Add to Basket" at bounding box center [1341, 467] width 65 height 19
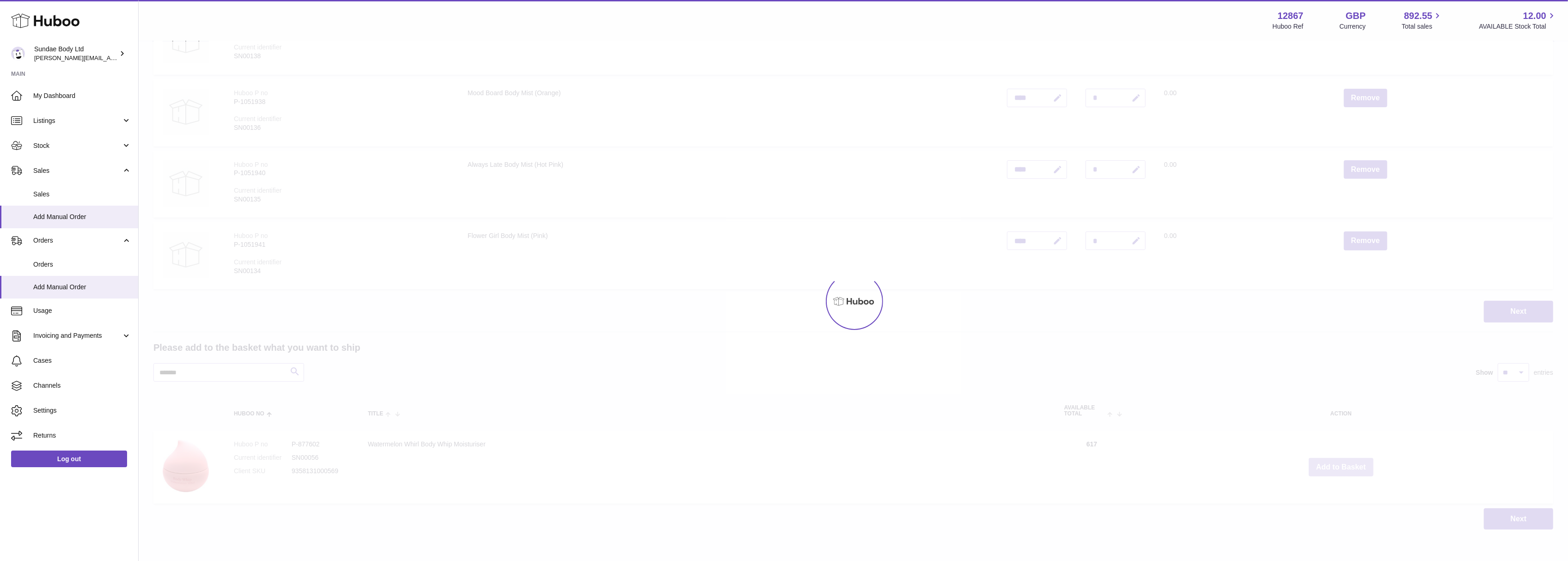
scroll to position [536, 0]
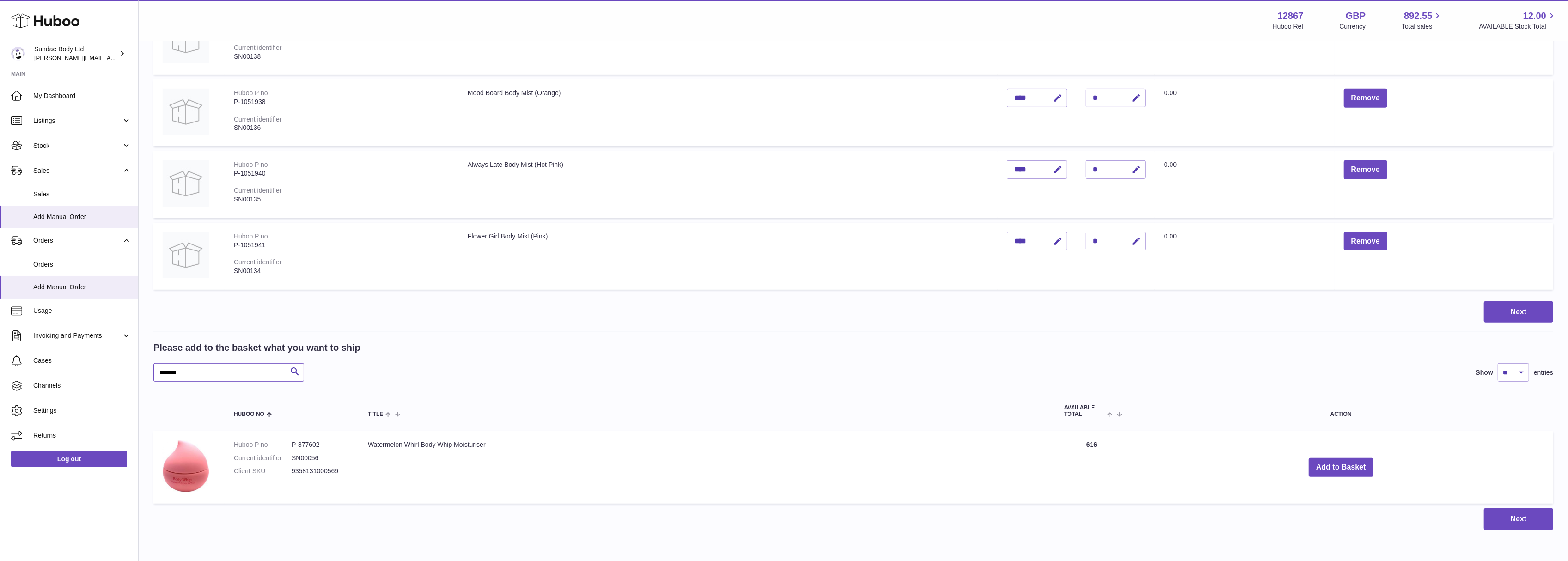
click at [185, 366] on input "*******" at bounding box center [228, 372] width 150 height 19
click at [1336, 459] on button "Add to Basket" at bounding box center [1324, 465] width 65 height 19
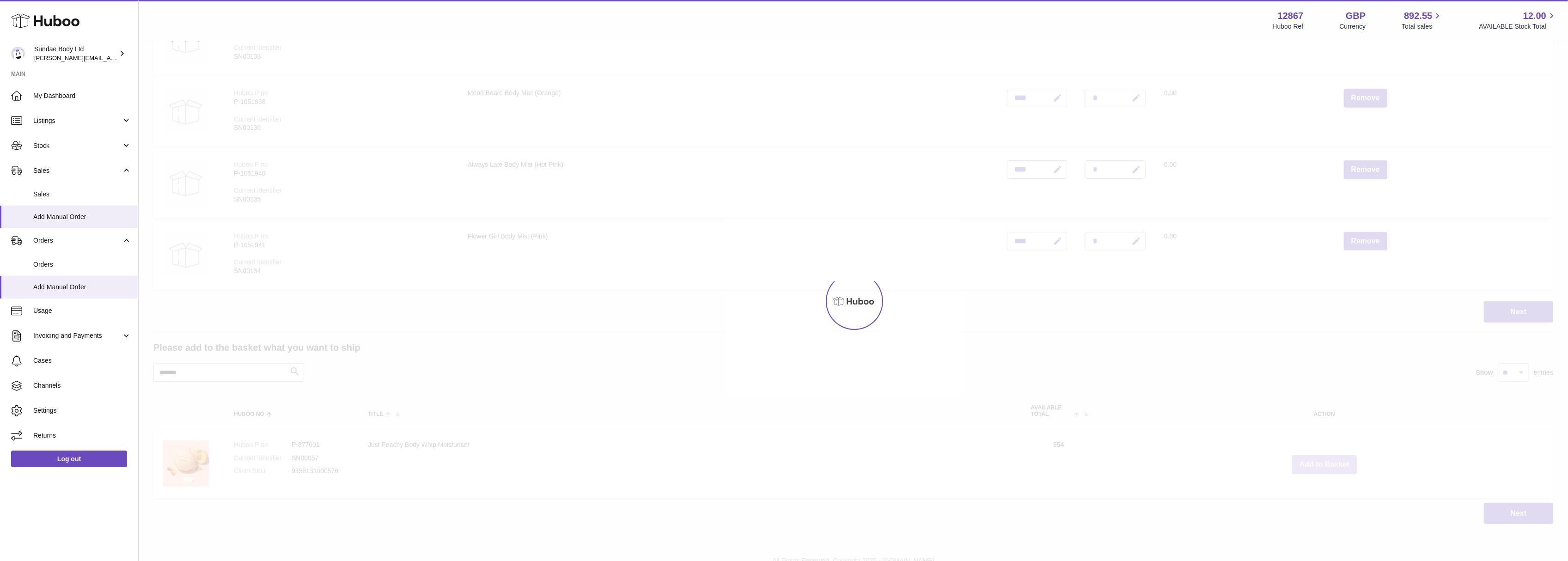
scroll to position [607, 0]
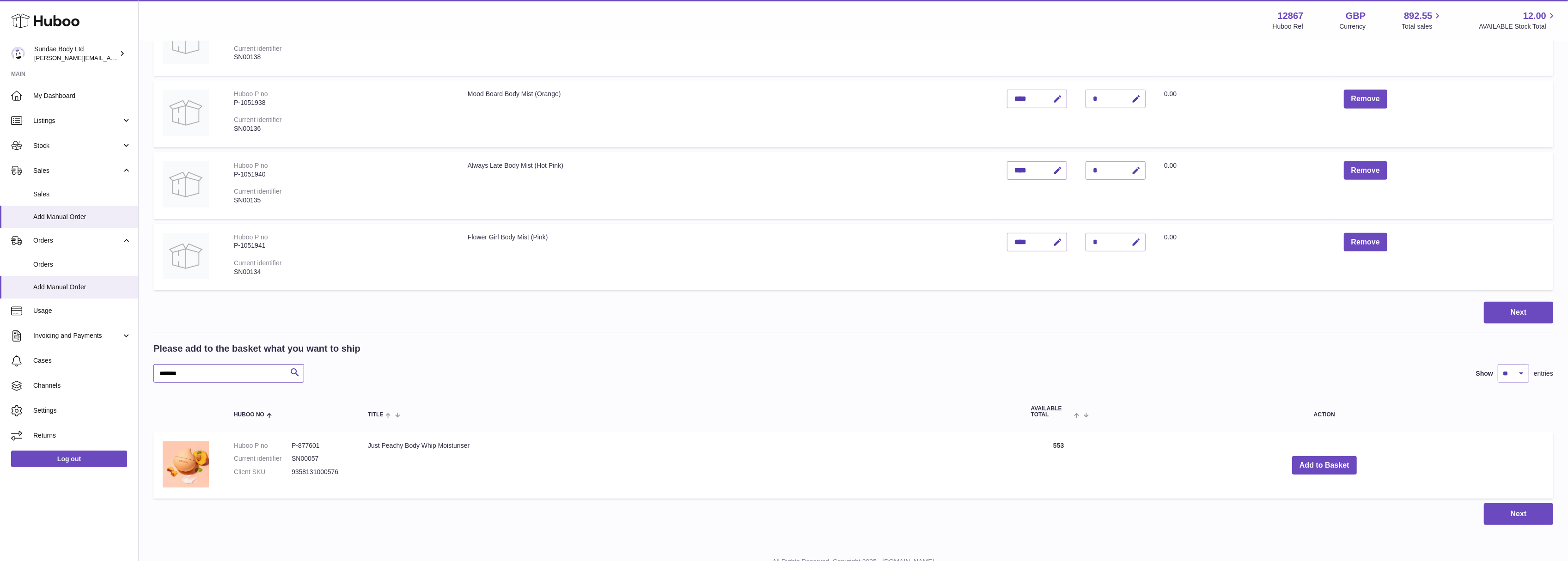
drag, startPoint x: 185, startPoint y: 367, endPoint x: 174, endPoint y: 368, distance: 11.0
click at [174, 368] on input "*******" at bounding box center [228, 373] width 150 height 19
click at [1318, 459] on button "Add to Basket" at bounding box center [1331, 465] width 65 height 19
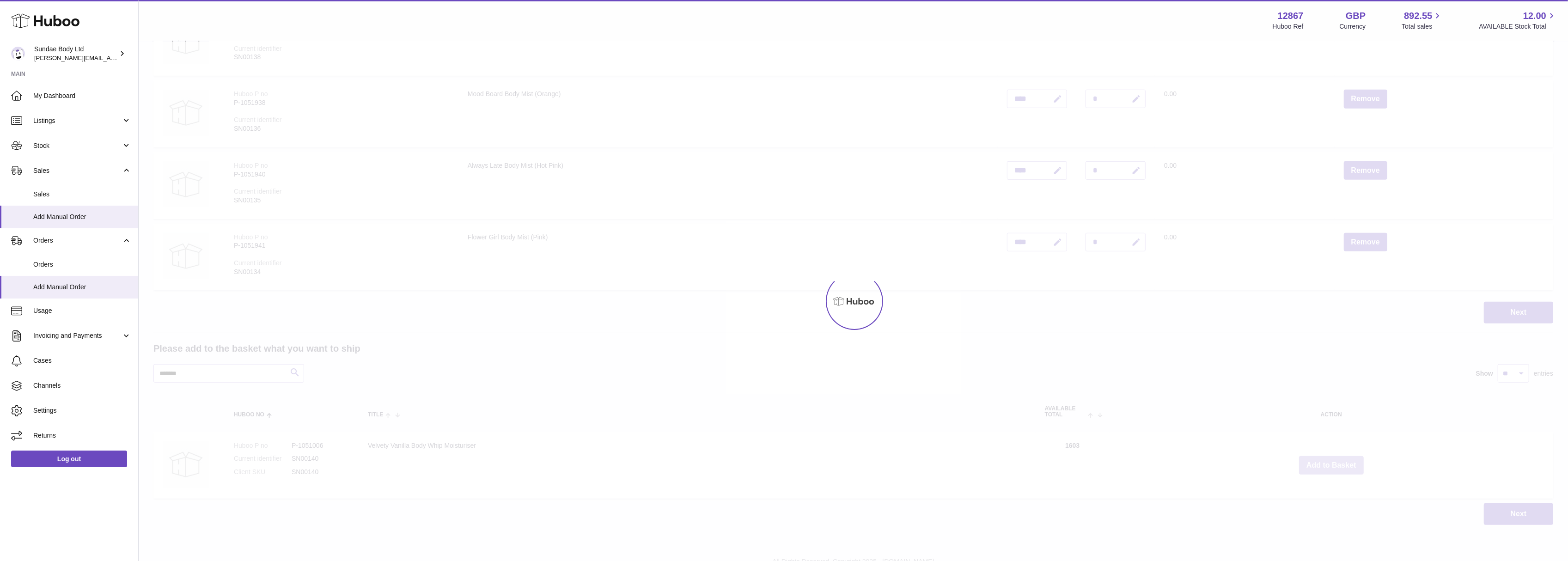
scroll to position [658, 0]
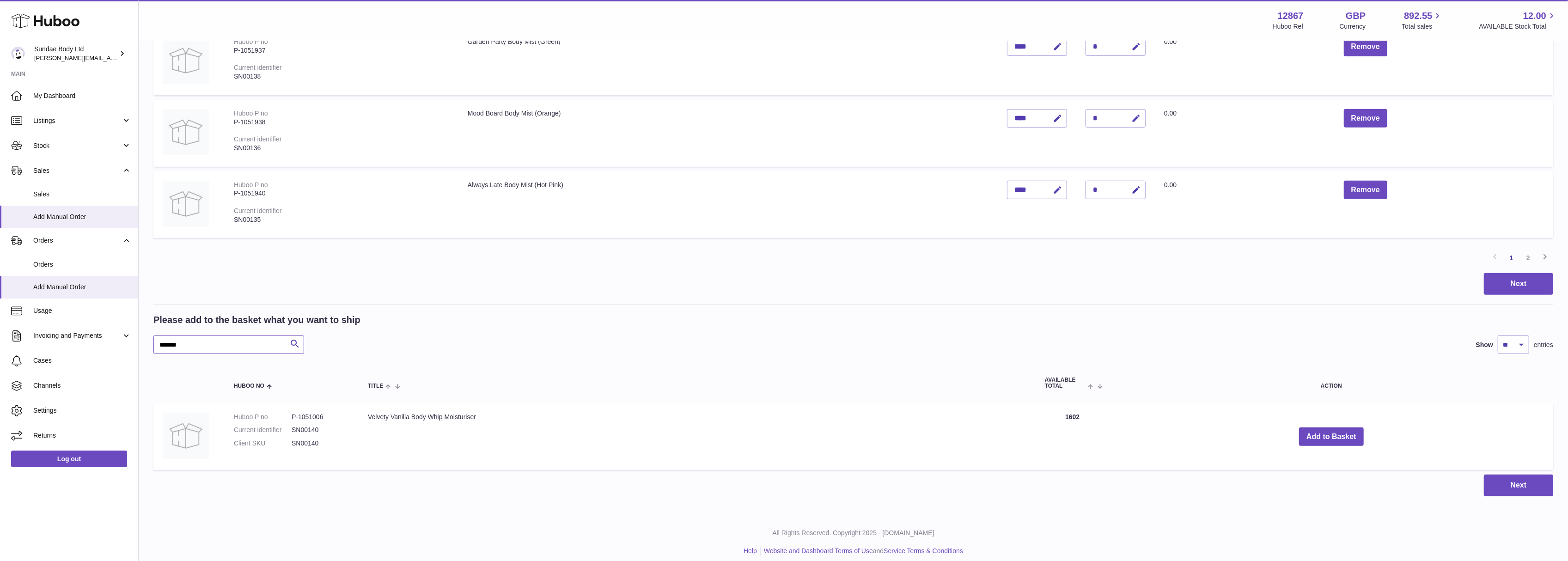
click at [181, 342] on input "*******" at bounding box center [228, 344] width 150 height 19
click at [1323, 430] on button "Add to Basket" at bounding box center [1330, 437] width 65 height 19
drag, startPoint x: 187, startPoint y: 336, endPoint x: 148, endPoint y: 336, distance: 39.0
type input "******"
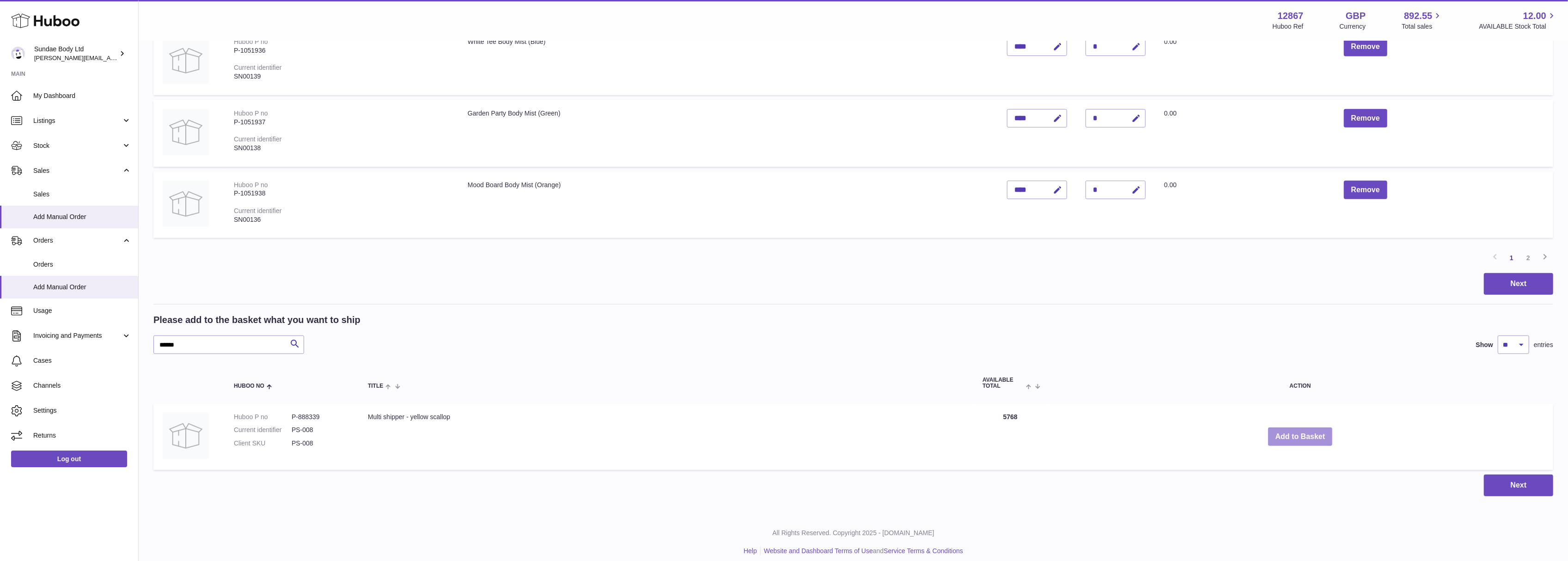
click at [1301, 428] on button "Add to Basket" at bounding box center [1300, 437] width 65 height 19
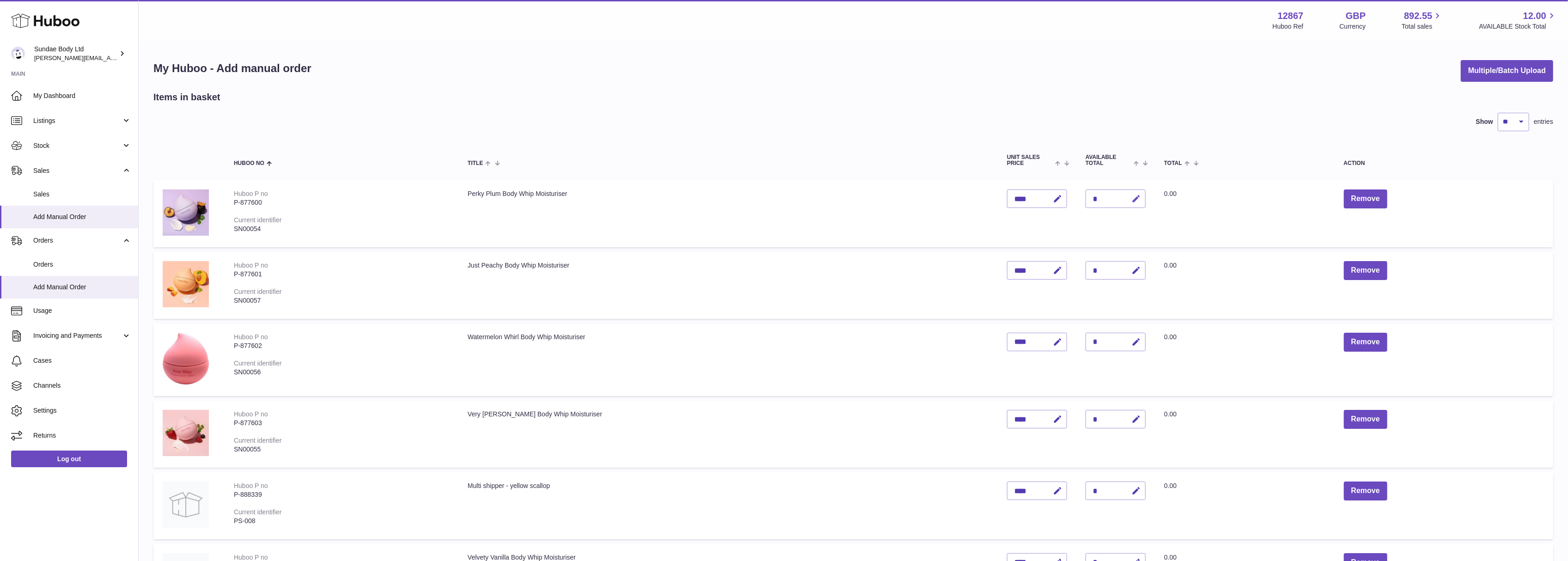
click at [1131, 200] on icon "button" at bounding box center [1136, 199] width 10 height 10
drag, startPoint x: 1081, startPoint y: 195, endPoint x: 1069, endPoint y: 196, distance: 12.0
click at [1085, 196] on input "*" at bounding box center [1115, 198] width 60 height 19
type input "*"
click at [1132, 201] on icon "submit" at bounding box center [1136, 199] width 8 height 8
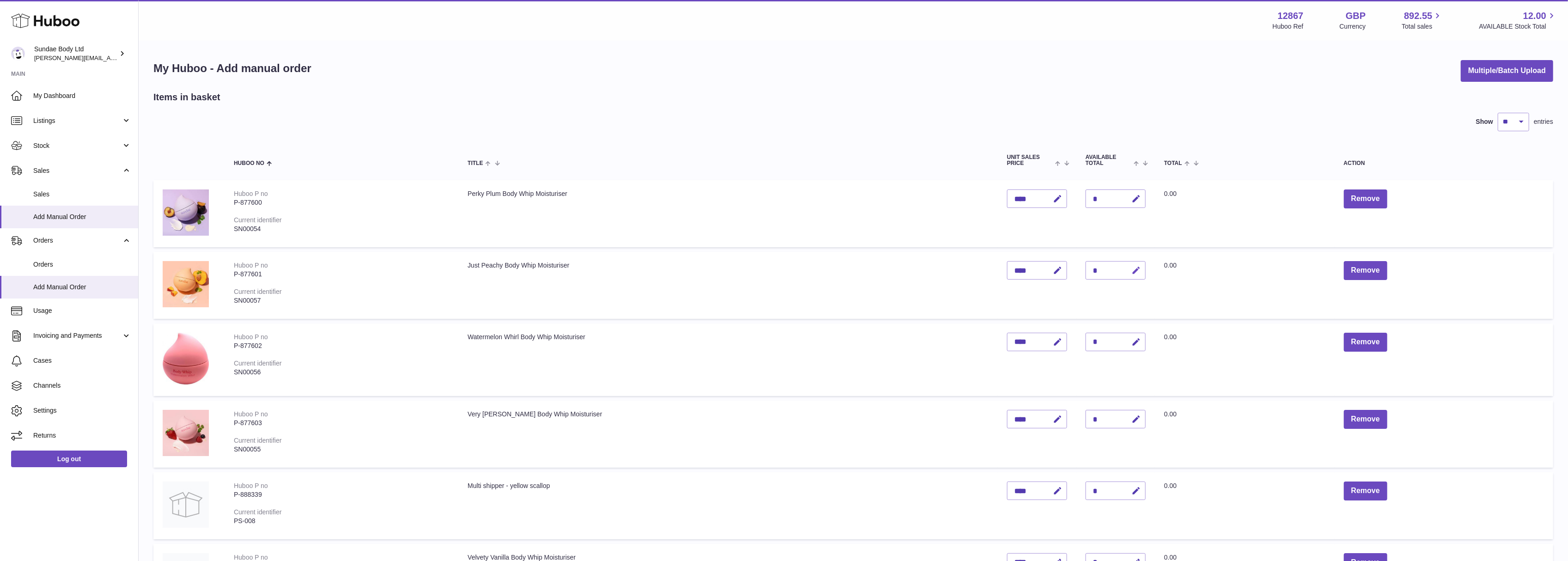
click at [1131, 266] on icon "button" at bounding box center [1136, 271] width 10 height 10
click at [1085, 265] on input "*" at bounding box center [1115, 270] width 60 height 19
type input "*"
click at [1132, 267] on icon "submit" at bounding box center [1136, 271] width 8 height 8
click at [1131, 340] on icon "button" at bounding box center [1136, 342] width 10 height 10
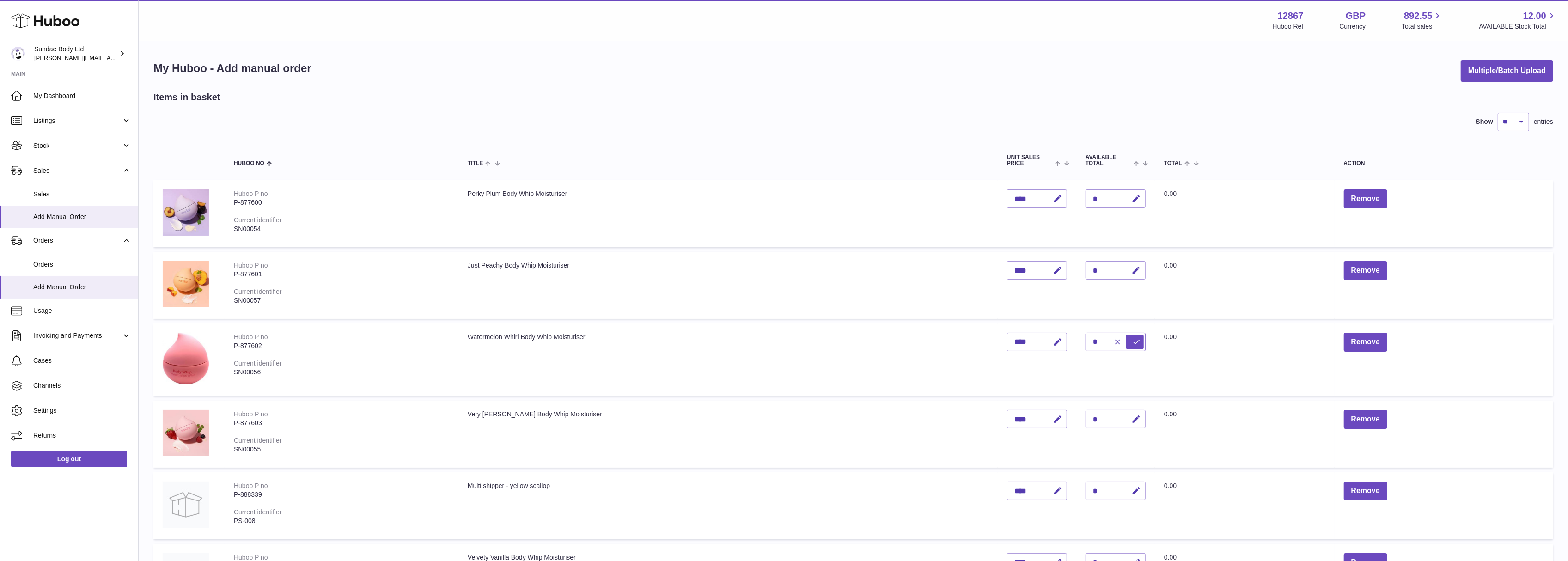
drag, startPoint x: 1076, startPoint y: 341, endPoint x: 1065, endPoint y: 342, distance: 11.0
click at [1085, 342] on input "*" at bounding box center [1115, 341] width 60 height 19
type input "*"
click at [1132, 341] on icon "submit" at bounding box center [1136, 342] width 8 height 8
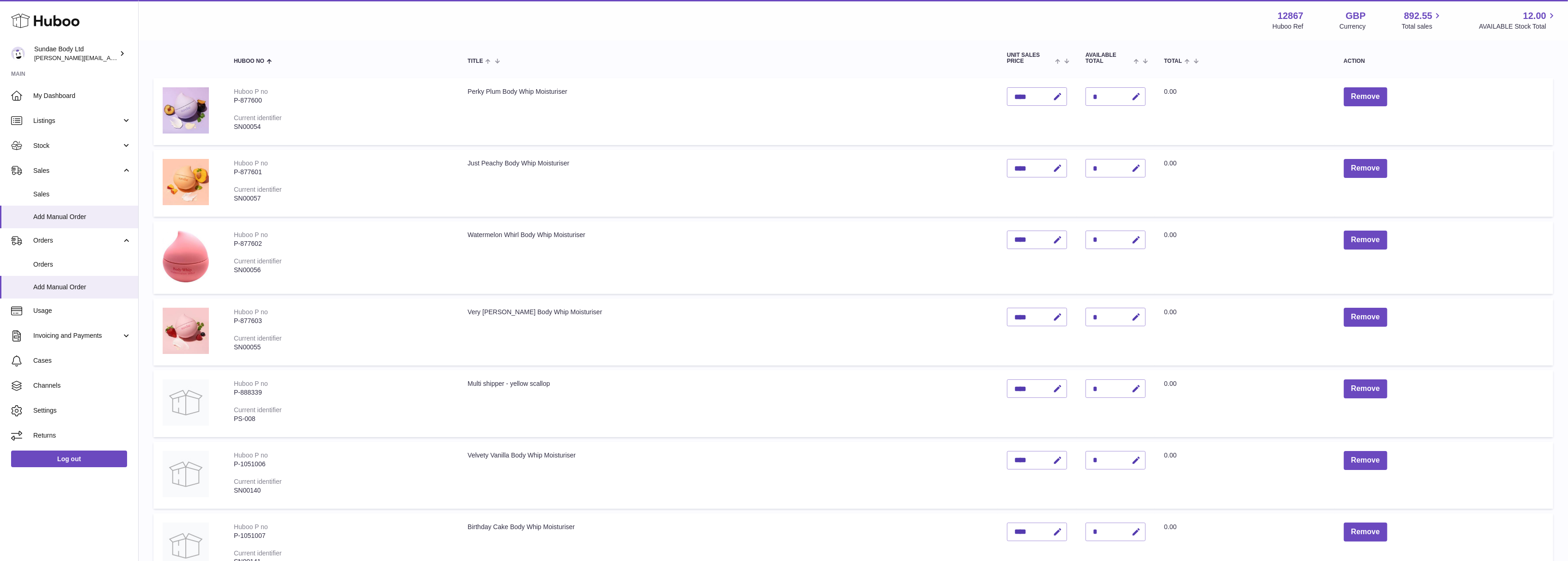
scroll to position [123, 0]
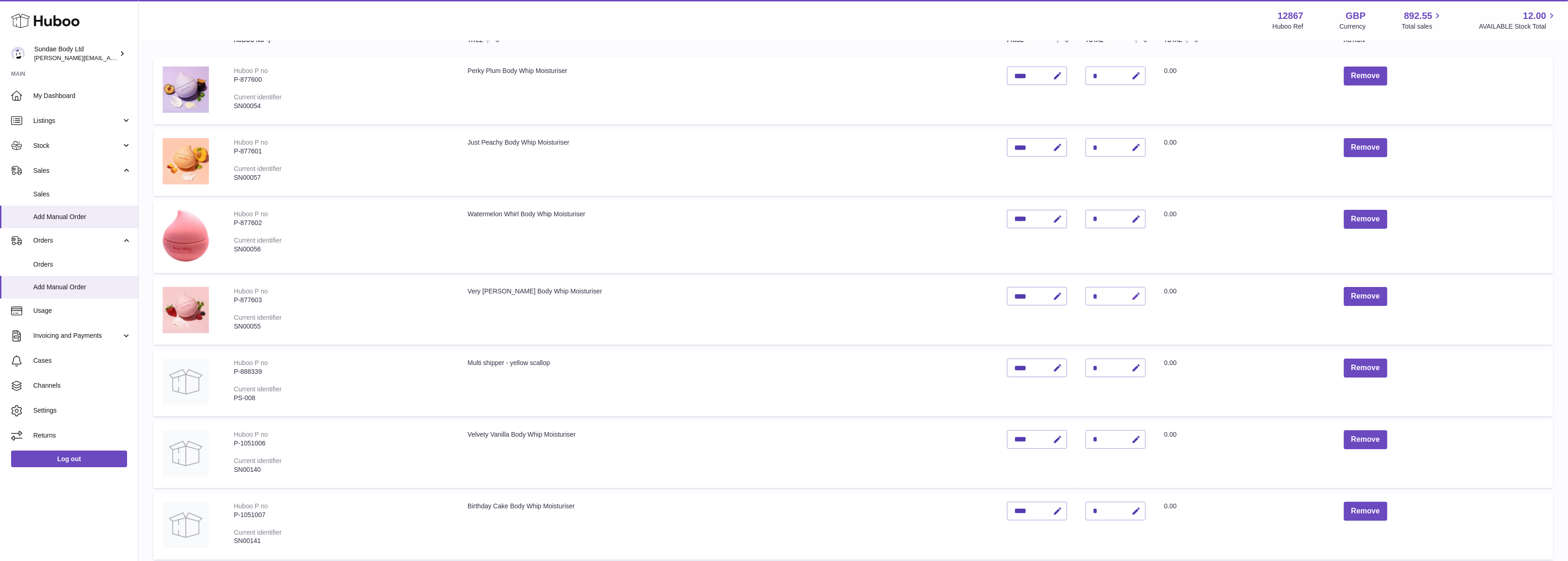
click at [1131, 291] on icon "button" at bounding box center [1136, 296] width 10 height 10
drag, startPoint x: 1083, startPoint y: 290, endPoint x: 1066, endPoint y: 291, distance: 17.0
click at [1085, 291] on div "*" at bounding box center [1115, 295] width 60 height 19
drag, startPoint x: 1074, startPoint y: 289, endPoint x: 1064, endPoint y: 289, distance: 10.0
click at [1085, 289] on input "*" at bounding box center [1115, 295] width 60 height 19
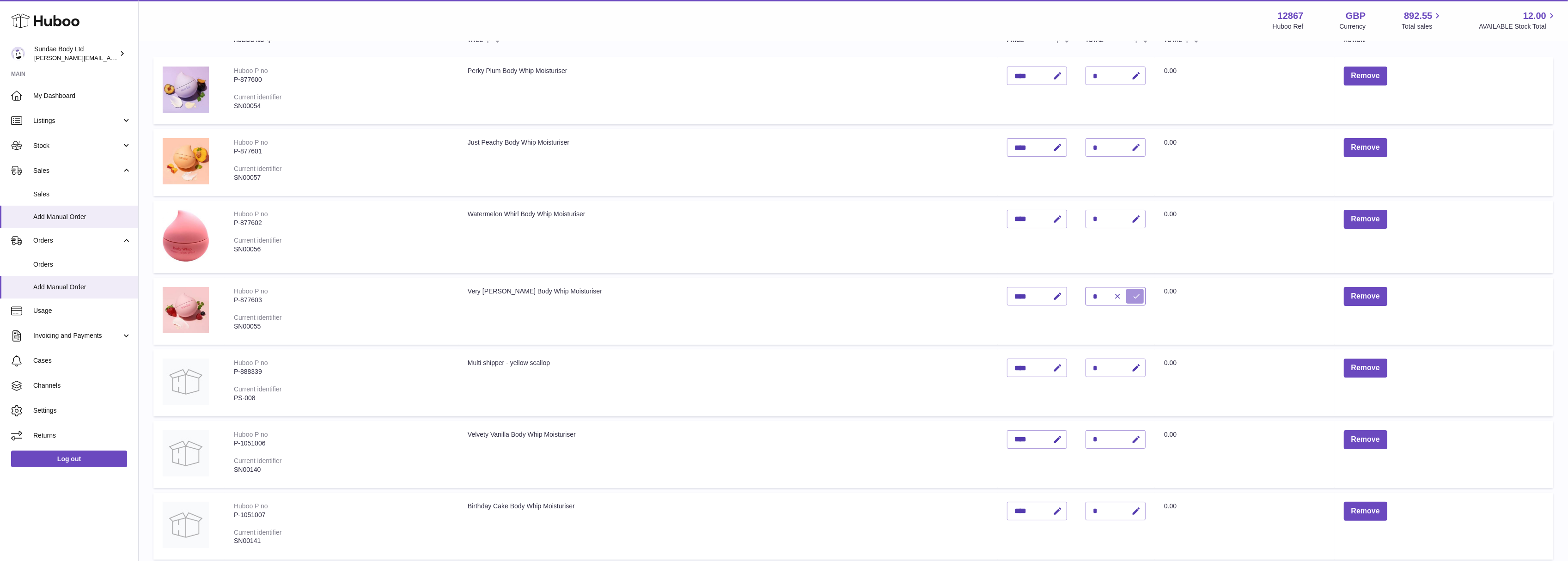
type input "*"
click at [1132, 292] on icon "submit" at bounding box center [1136, 296] width 8 height 8
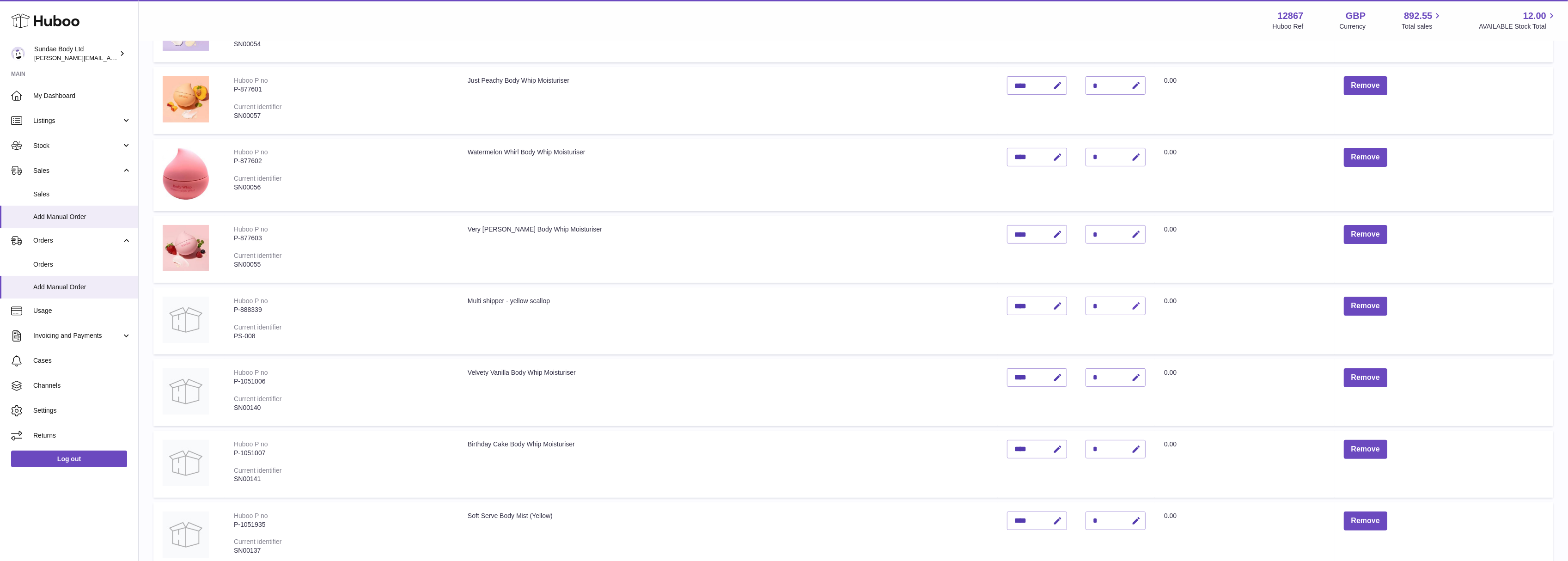
click at [1131, 301] on icon "button" at bounding box center [1136, 306] width 10 height 10
drag, startPoint x: 1078, startPoint y: 296, endPoint x: 1069, endPoint y: 297, distance: 9.1
click at [1085, 297] on input "*" at bounding box center [1115, 305] width 60 height 19
type input "*"
click at [1132, 301] on icon "submit" at bounding box center [1136, 305] width 8 height 8
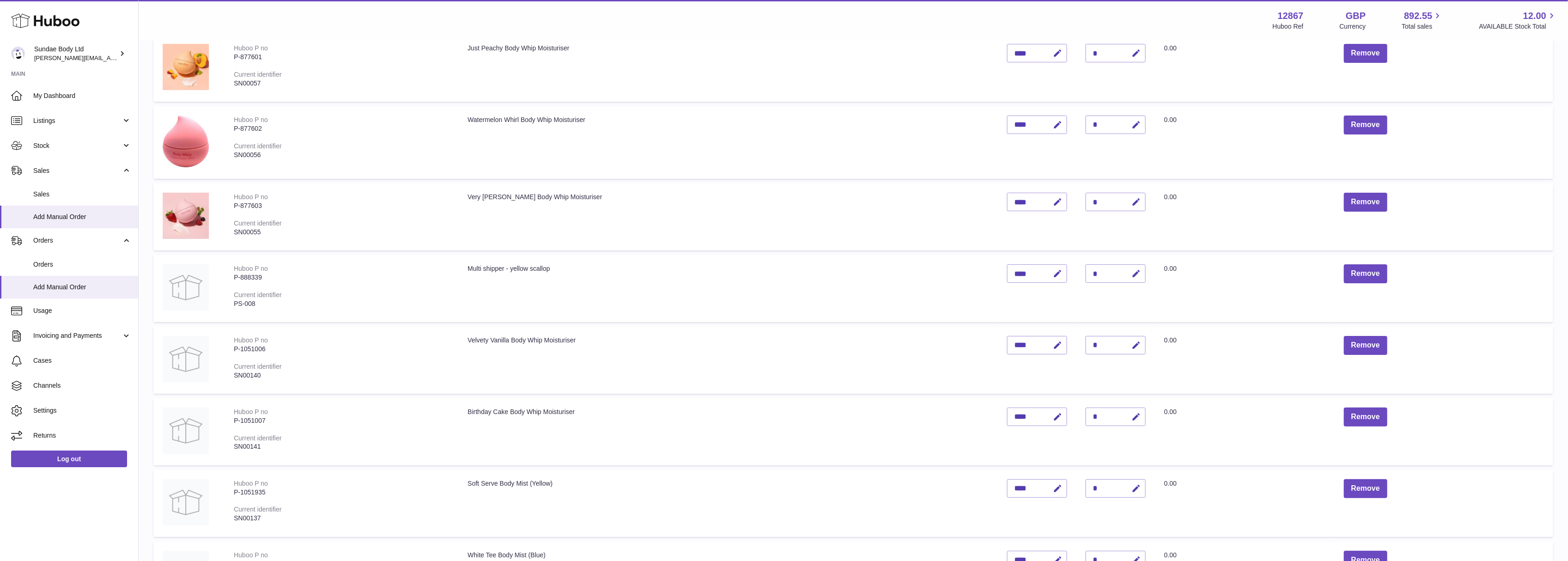
scroll to position [247, 0]
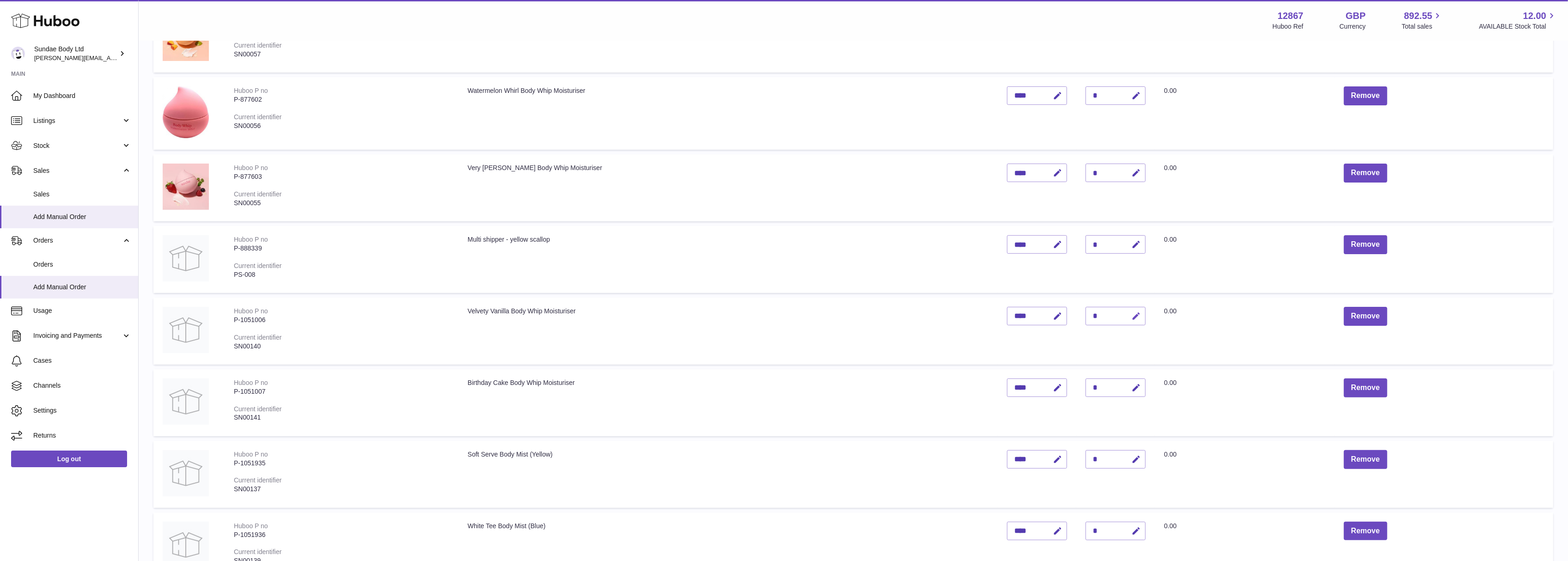
click at [1131, 311] on icon "button" at bounding box center [1136, 316] width 10 height 10
drag, startPoint x: 1080, startPoint y: 310, endPoint x: 1065, endPoint y: 311, distance: 15.0
click at [1085, 311] on input "*" at bounding box center [1115, 315] width 60 height 19
type input "*"
click at [1132, 313] on icon "submit" at bounding box center [1136, 316] width 8 height 8
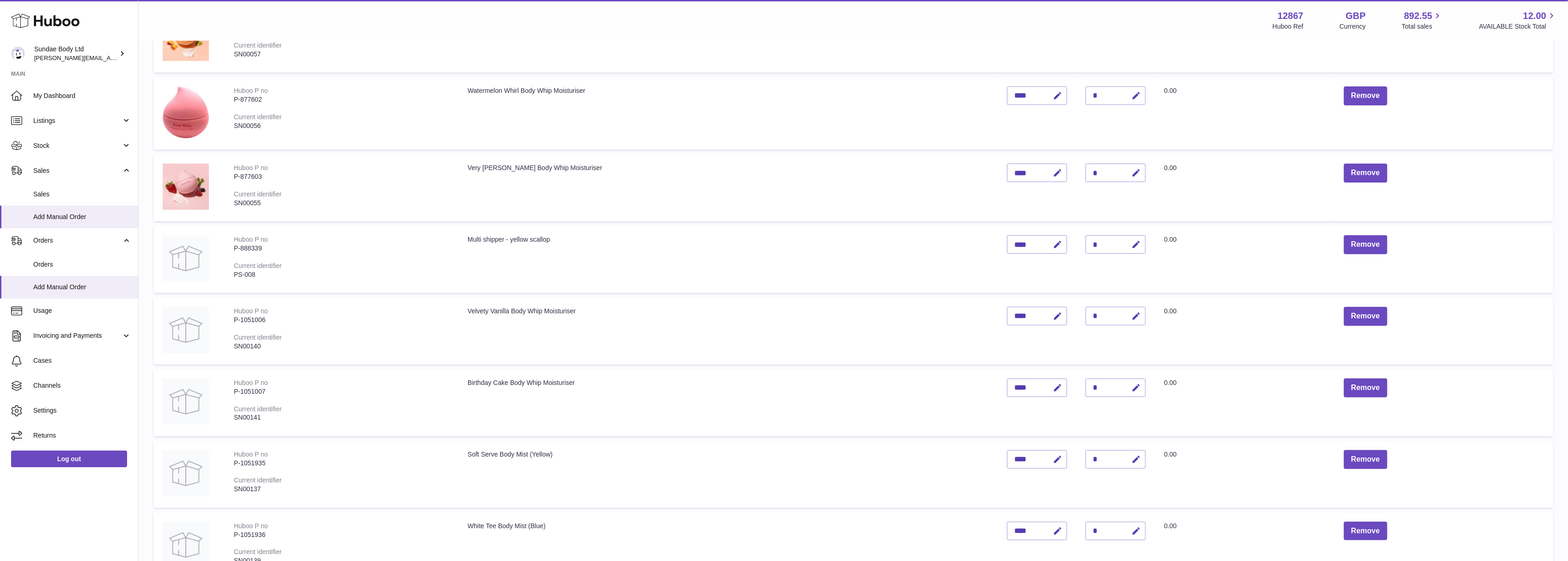
click at [1131, 384] on icon "button" at bounding box center [1136, 388] width 10 height 10
drag, startPoint x: 1078, startPoint y: 382, endPoint x: 1068, endPoint y: 383, distance: 10.0
click at [1085, 383] on input "*" at bounding box center [1115, 387] width 60 height 19
type input "*"
click at [1126, 380] on button "submit" at bounding box center [1135, 387] width 18 height 15
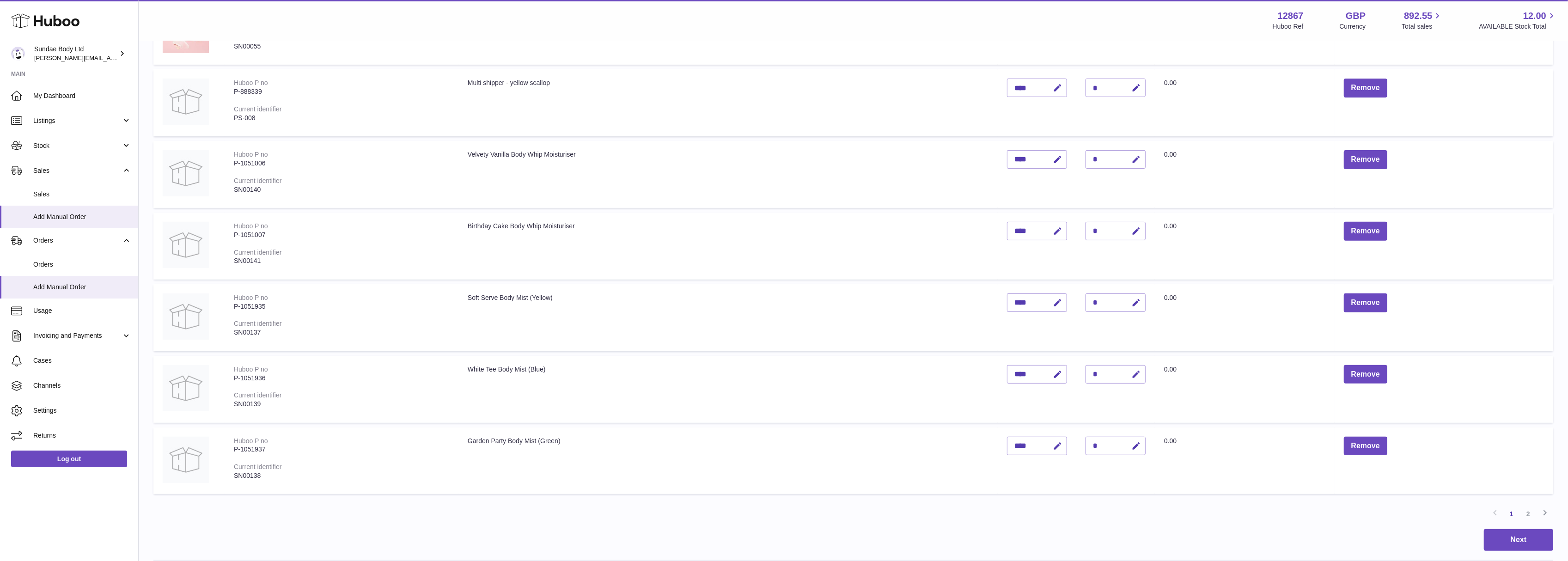
scroll to position [431, 0]
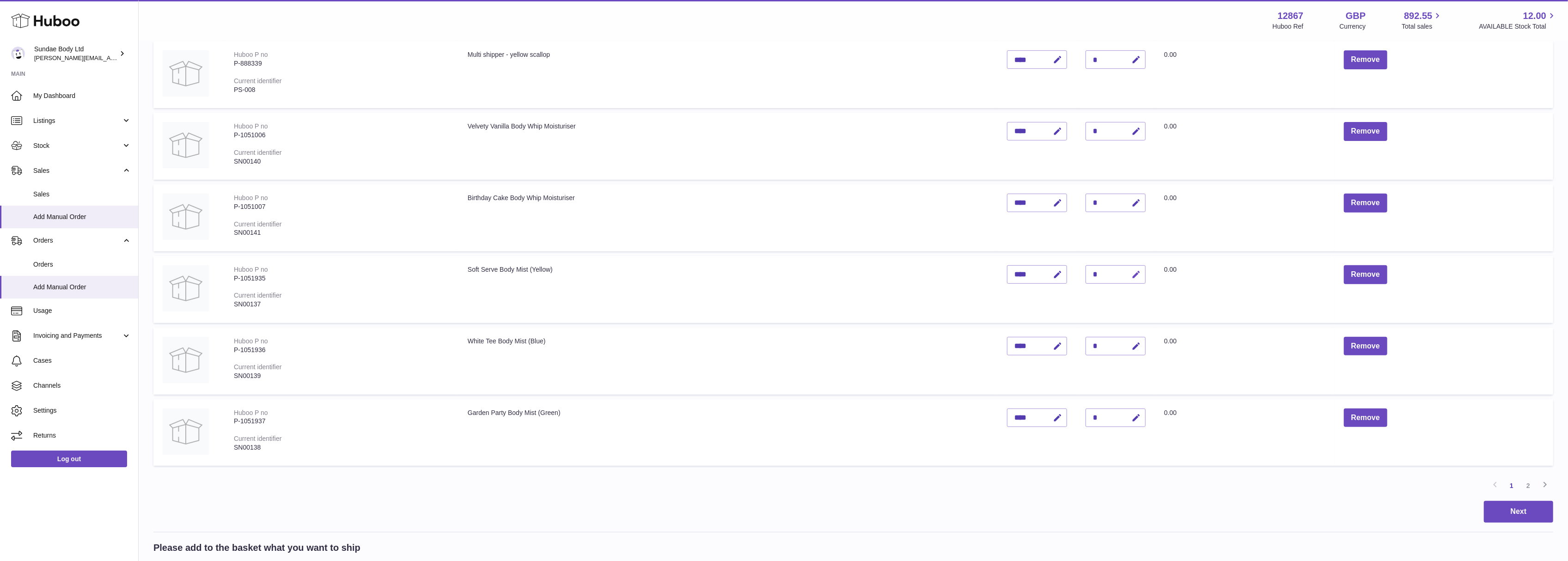
click at [1131, 270] on icon "button" at bounding box center [1136, 275] width 10 height 10
drag, startPoint x: 1081, startPoint y: 272, endPoint x: 1064, endPoint y: 273, distance: 17.0
click at [1085, 273] on input "*" at bounding box center [1115, 275] width 60 height 19
type input "*"
click at [1132, 271] on icon "submit" at bounding box center [1136, 275] width 8 height 8
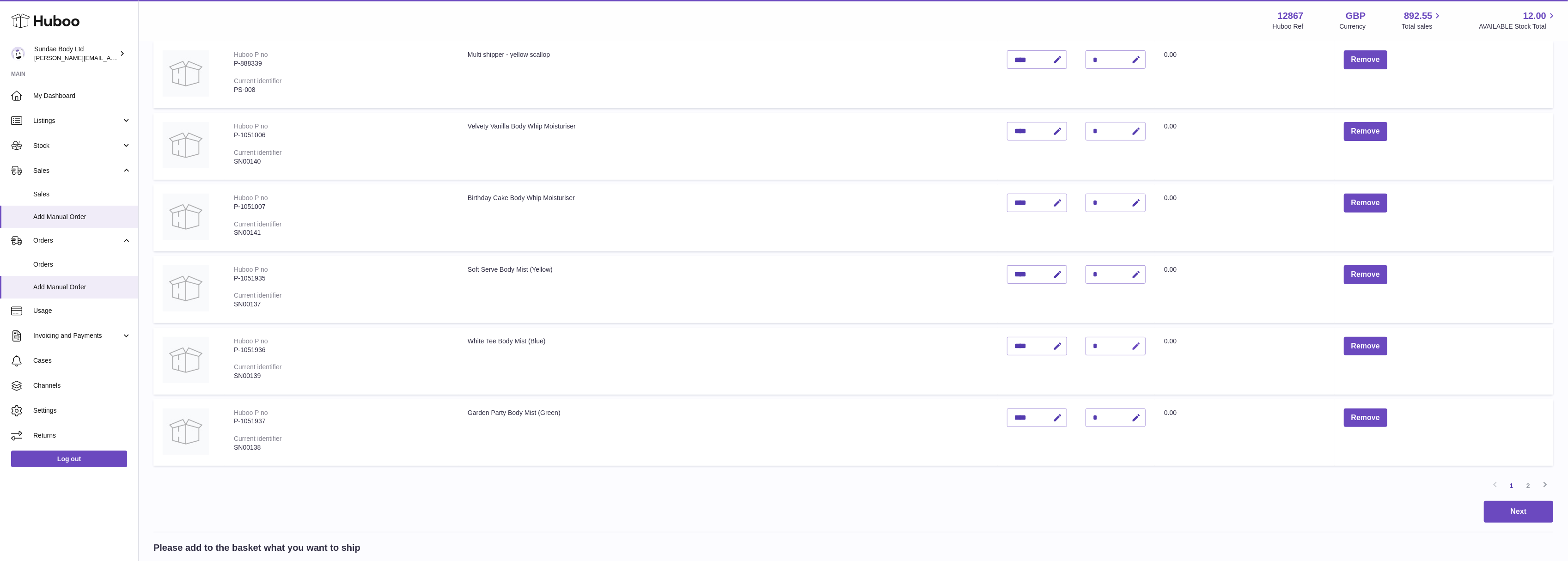
click at [1131, 341] on icon "button" at bounding box center [1136, 346] width 10 height 10
drag, startPoint x: 1079, startPoint y: 337, endPoint x: 1064, endPoint y: 337, distance: 15.0
click at [1085, 337] on input "*" at bounding box center [1115, 346] width 60 height 19
type input "*"
click at [1132, 342] on icon "submit" at bounding box center [1136, 346] width 8 height 8
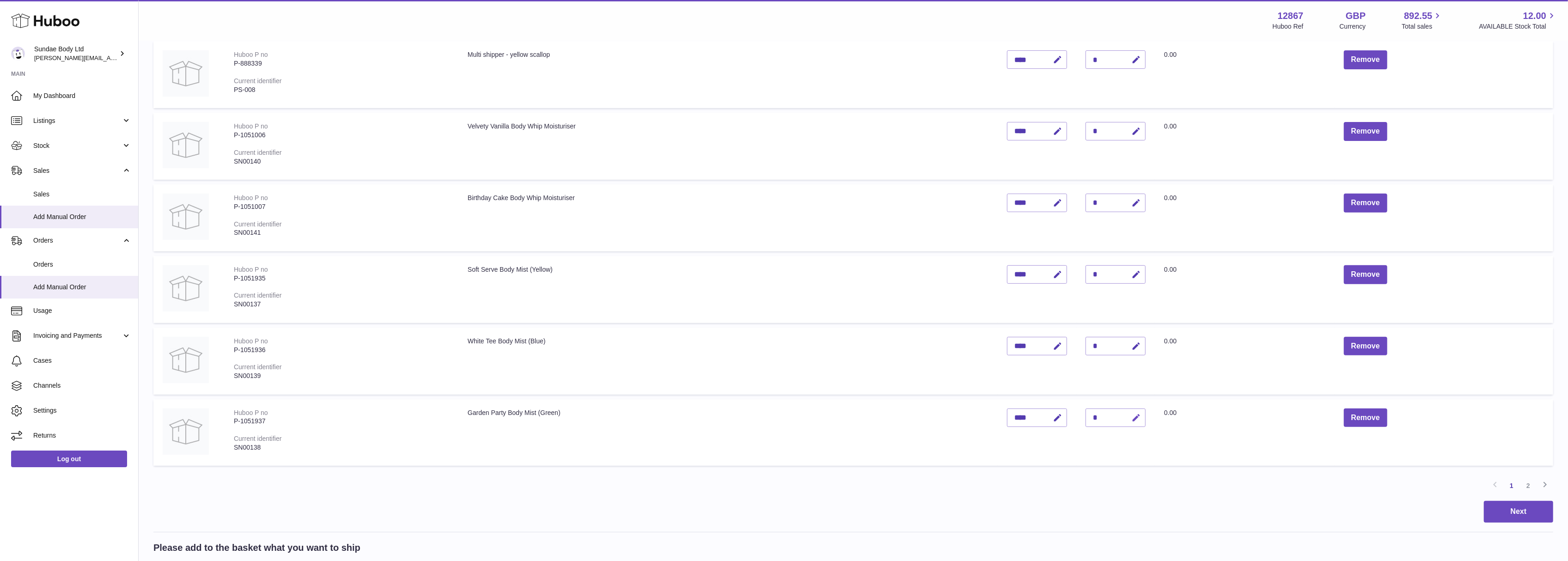
click at [1131, 413] on icon "button" at bounding box center [1136, 418] width 10 height 10
drag, startPoint x: 1076, startPoint y: 409, endPoint x: 1063, endPoint y: 411, distance: 13.2
click at [1085, 410] on input "*" at bounding box center [1115, 418] width 60 height 19
type input "*"
click at [1132, 414] on icon "submit" at bounding box center [1136, 418] width 8 height 8
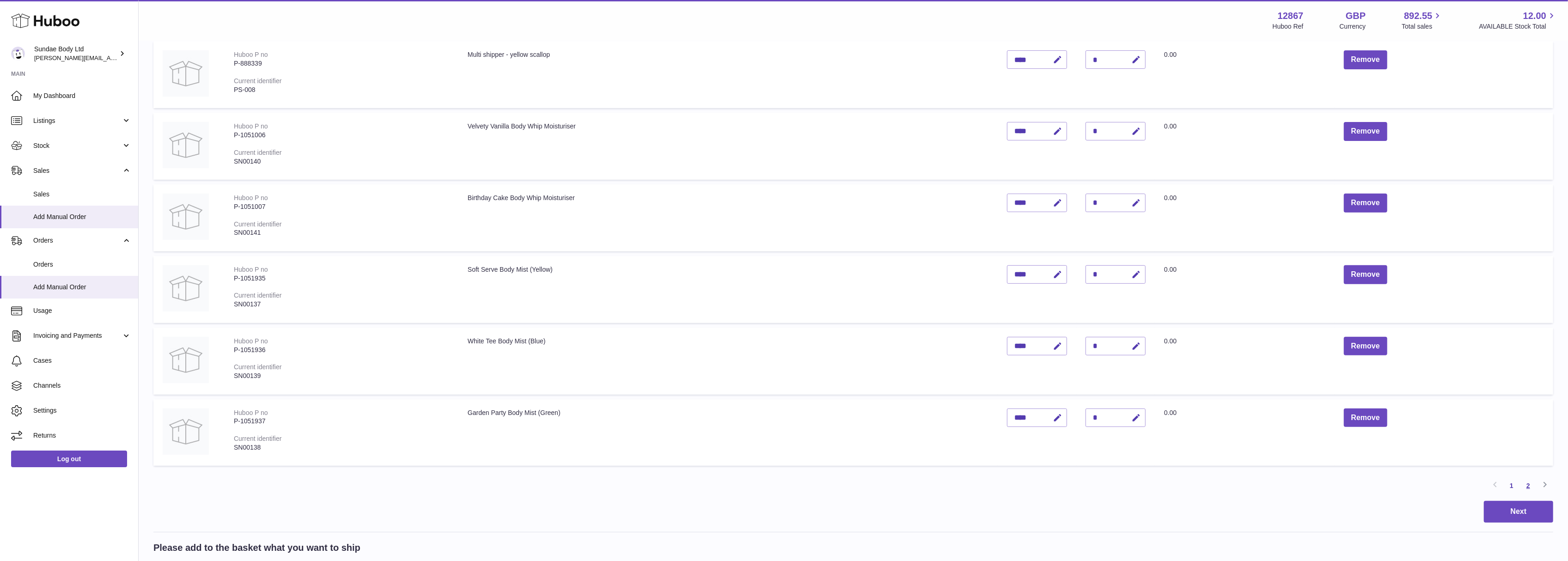
click at [1528, 480] on link "2" at bounding box center [1528, 485] width 17 height 17
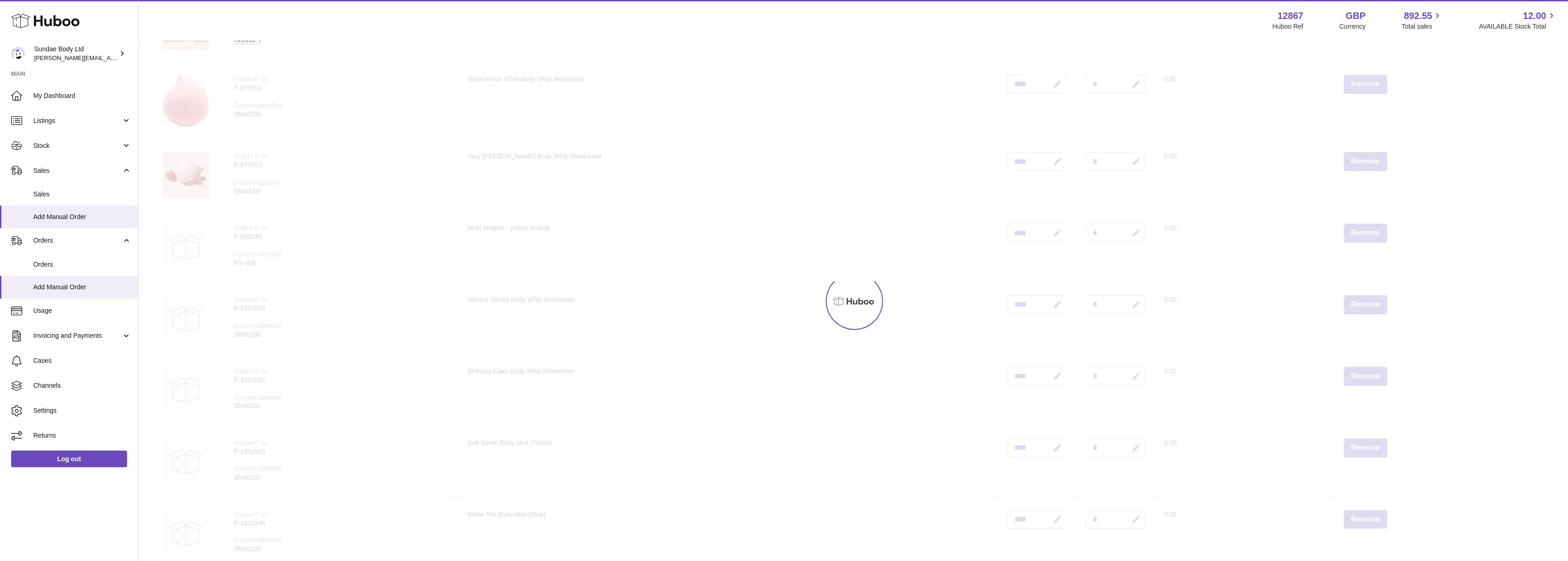
scroll to position [42, 0]
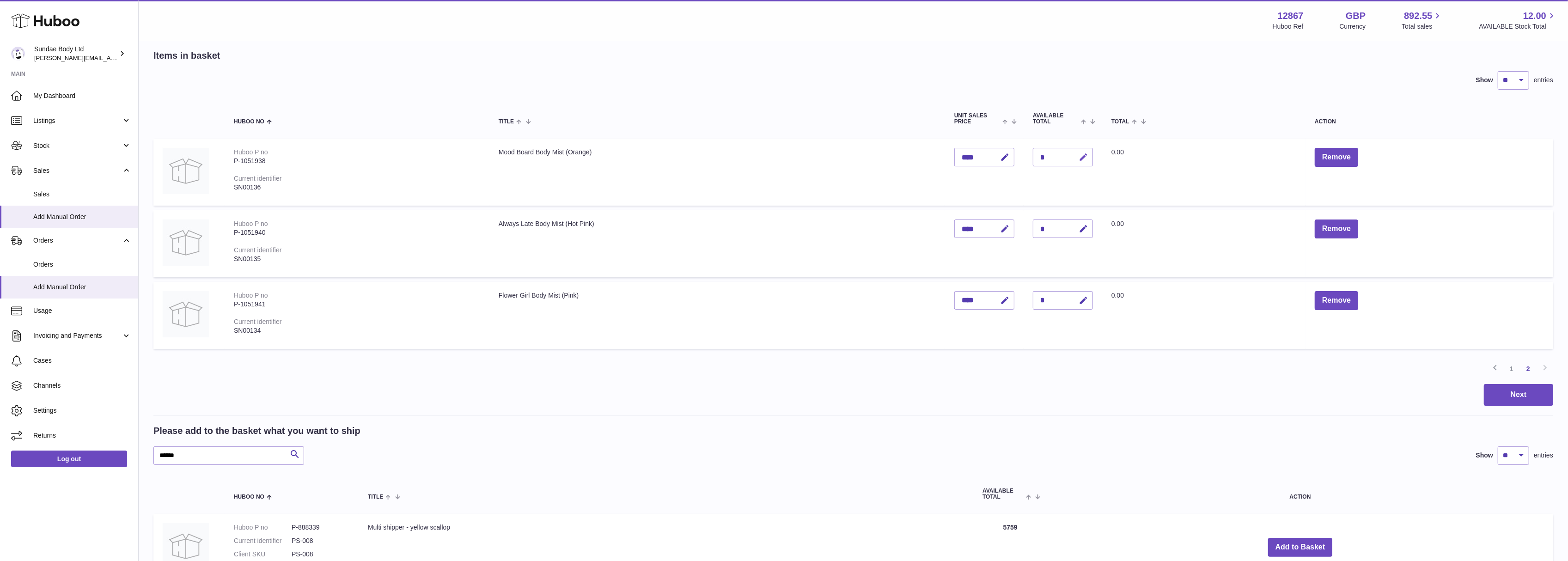
click at [1087, 153] on icon "button" at bounding box center [1083, 157] width 10 height 10
drag, startPoint x: 1045, startPoint y: 156, endPoint x: 1037, endPoint y: 157, distance: 8.1
click at [1037, 157] on input "*" at bounding box center [1063, 157] width 60 height 19
type input "*"
click at [1079, 154] on icon "submit" at bounding box center [1083, 157] width 8 height 8
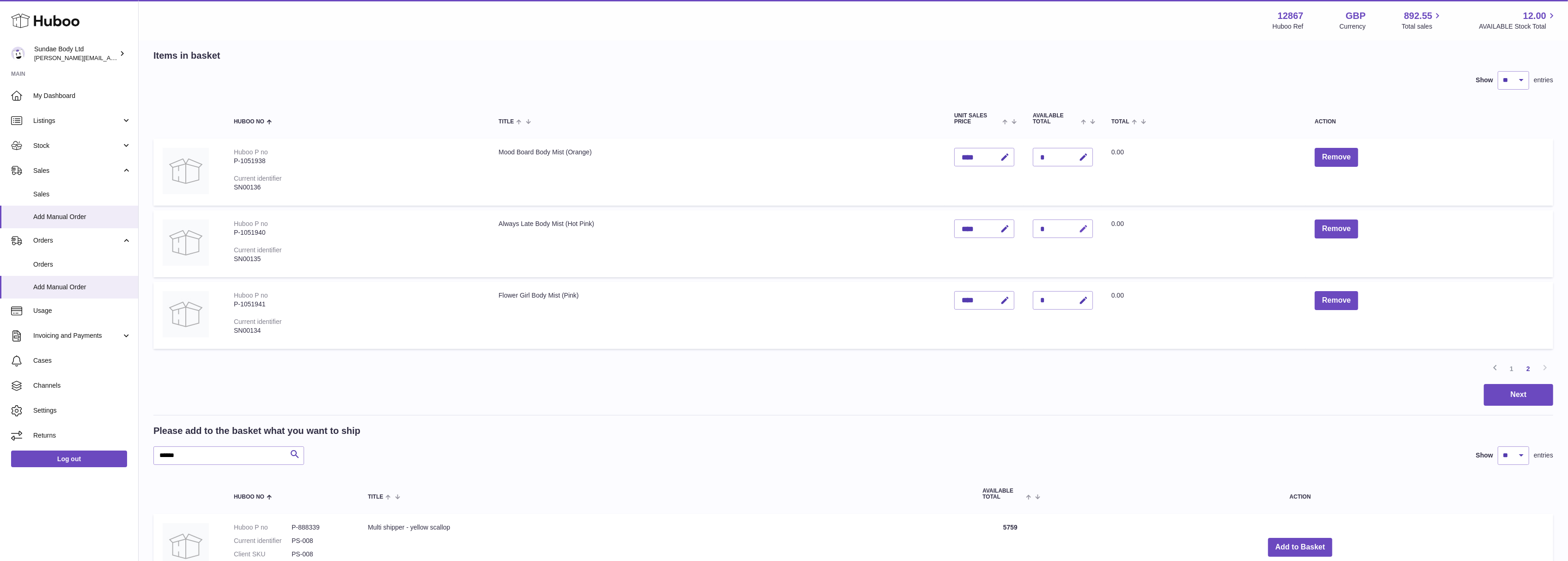
click at [1080, 224] on icon "button" at bounding box center [1083, 229] width 10 height 10
drag, startPoint x: 1049, startPoint y: 226, endPoint x: 1032, endPoint y: 227, distance: 17.0
click at [1033, 226] on input "*" at bounding box center [1063, 229] width 60 height 19
type input "*"
click at [1078, 228] on button "submit" at bounding box center [1082, 229] width 18 height 15
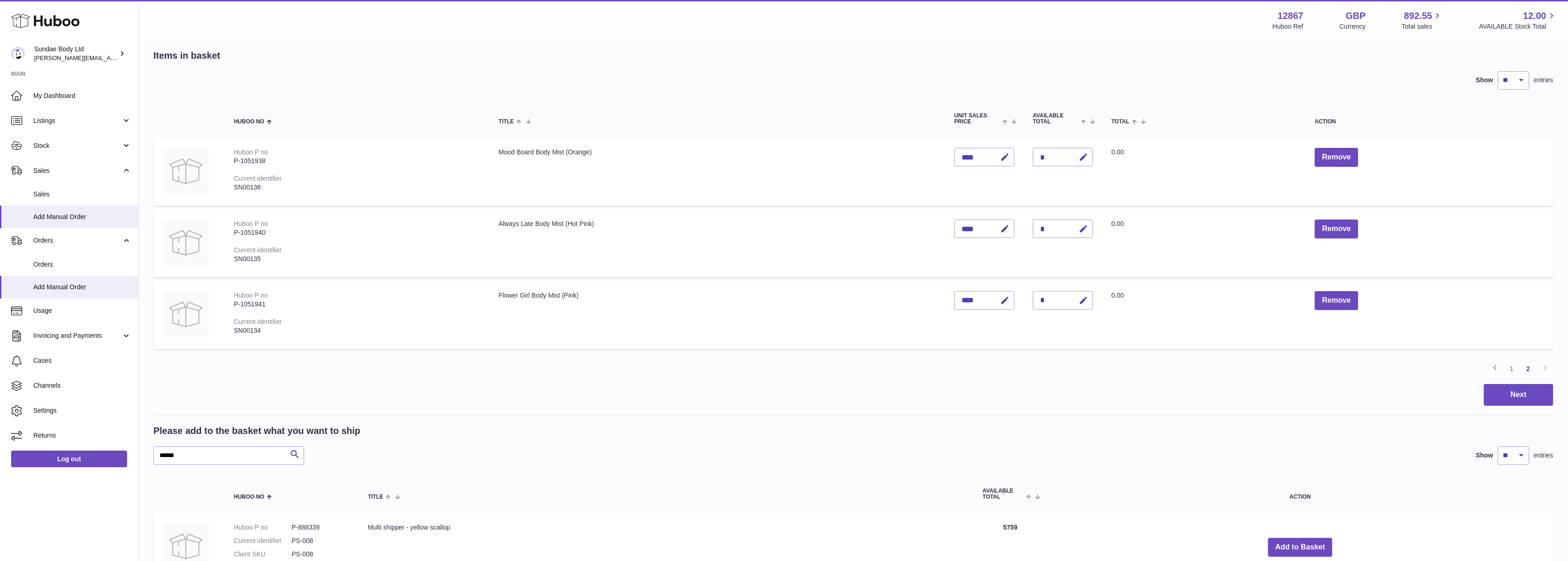
click at [1080, 295] on icon "button" at bounding box center [1083, 300] width 10 height 10
drag, startPoint x: 1047, startPoint y: 296, endPoint x: 1034, endPoint y: 298, distance: 13.2
click at [1034, 298] on input "*" at bounding box center [1063, 300] width 60 height 19
type input "*"
click at [1078, 299] on button "submit" at bounding box center [1082, 300] width 18 height 15
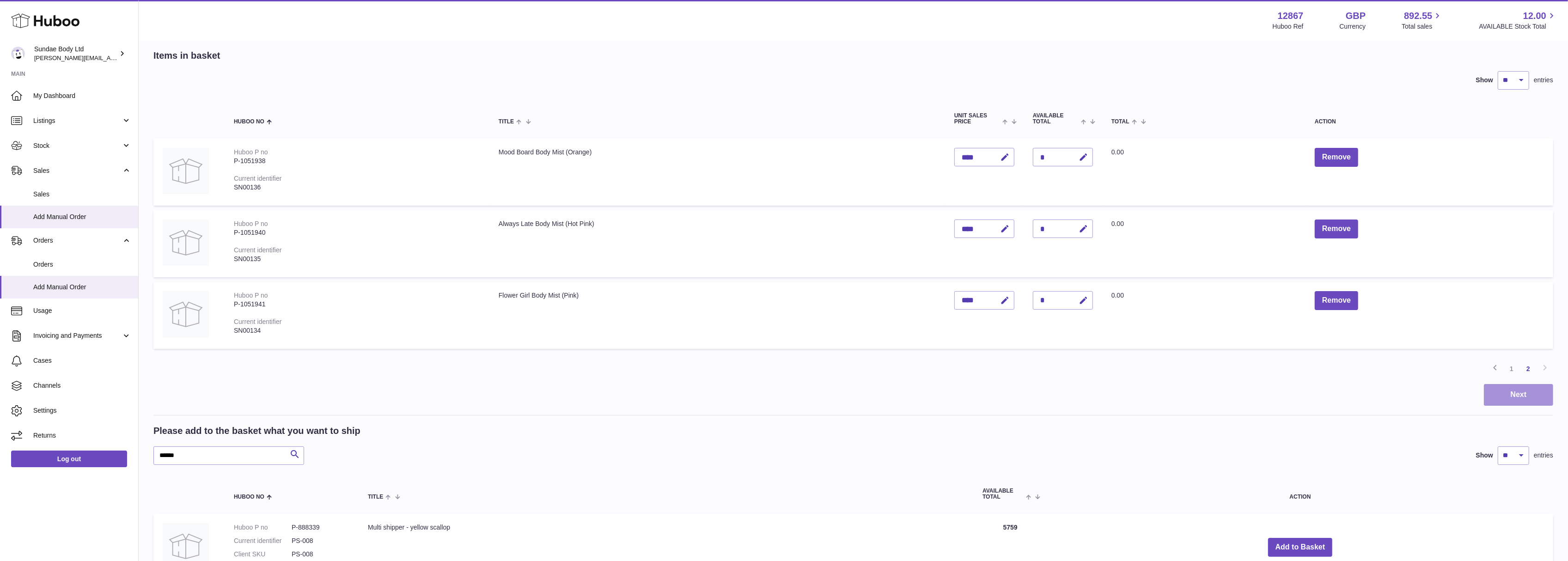
click at [1520, 392] on button "Next" at bounding box center [1519, 395] width 70 height 22
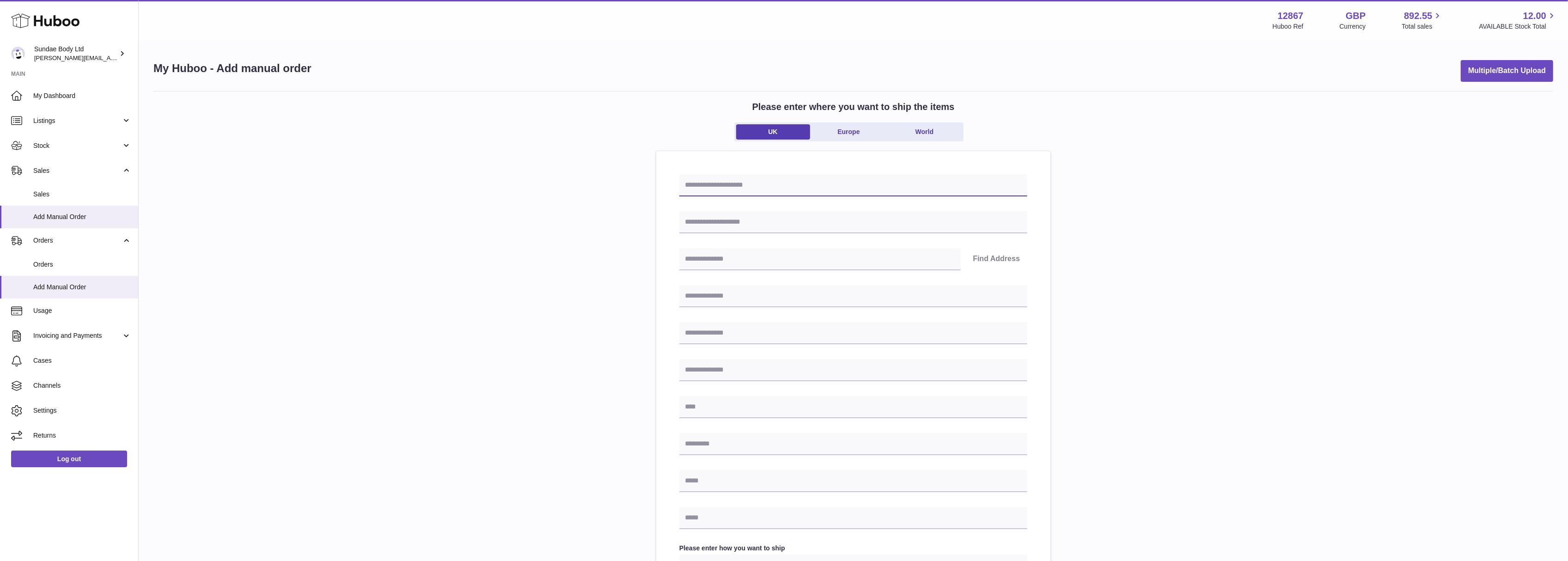
click at [723, 185] on input "text" at bounding box center [854, 185] width 348 height 22
type input "**********"
click at [732, 224] on input "text" at bounding box center [854, 222] width 348 height 22
type input "**********"
click at [743, 258] on input "text" at bounding box center [820, 259] width 282 height 22
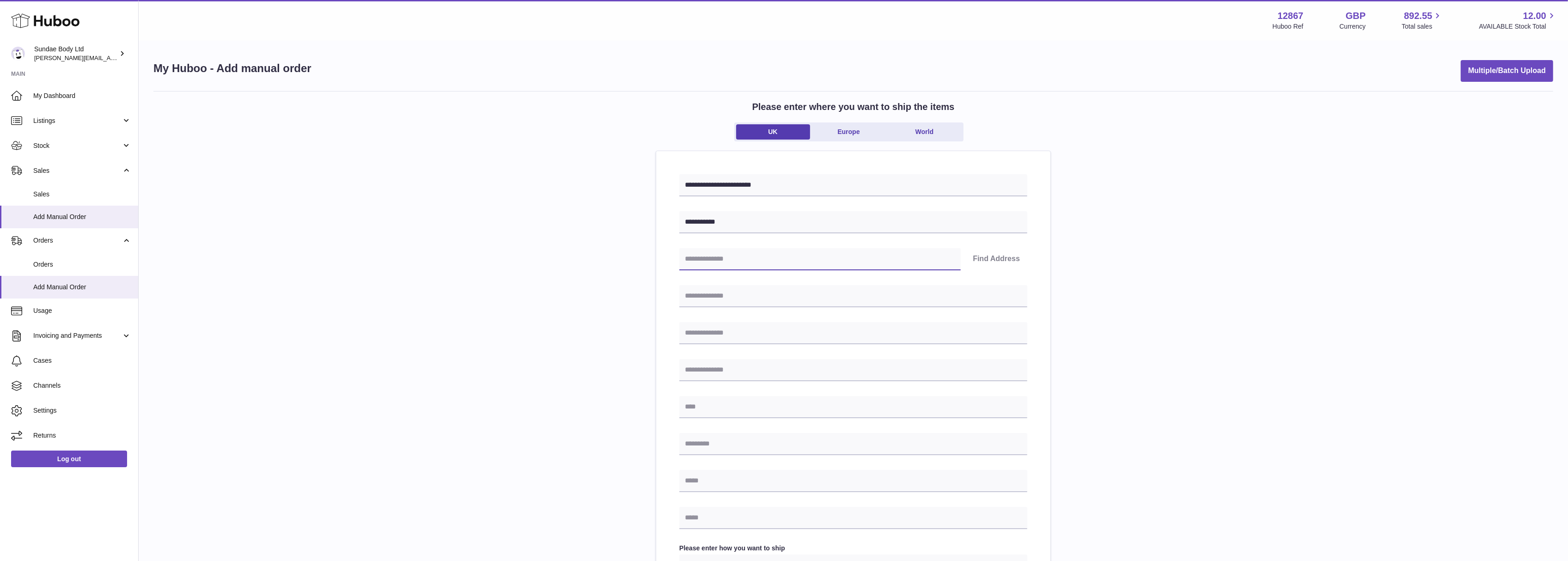
click at [710, 258] on input "text" at bounding box center [820, 259] width 282 height 22
type input "********"
click at [1001, 259] on button "Find Address" at bounding box center [996, 259] width 62 height 22
click at [697, 294] on input "text" at bounding box center [854, 296] width 348 height 22
type input "**********"
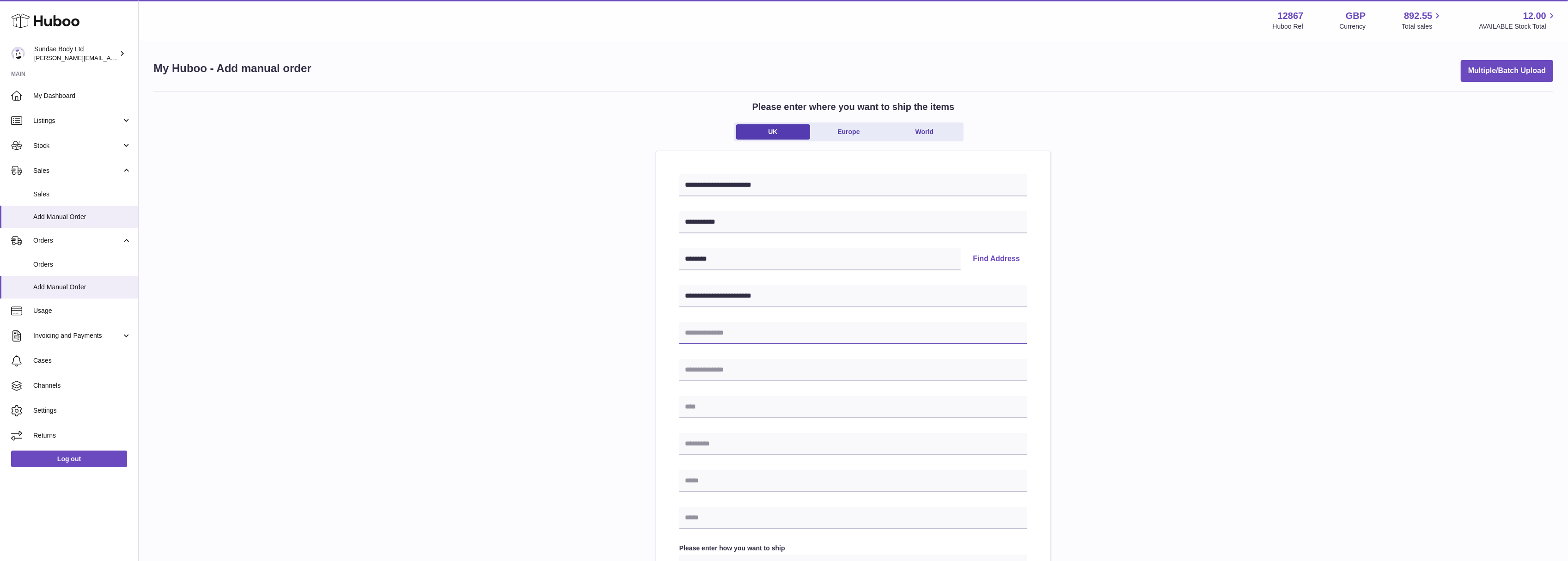
click at [717, 339] on input "text" at bounding box center [854, 333] width 348 height 22
type input "**********"
click at [719, 371] on input "text" at bounding box center [854, 370] width 348 height 22
type input "**********"
click at [716, 409] on input "text" at bounding box center [854, 407] width 348 height 22
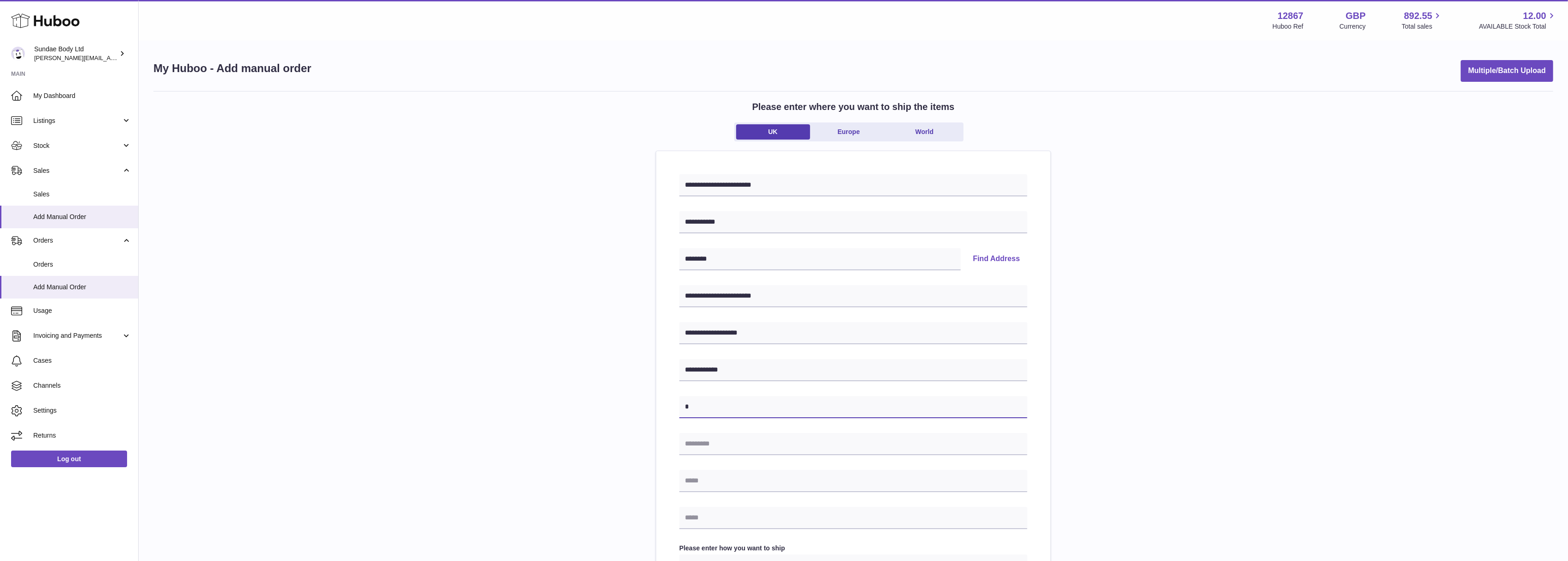
type input "**********"
click at [722, 444] on input "text" at bounding box center [854, 444] width 348 height 22
type input "********"
click at [740, 479] on input "text" at bounding box center [854, 480] width 348 height 22
click at [716, 516] on input "text" at bounding box center [854, 518] width 348 height 22
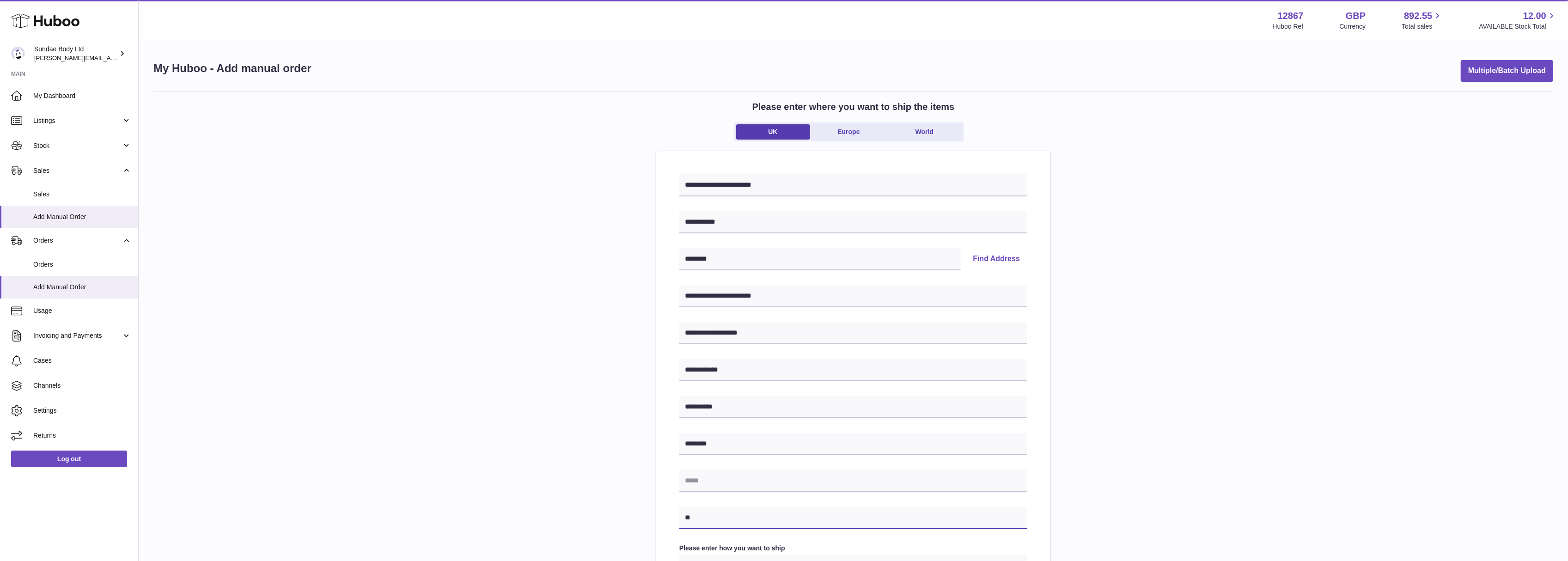
type input "**********"
click at [697, 479] on input "text" at bounding box center [854, 480] width 348 height 22
click at [693, 483] on input "text" at bounding box center [854, 480] width 348 height 22
type input "**********"
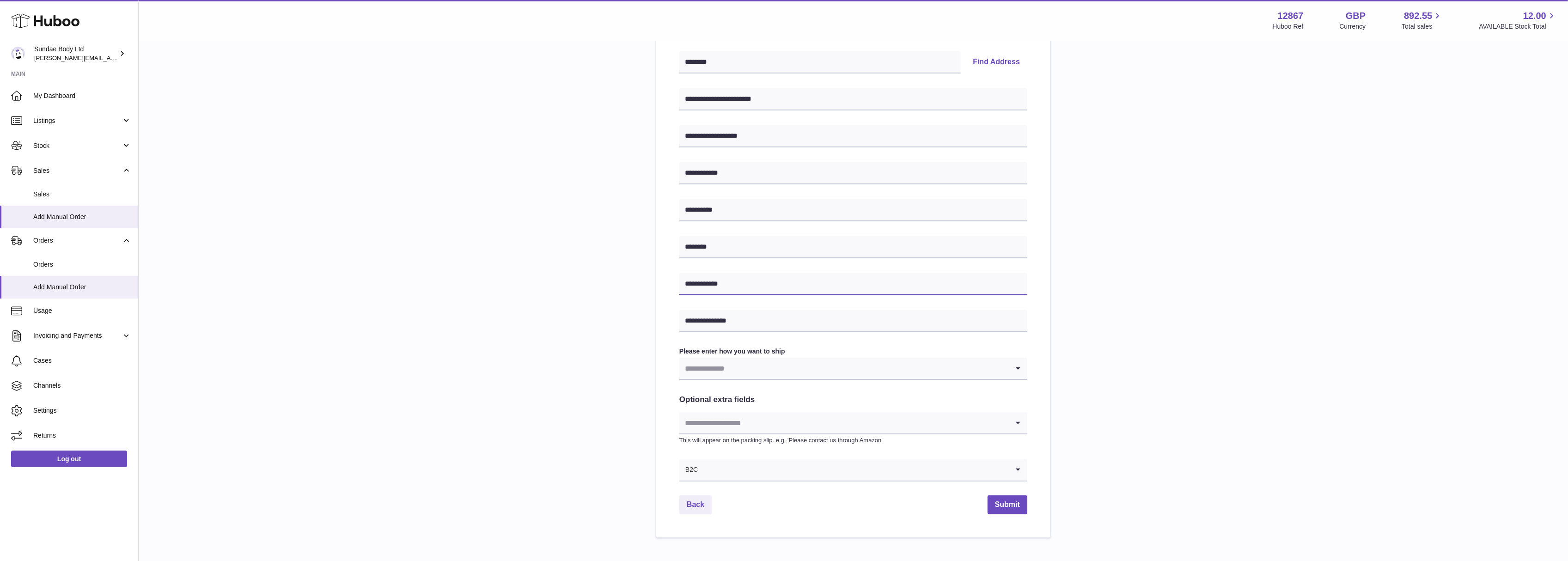
scroll to position [247, 0]
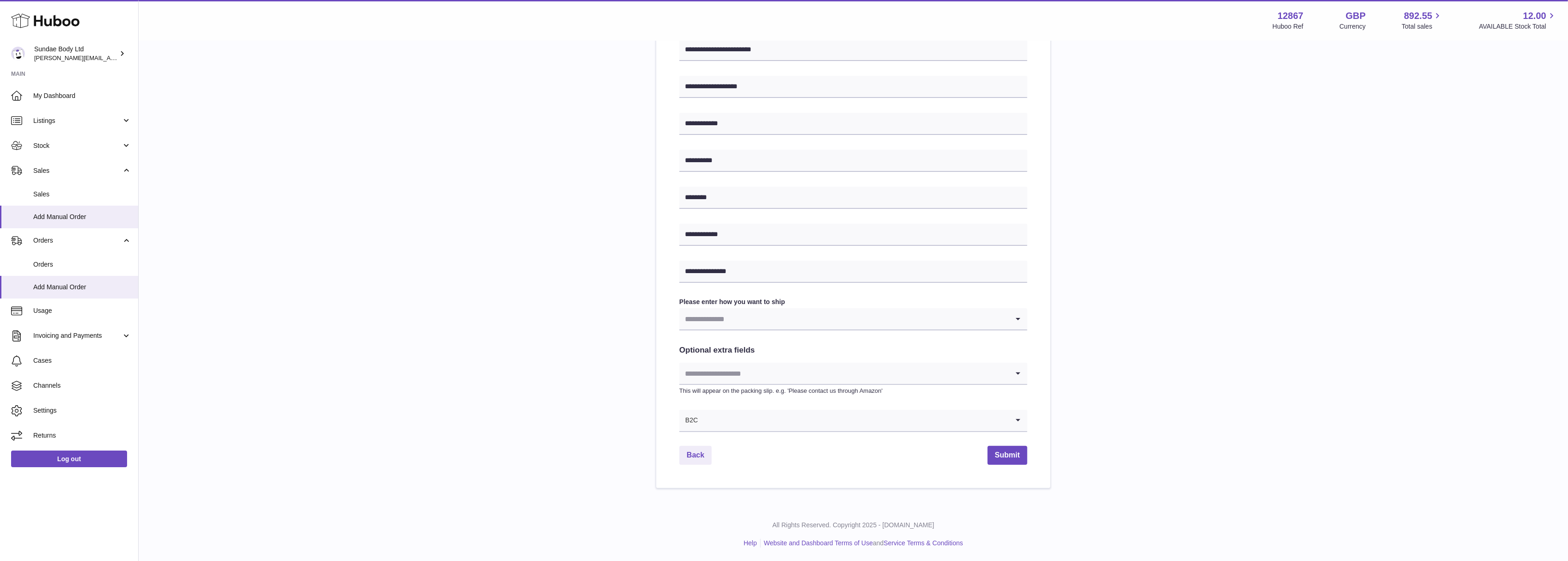
click at [1019, 322] on icon "Search for option" at bounding box center [1018, 318] width 19 height 21
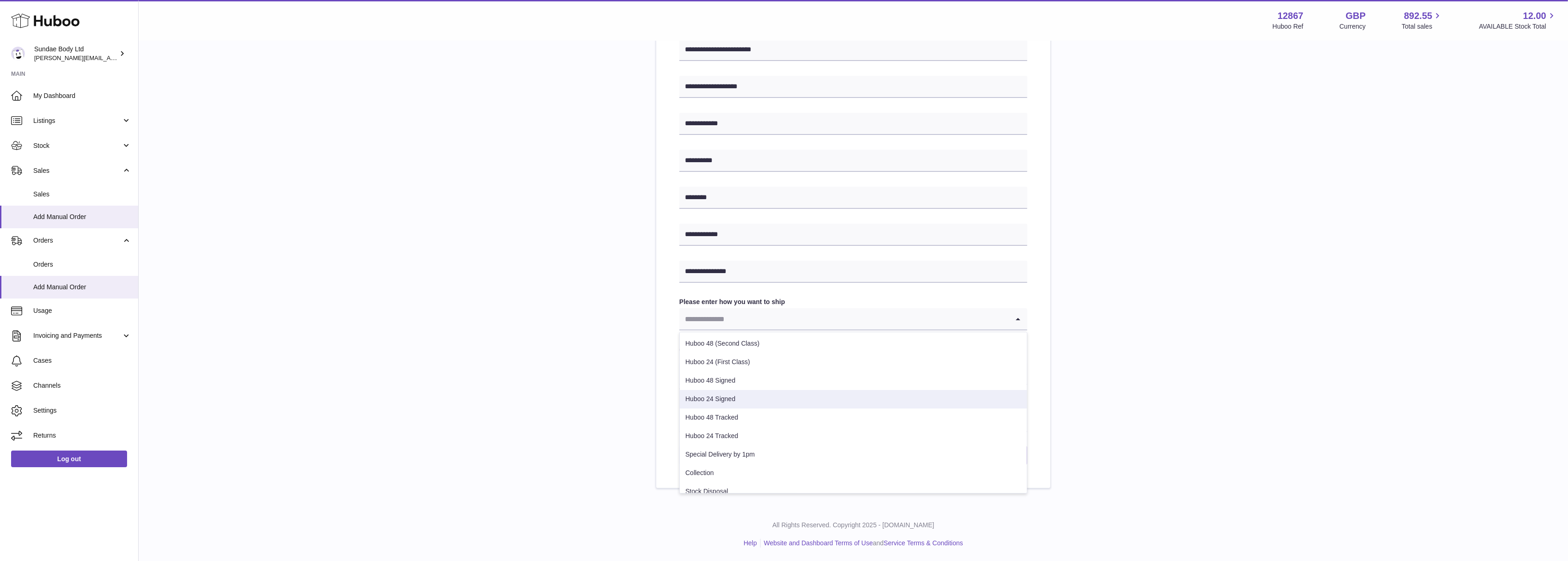
click at [721, 396] on li "Huboo 24 Signed" at bounding box center [853, 399] width 347 height 19
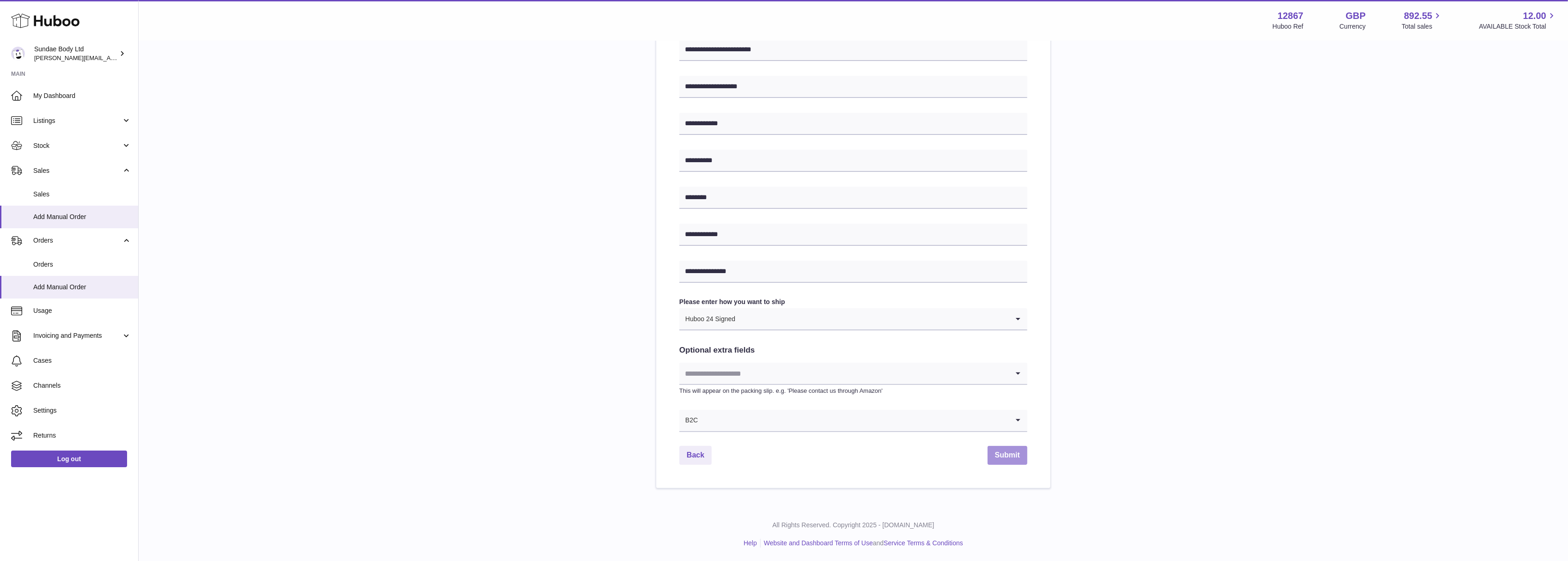
click at [1010, 456] on button "Submit" at bounding box center [1008, 455] width 40 height 19
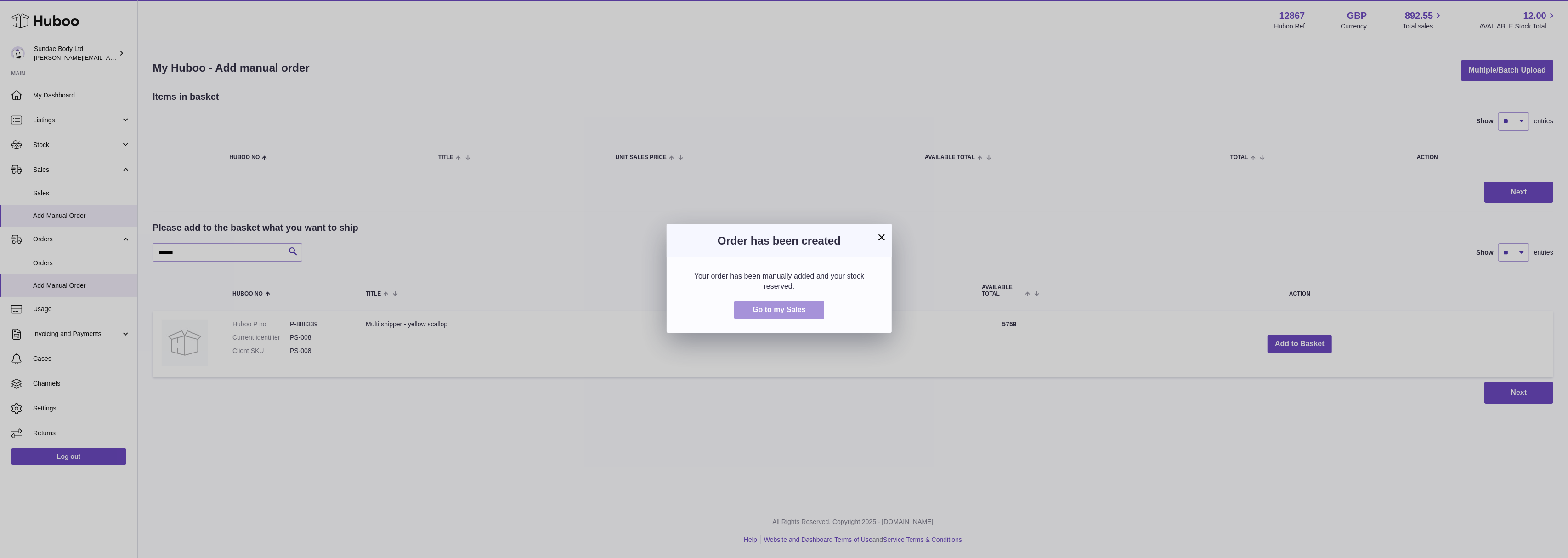
click at [802, 313] on span "Go to my Sales" at bounding box center [780, 310] width 53 height 8
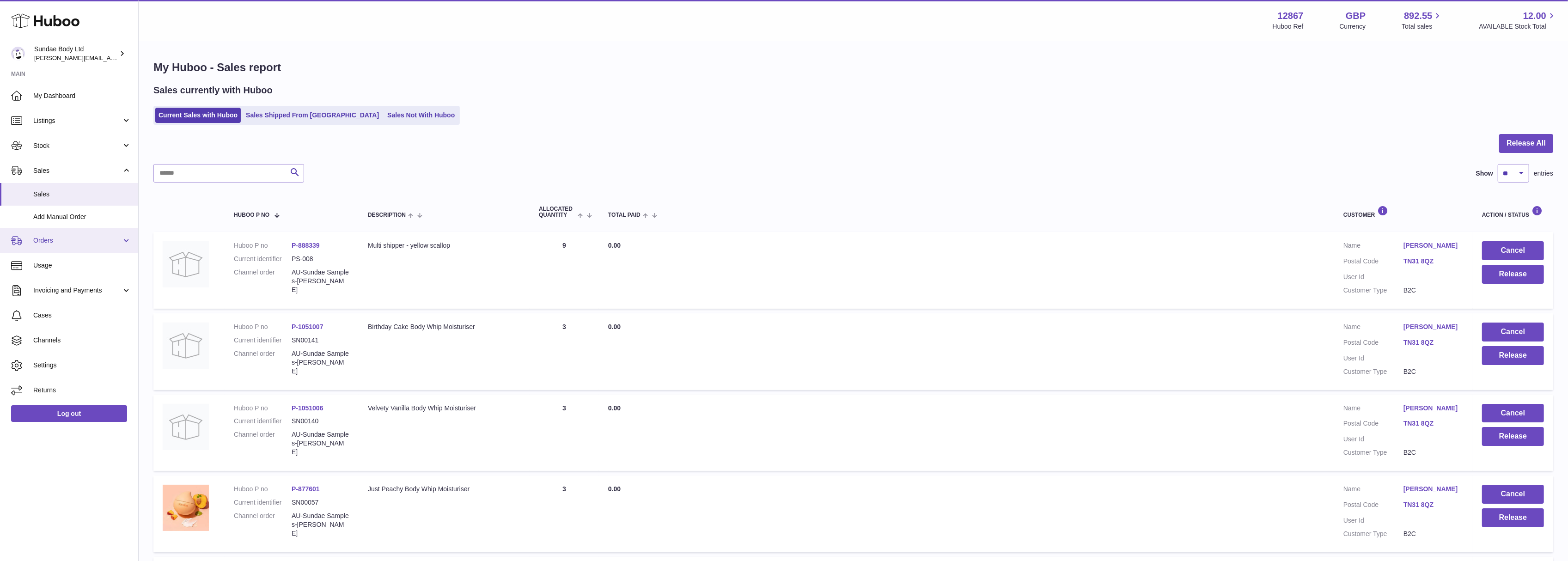
click at [49, 245] on link "Orders" at bounding box center [69, 240] width 138 height 25
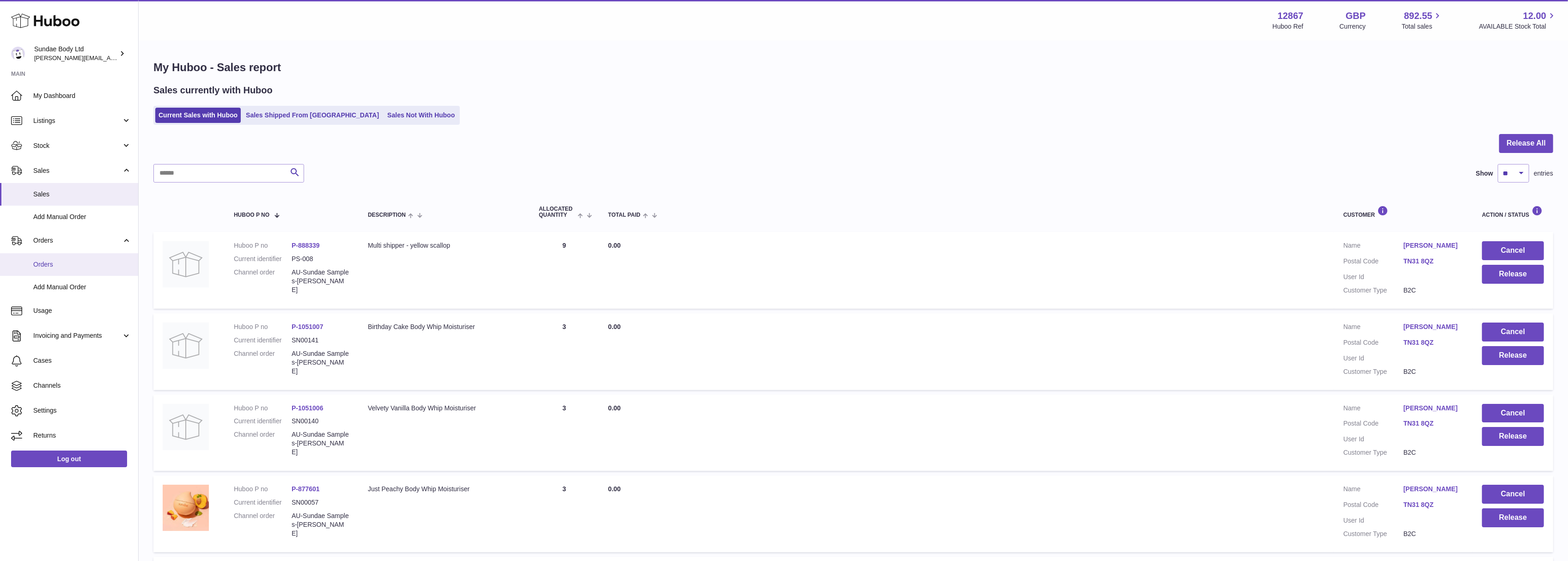
click at [41, 261] on span "Orders" at bounding box center [82, 265] width 98 height 9
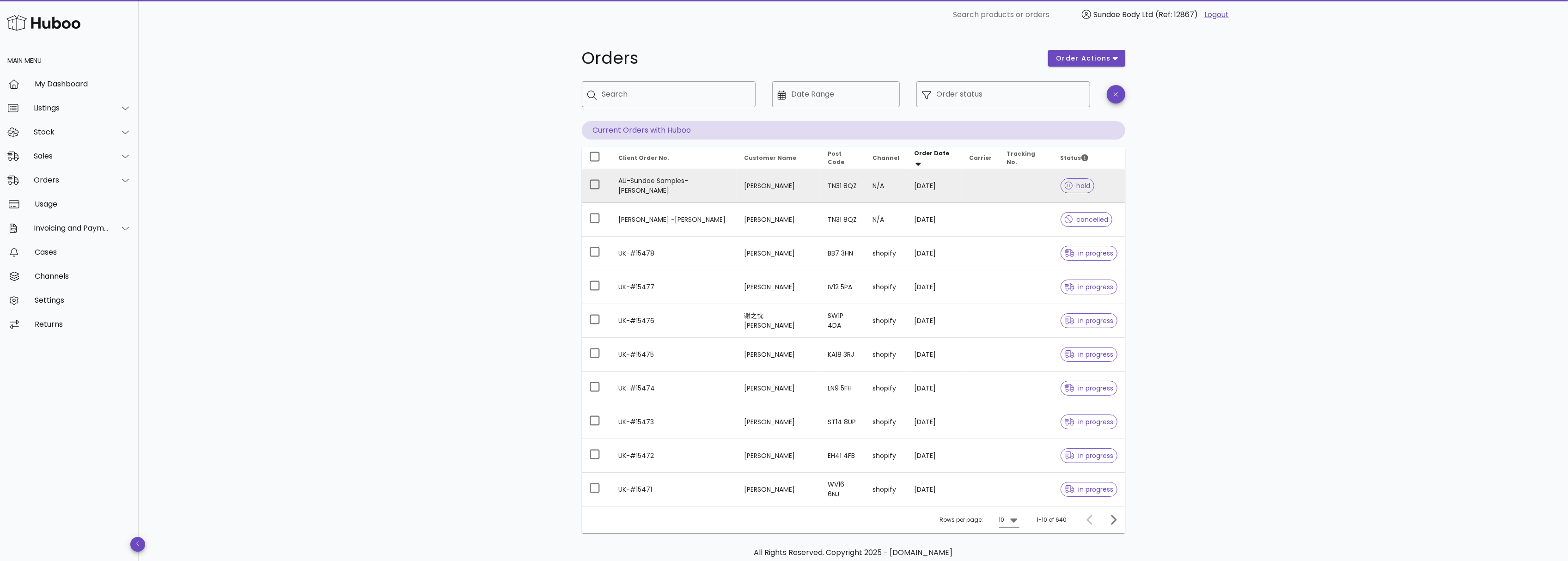
click at [738, 182] on td "[PERSON_NAME]" at bounding box center [778, 186] width 84 height 34
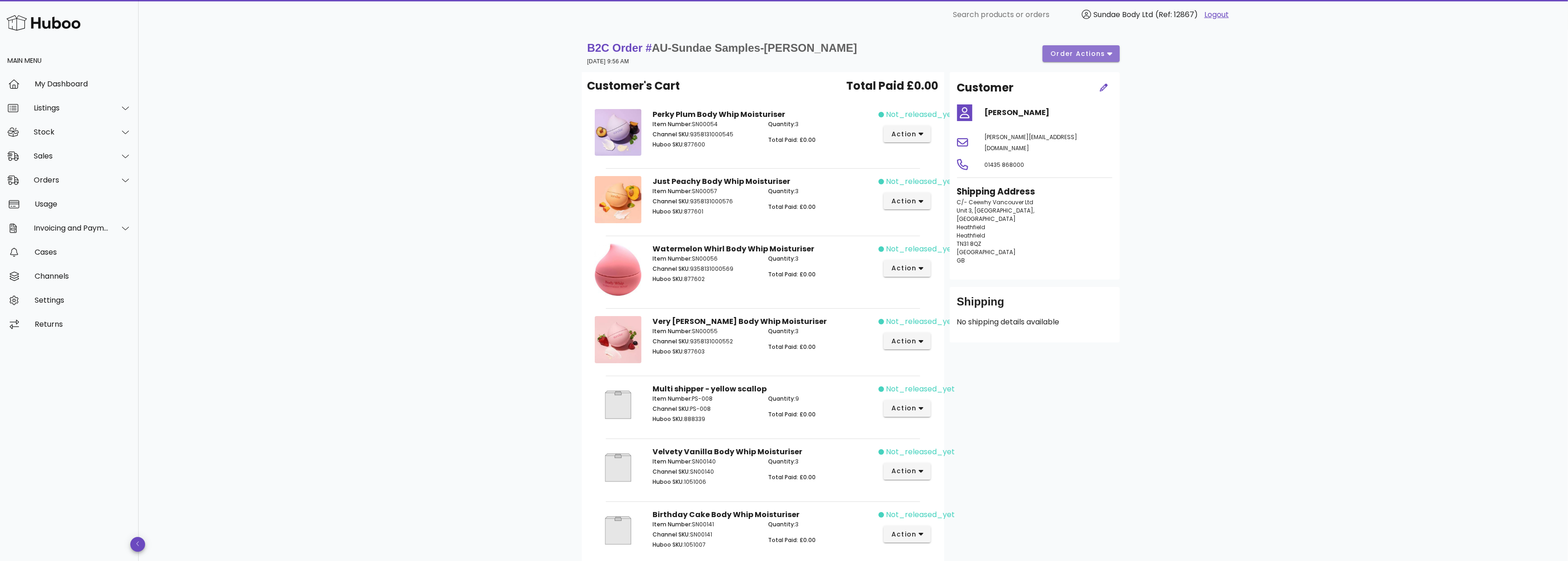
click at [1110, 51] on icon "button" at bounding box center [1109, 54] width 5 height 8
click at [1103, 59] on div "Release" at bounding box center [1105, 61] width 39 height 9
click at [34, 178] on div "Orders" at bounding box center [72, 180] width 76 height 9
click at [41, 199] on div "Orders" at bounding box center [82, 203] width 98 height 9
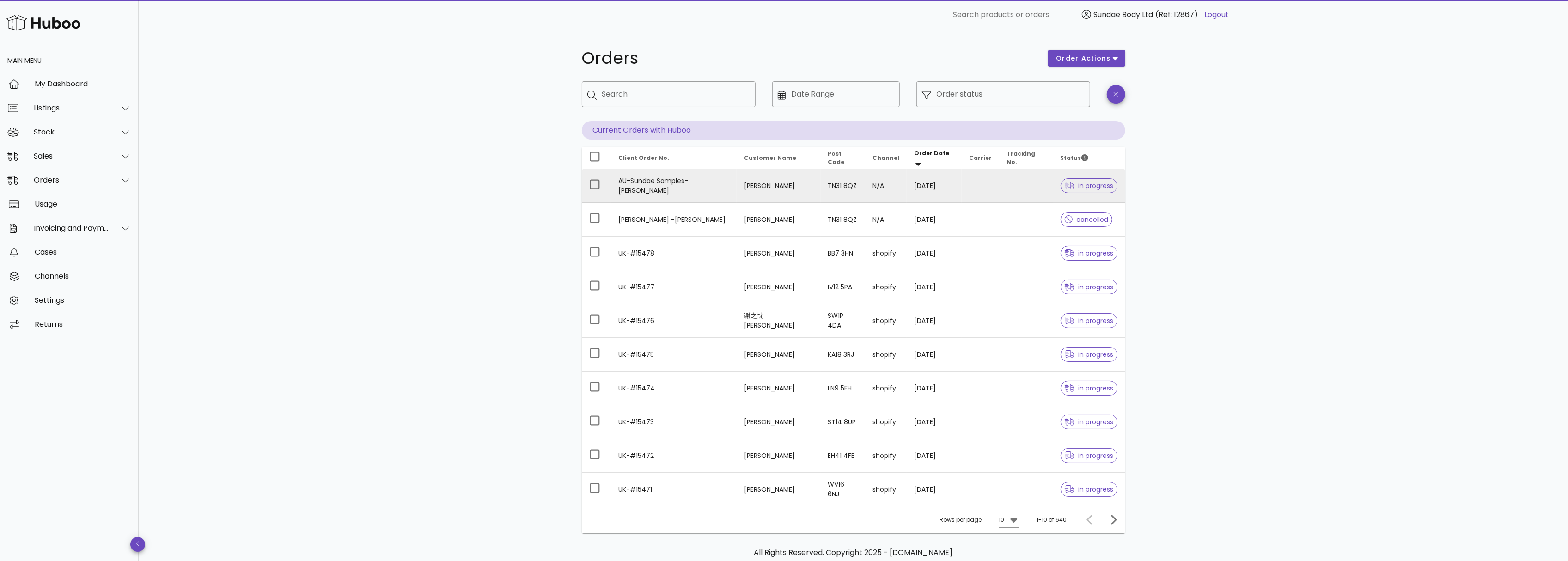
click at [737, 187] on td "[PERSON_NAME]" at bounding box center [778, 186] width 84 height 34
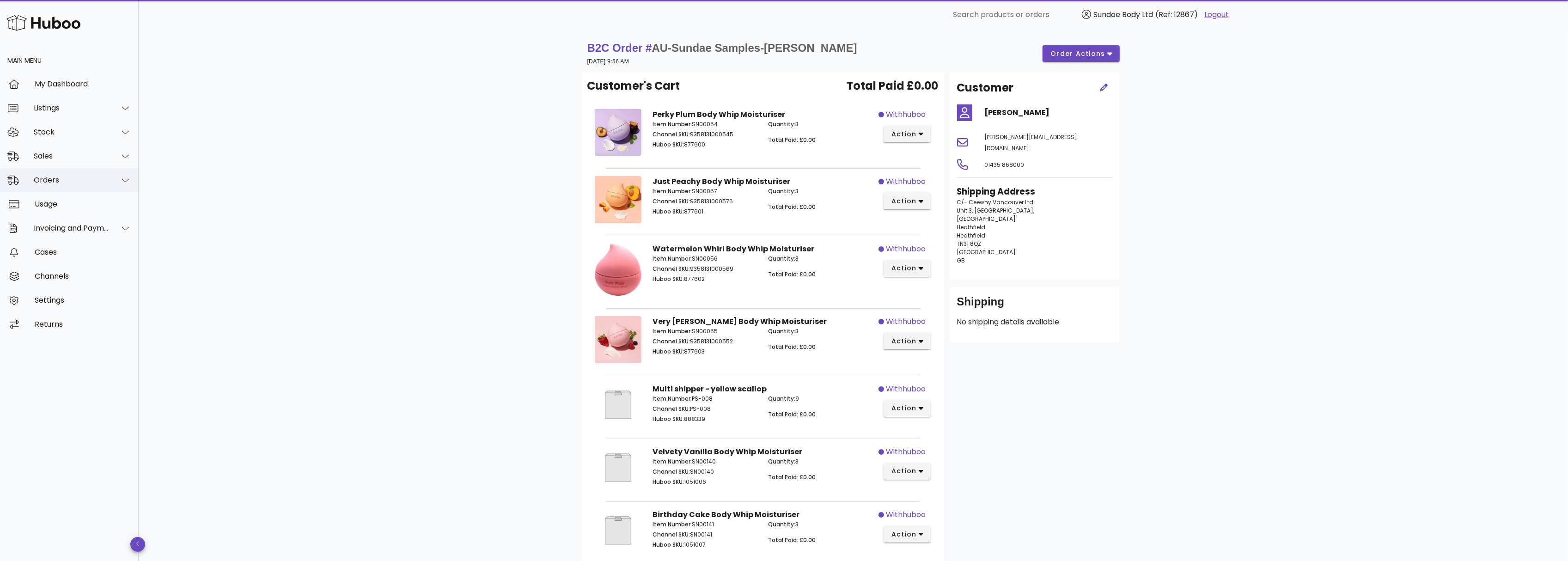
click at [47, 176] on div "Orders" at bounding box center [72, 180] width 76 height 9
click at [47, 199] on div "Orders" at bounding box center [82, 203] width 98 height 9
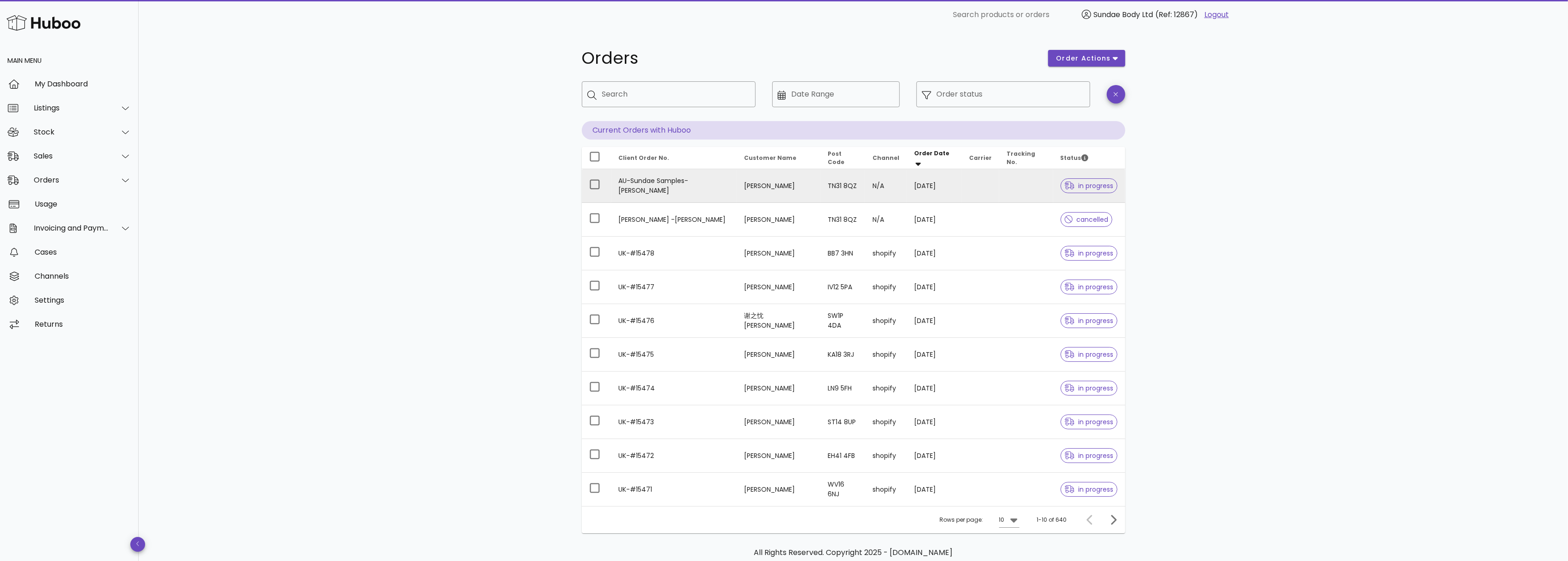
click at [704, 189] on td "AU-Sundae Samples-[PERSON_NAME]" at bounding box center [675, 186] width 125 height 34
